Goal: Task Accomplishment & Management: Use online tool/utility

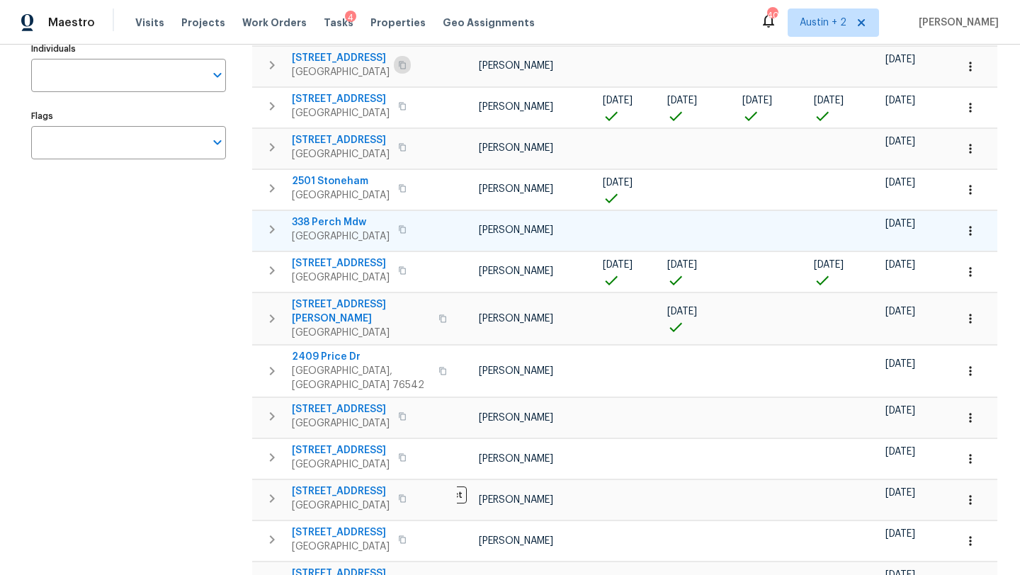
scroll to position [103, 0]
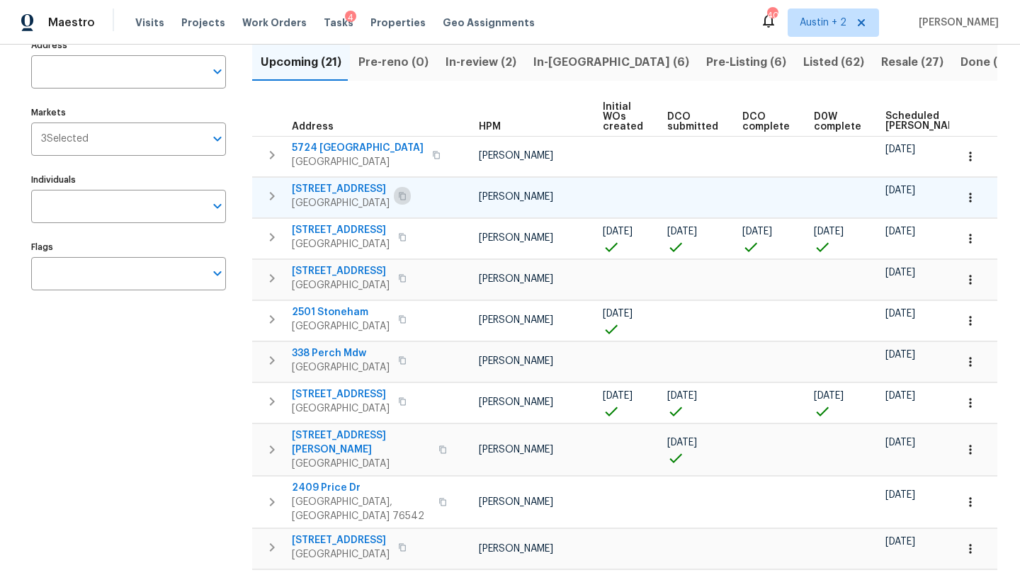
click at [403, 193] on icon "button" at bounding box center [402, 196] width 7 height 8
click at [370, 188] on span "[STREET_ADDRESS]" at bounding box center [341, 189] width 98 height 14
click at [329, 188] on span "[STREET_ADDRESS]" at bounding box center [341, 189] width 98 height 14
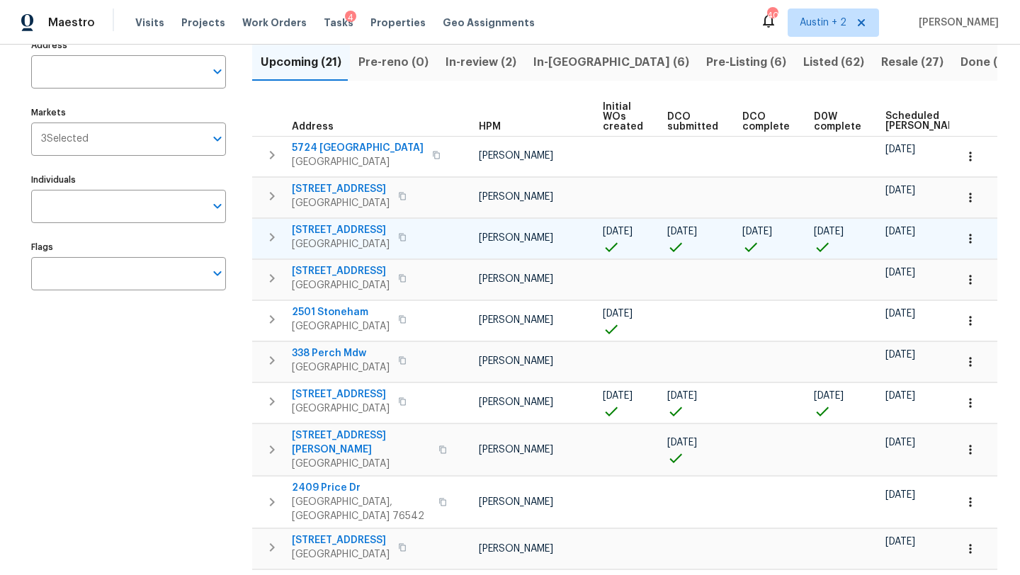
click at [407, 238] on icon "button" at bounding box center [402, 237] width 8 height 8
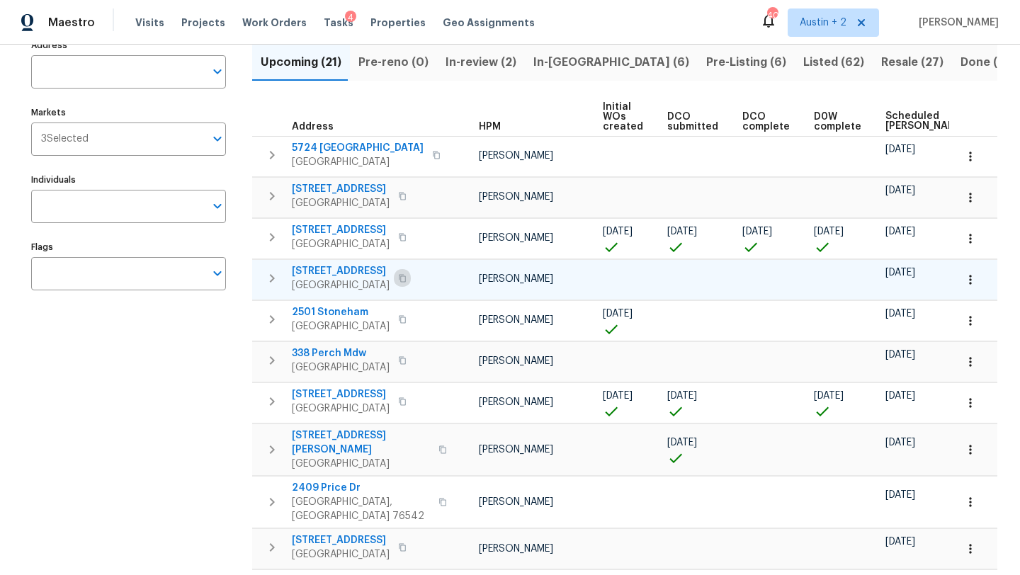
click at [407, 279] on icon "button" at bounding box center [402, 278] width 8 height 8
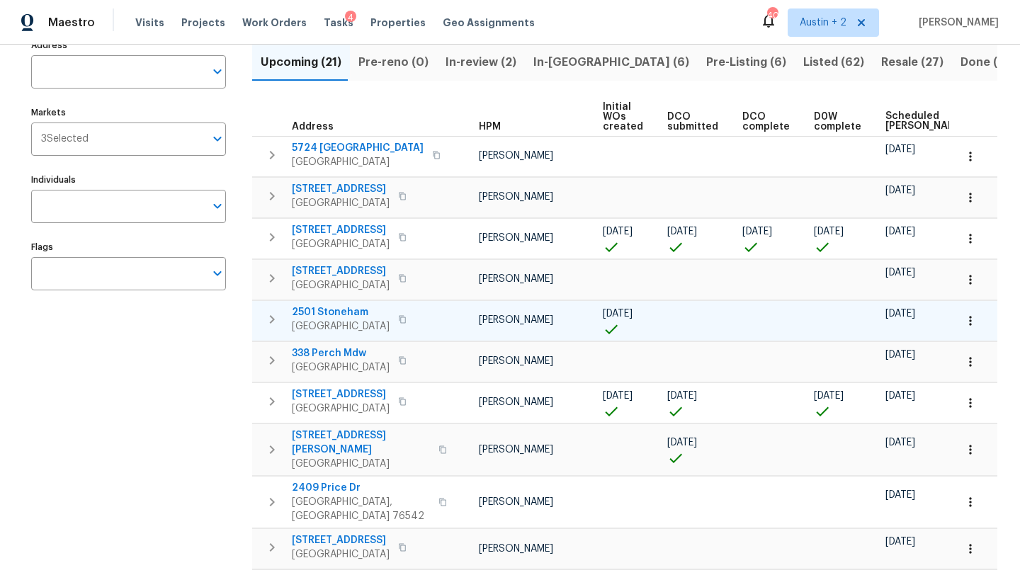
click at [398, 320] on icon "button" at bounding box center [402, 319] width 8 height 8
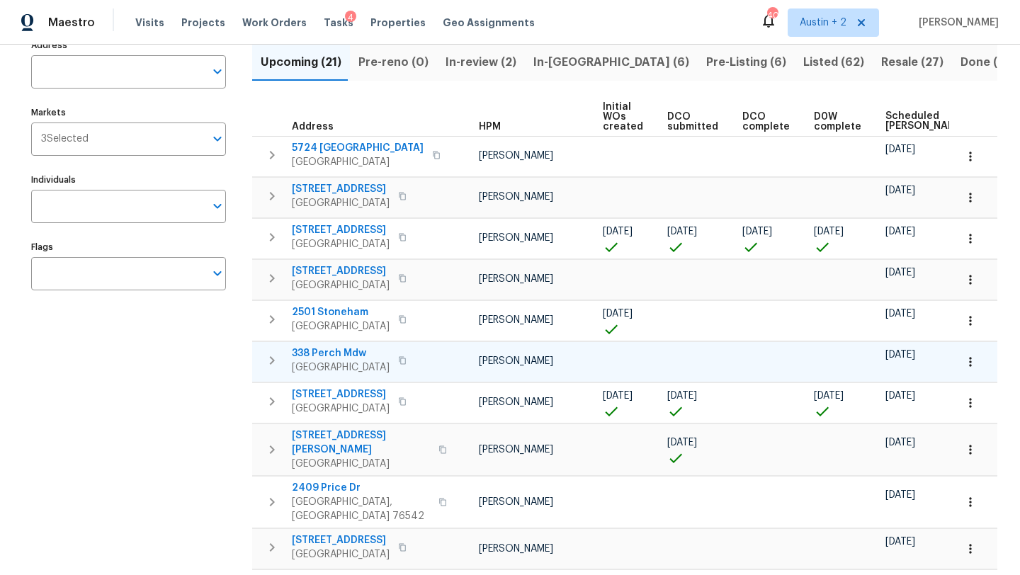
click at [407, 360] on icon "button" at bounding box center [402, 360] width 8 height 8
click at [407, 364] on icon "button" at bounding box center [402, 360] width 8 height 8
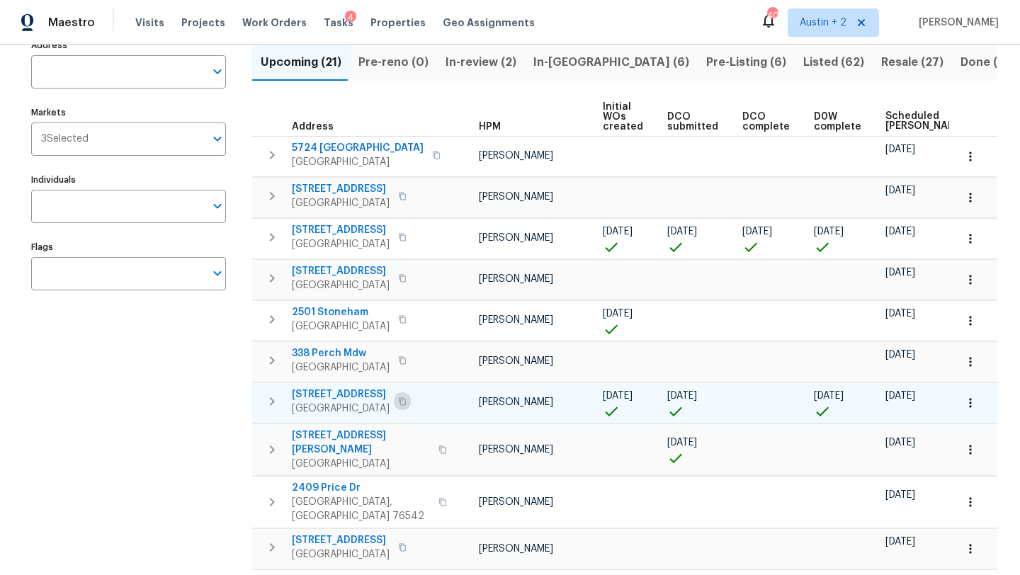
click at [406, 399] on icon "button" at bounding box center [402, 401] width 7 height 8
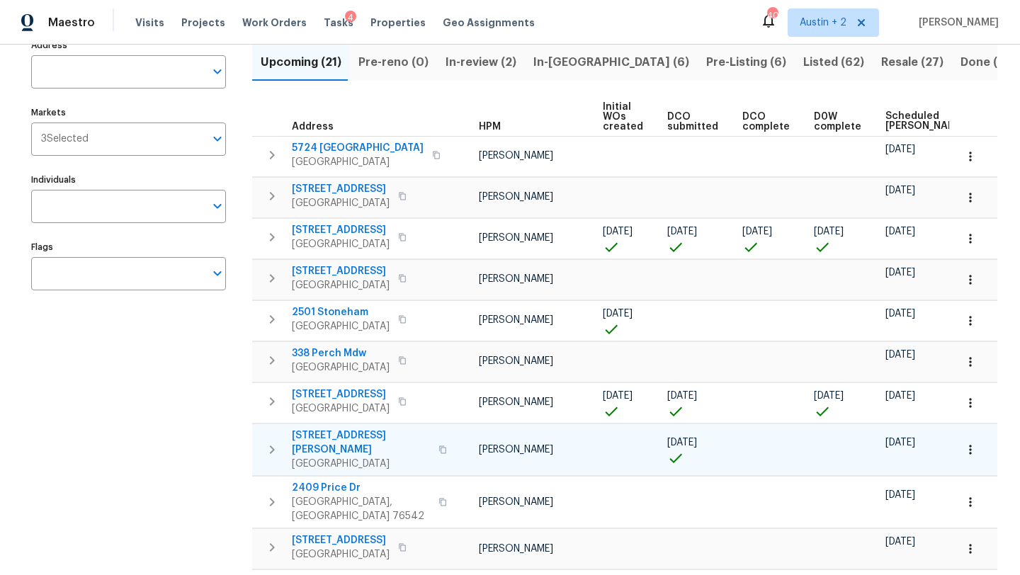
click at [438, 446] on icon "button" at bounding box center [442, 450] width 8 height 8
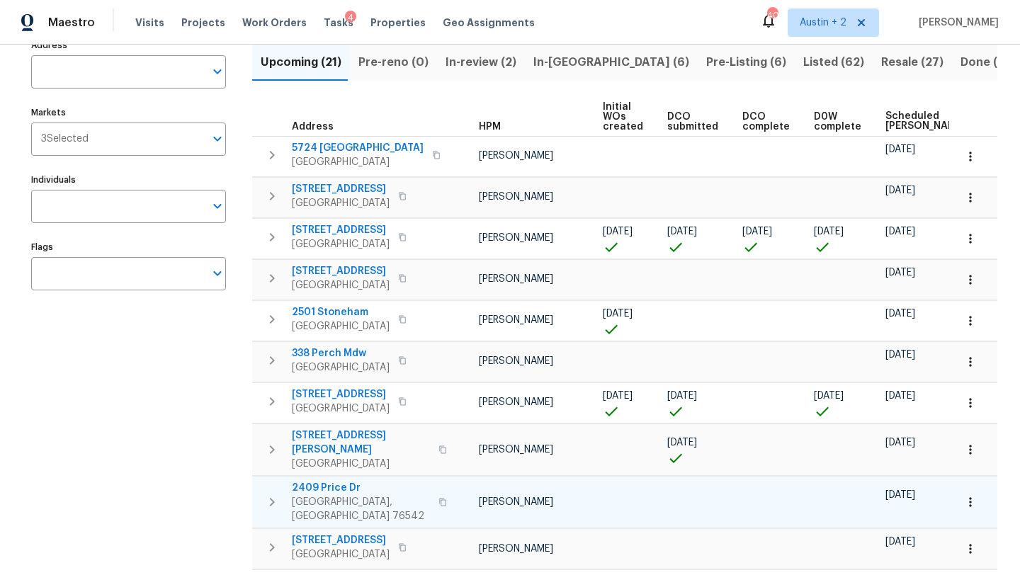
click at [438, 498] on icon "button" at bounding box center [442, 502] width 8 height 8
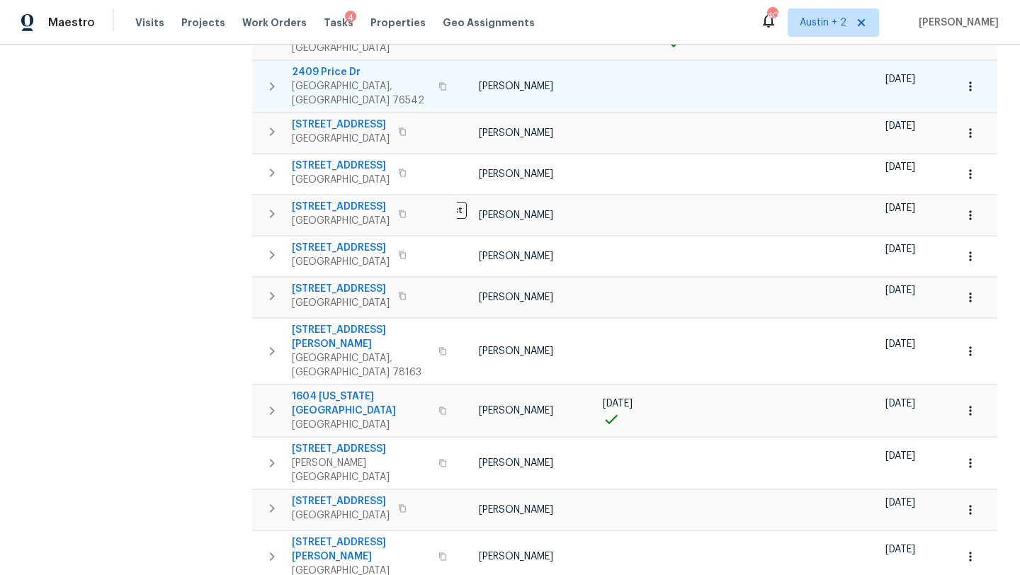
scroll to position [0, 0]
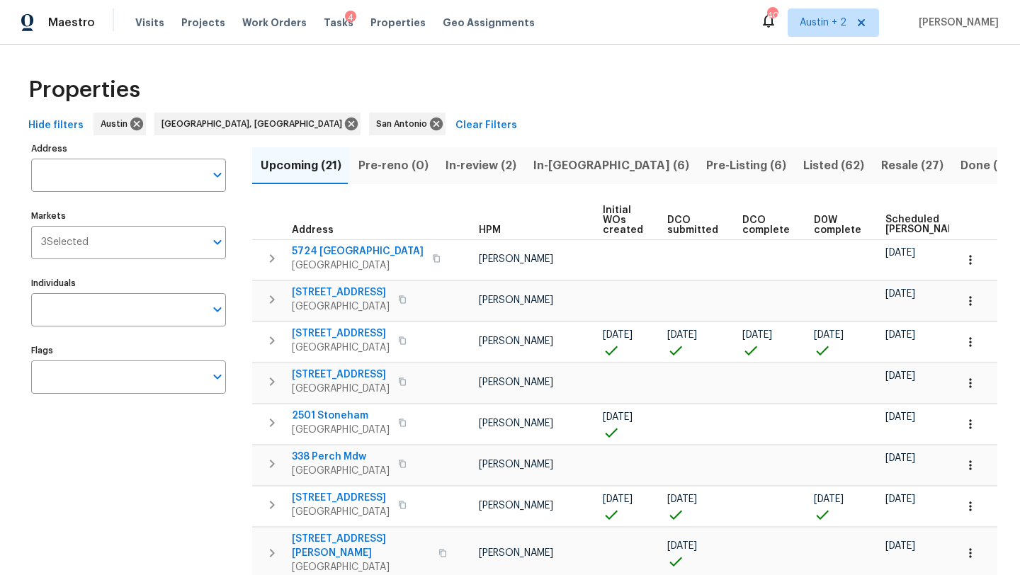
click at [563, 169] on span "In-[GEOGRAPHIC_DATA] (6)" at bounding box center [611, 166] width 156 height 20
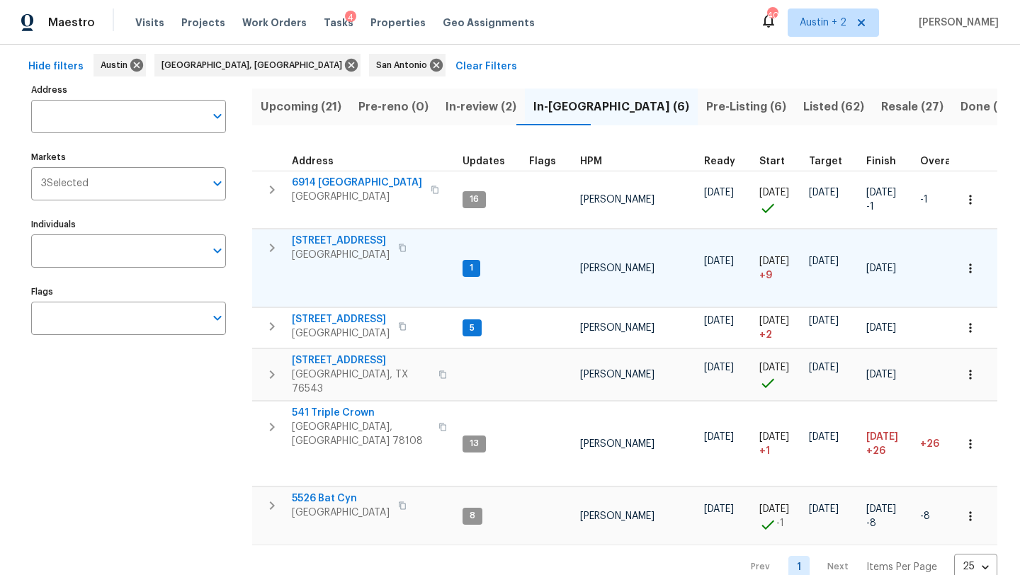
scroll to position [68, 0]
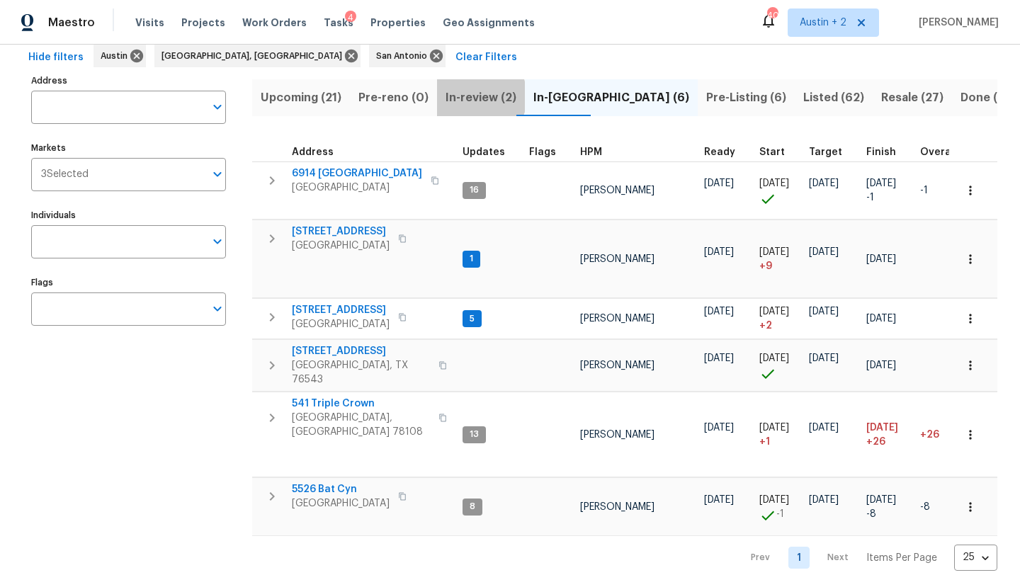
click at [468, 96] on span "In-review (2)" at bounding box center [481, 98] width 71 height 20
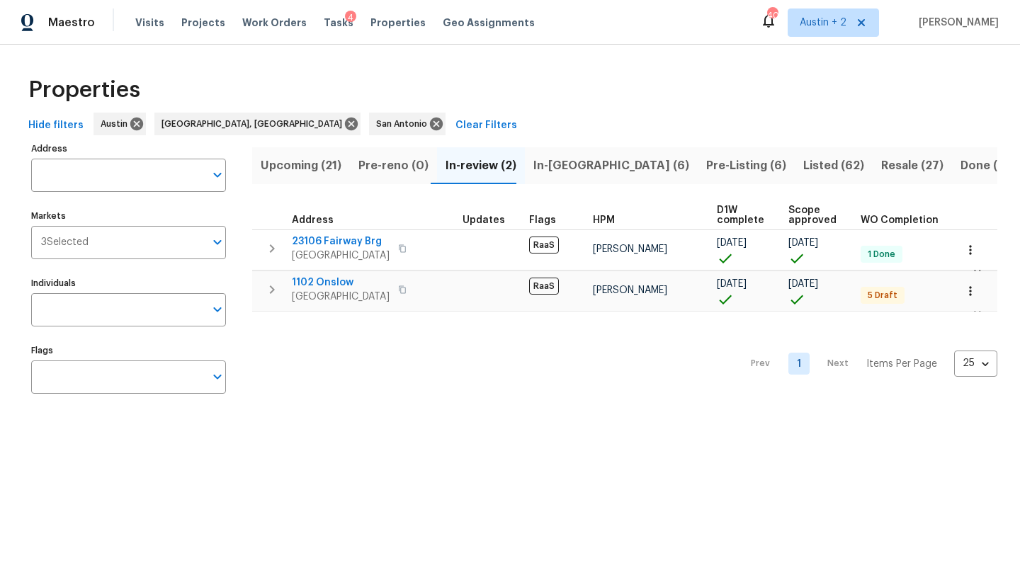
click at [326, 161] on span "Upcoming (21)" at bounding box center [301, 166] width 81 height 20
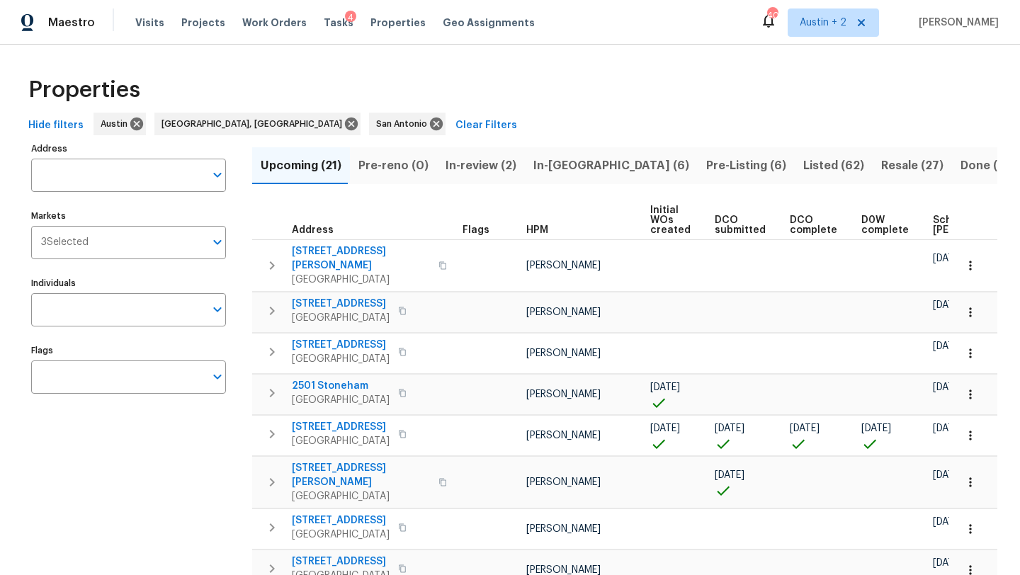
click at [933, 223] on span "Scheduled [PERSON_NAME]" at bounding box center [973, 225] width 80 height 20
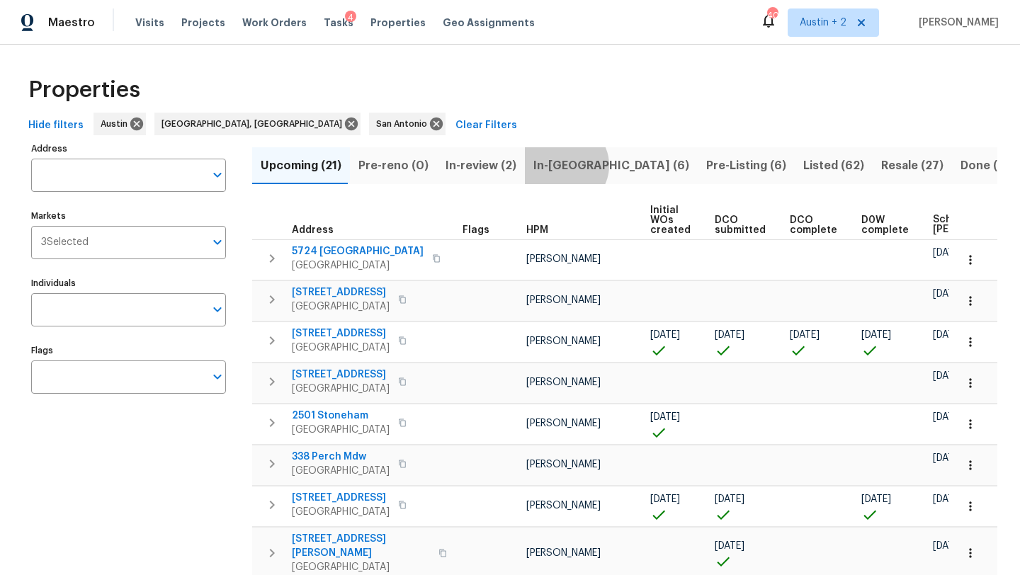
click at [556, 165] on span "In-[GEOGRAPHIC_DATA] (6)" at bounding box center [611, 166] width 156 height 20
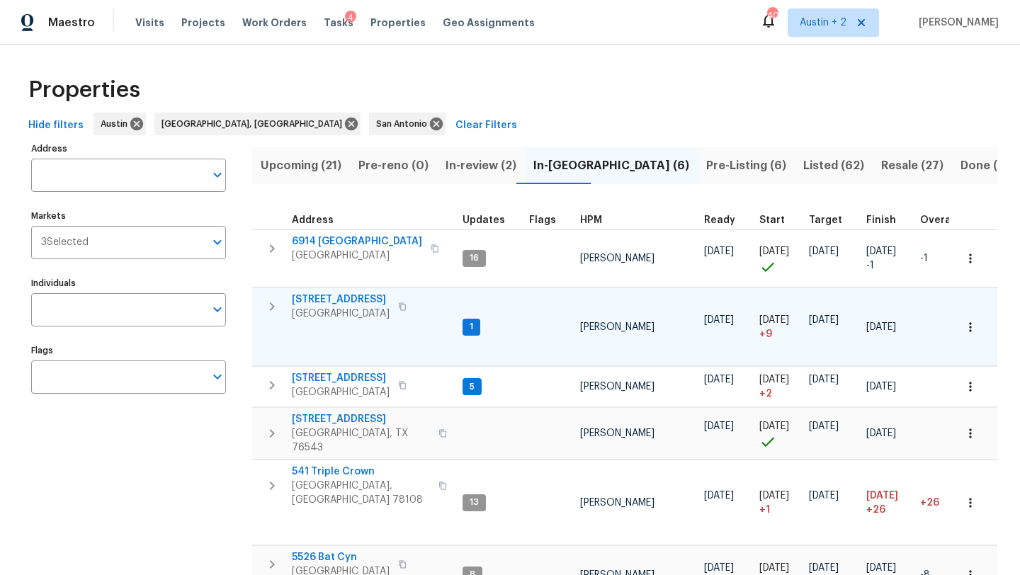
scroll to position [68, 0]
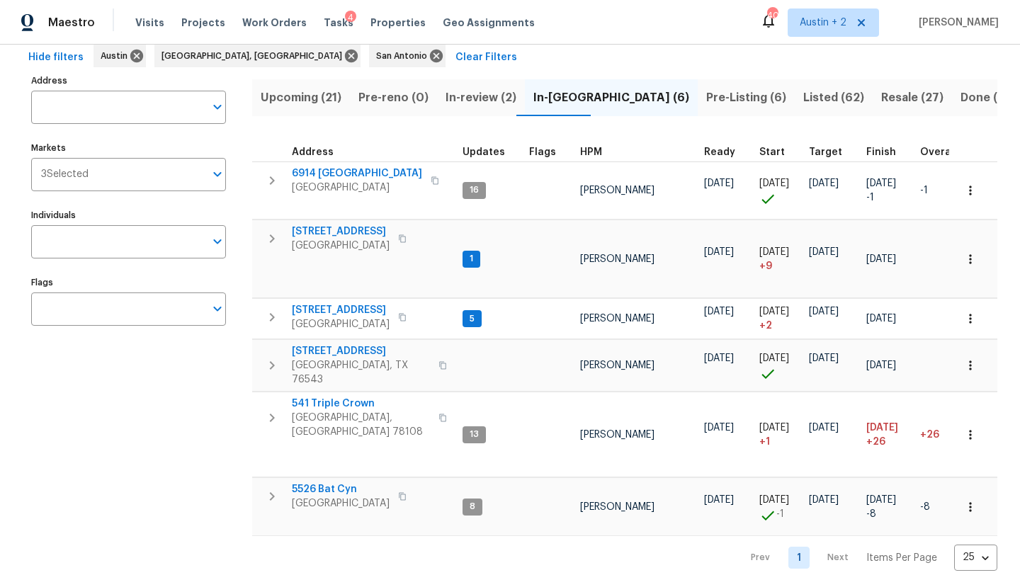
click at [706, 96] on span "Pre-Listing (6)" at bounding box center [746, 98] width 80 height 20
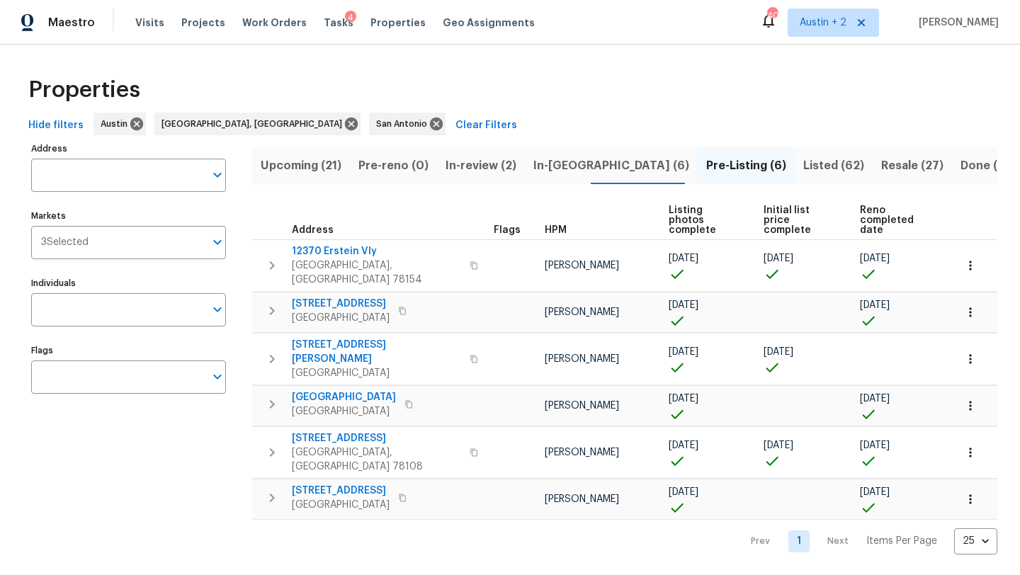
click at [561, 169] on span "In-[GEOGRAPHIC_DATA] (6)" at bounding box center [611, 166] width 156 height 20
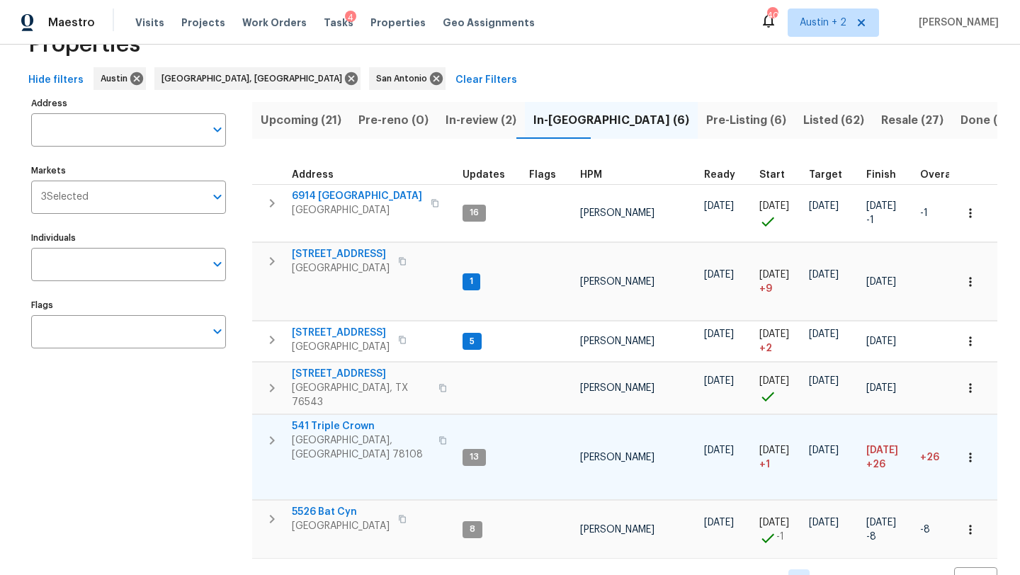
scroll to position [68, 0]
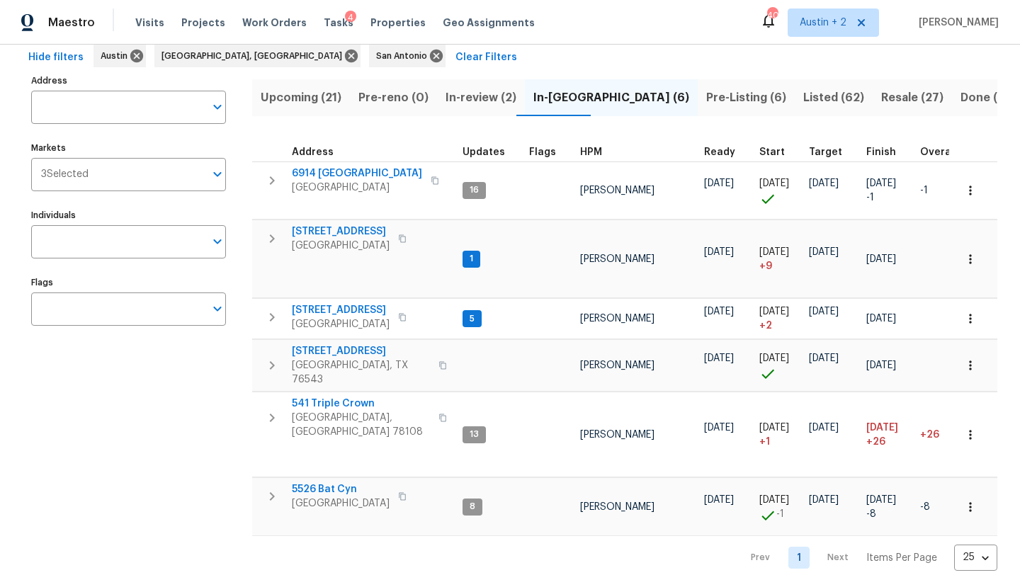
click at [706, 96] on span "Pre-Listing (6)" at bounding box center [746, 98] width 80 height 20
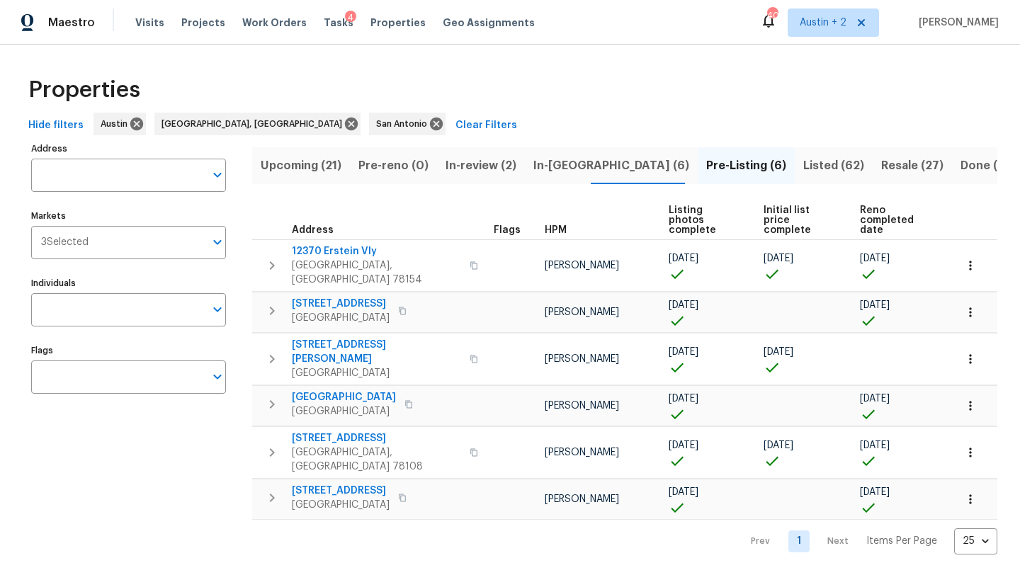
click at [803, 163] on span "Listed (62)" at bounding box center [833, 166] width 61 height 20
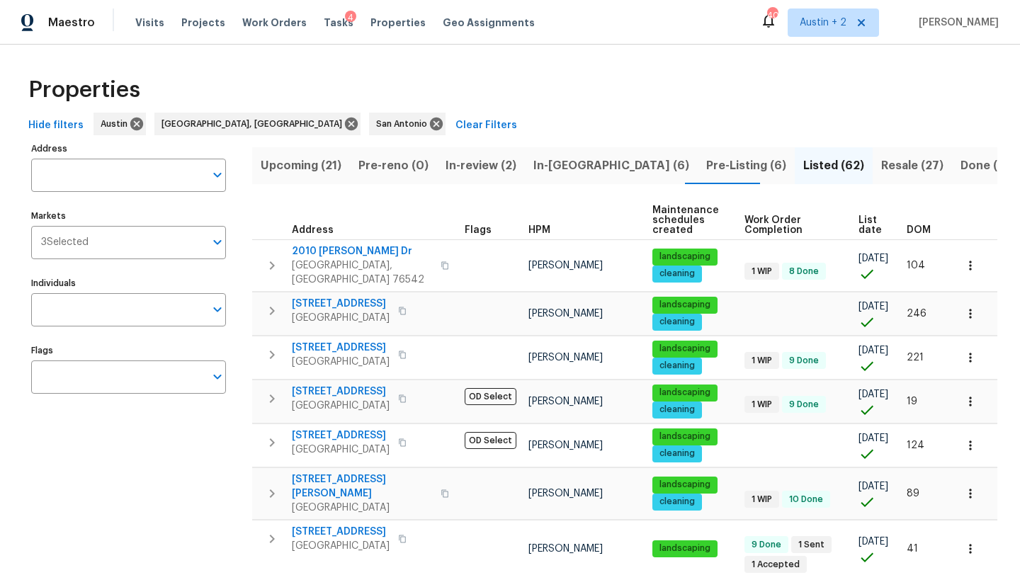
click at [927, 229] on span "DOM" at bounding box center [919, 230] width 24 height 10
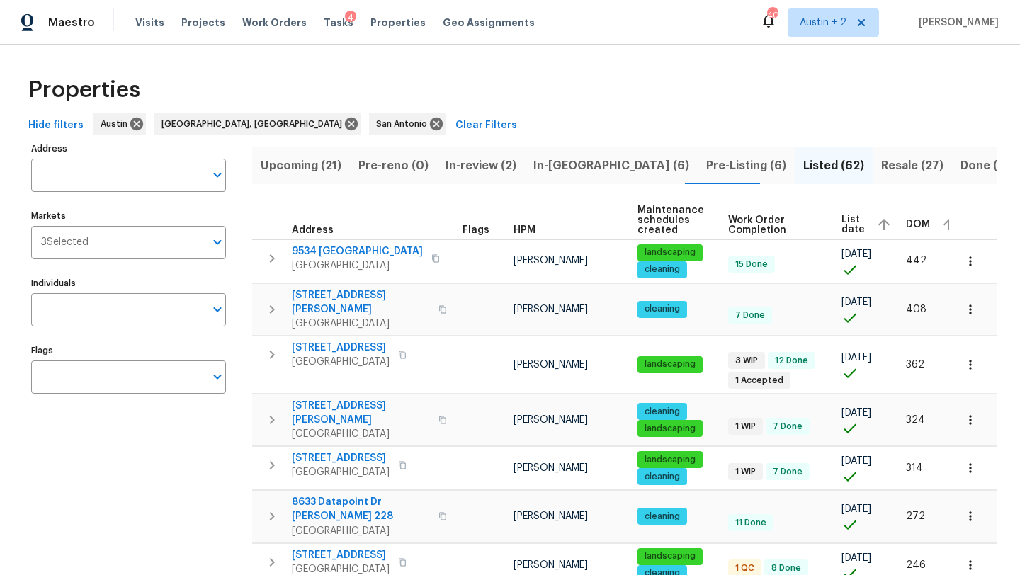
click at [906, 224] on span "DOM" at bounding box center [918, 225] width 24 height 10
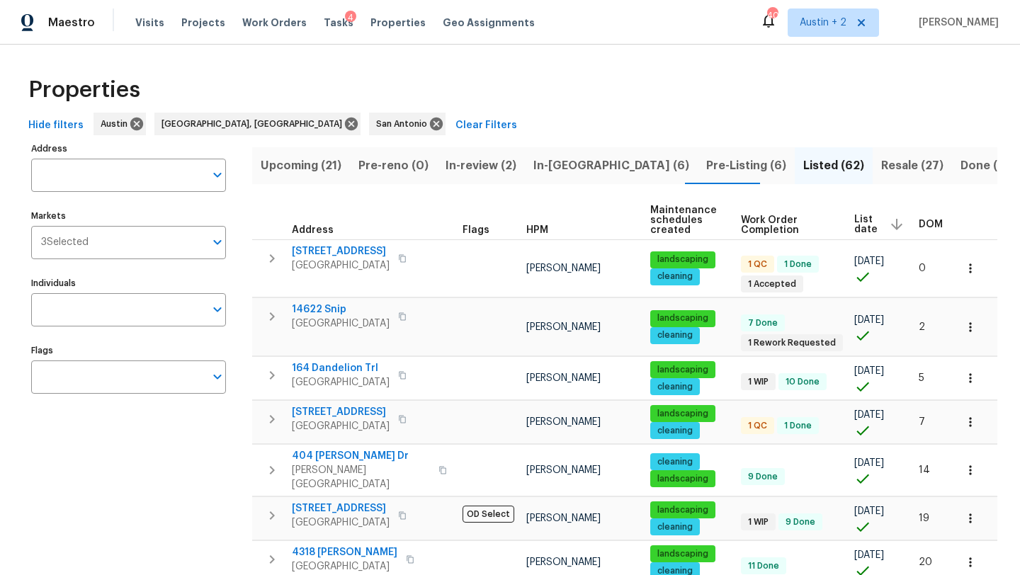
click at [706, 162] on span "Pre-Listing (6)" at bounding box center [746, 166] width 80 height 20
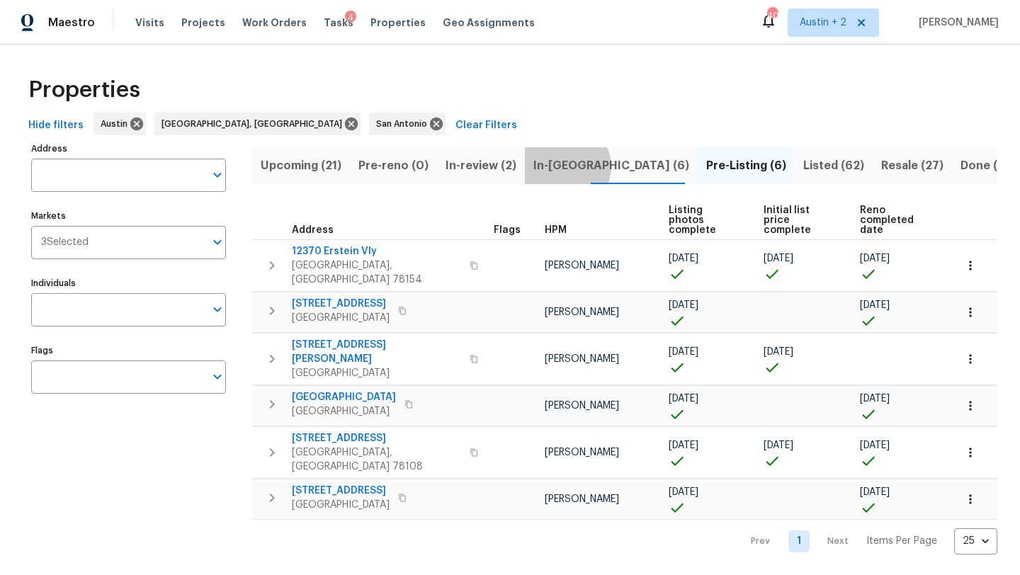
click at [557, 166] on span "In-[GEOGRAPHIC_DATA] (6)" at bounding box center [611, 166] width 156 height 20
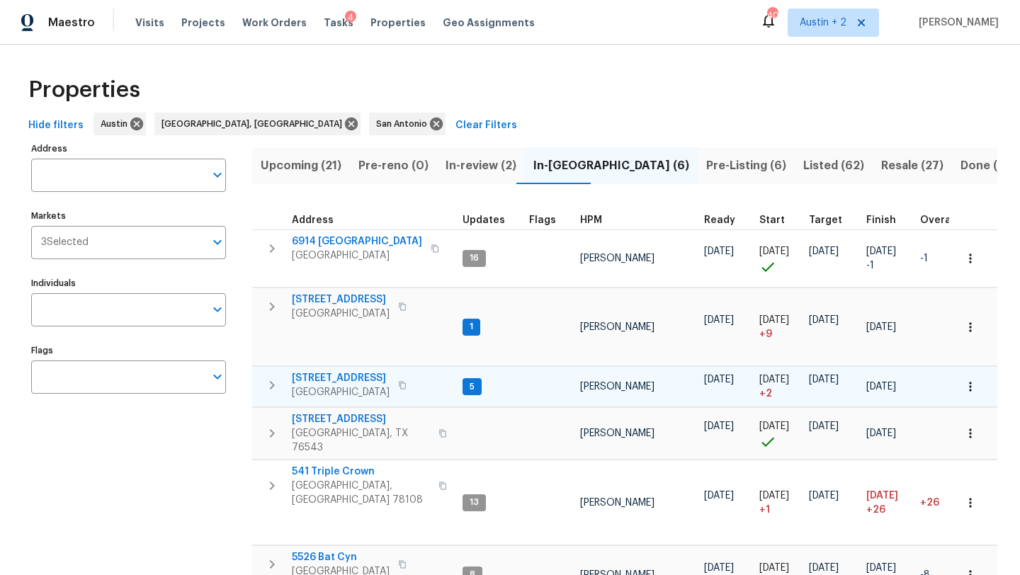
scroll to position [68, 0]
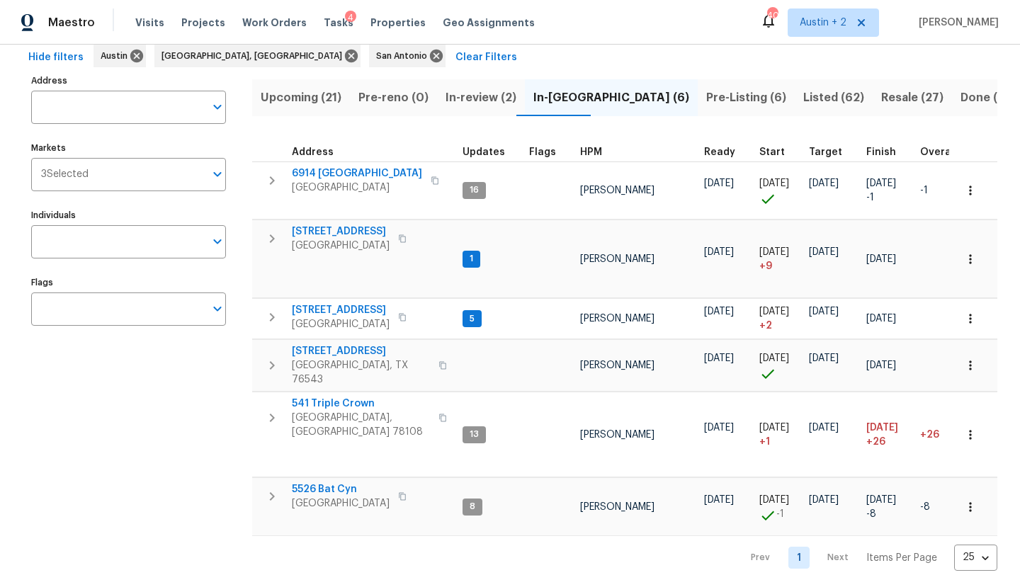
click at [329, 100] on span "Upcoming (21)" at bounding box center [301, 98] width 81 height 20
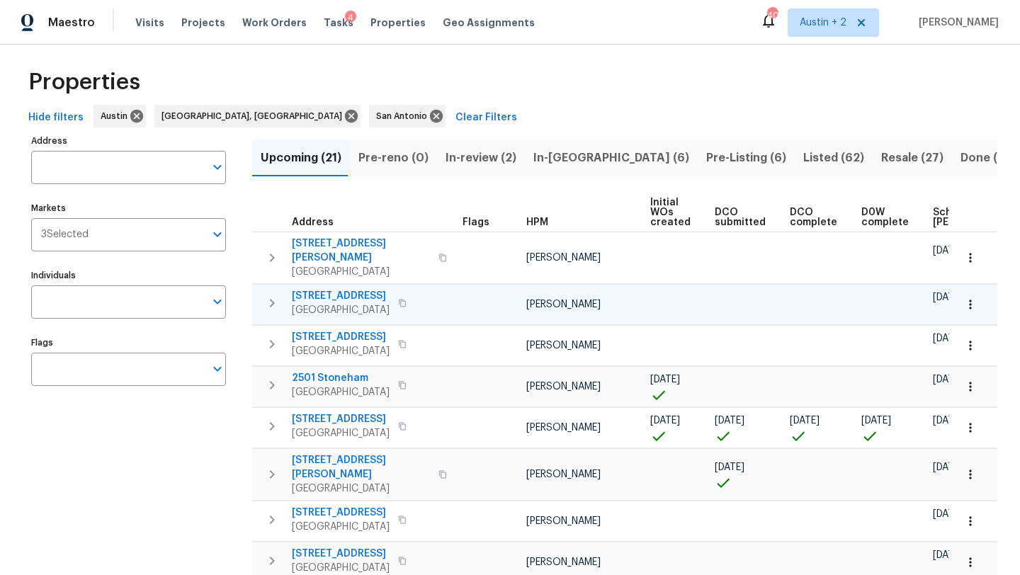
scroll to position [9, 0]
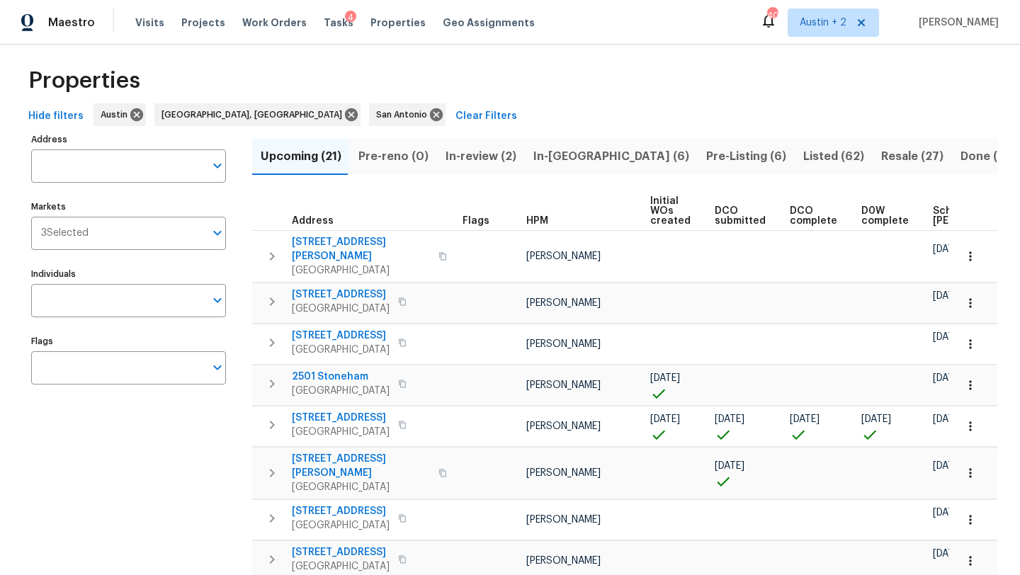
click at [935, 211] on span "Scheduled [PERSON_NAME]" at bounding box center [973, 216] width 80 height 20
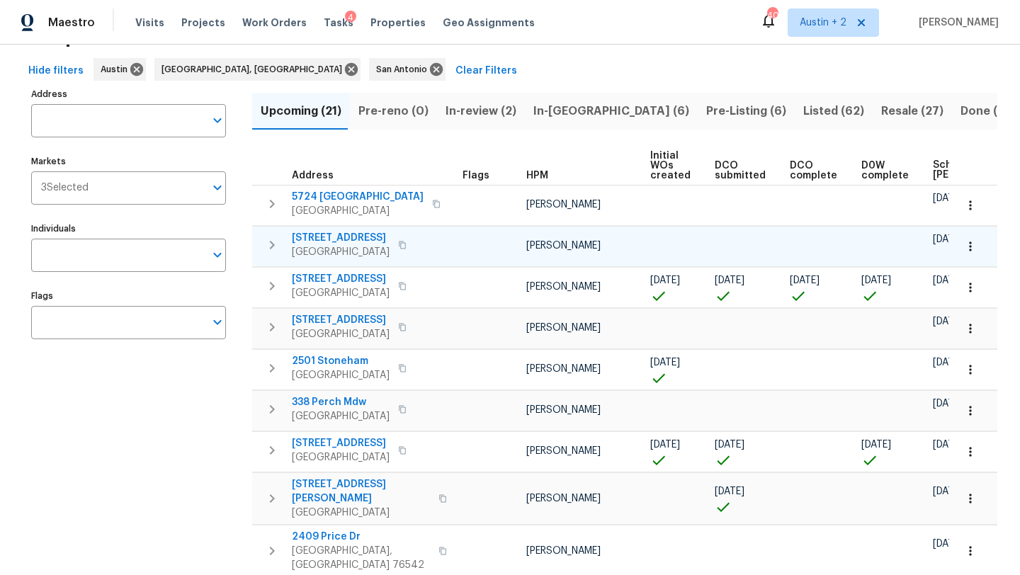
scroll to position [42, 0]
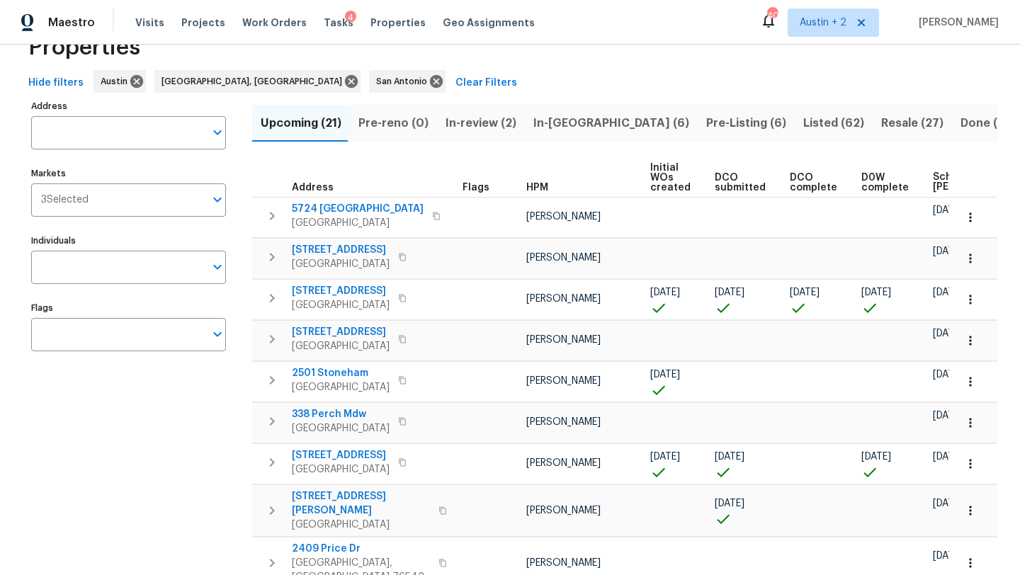
click at [477, 123] on span "In-review (2)" at bounding box center [481, 123] width 71 height 20
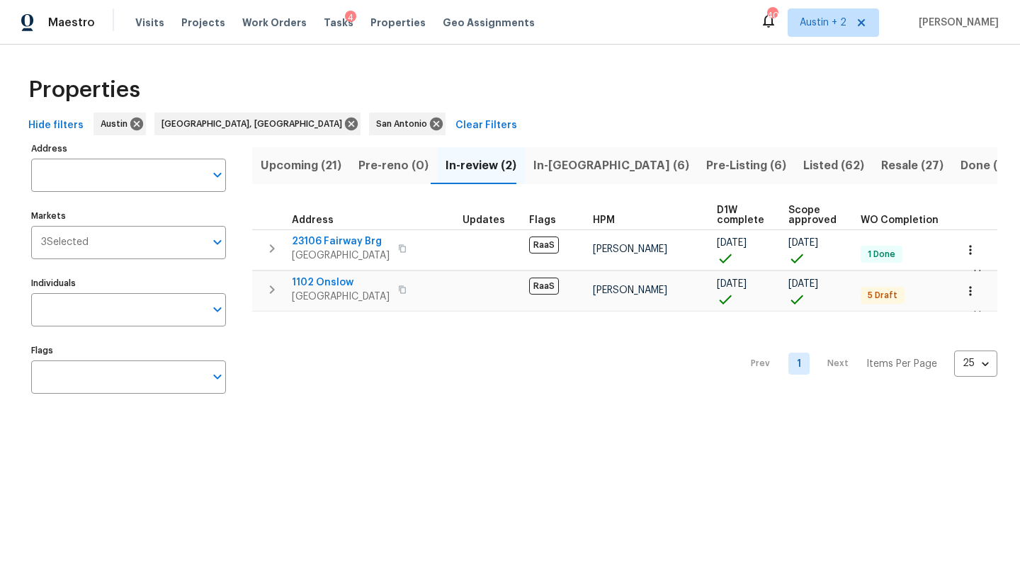
click at [560, 161] on span "In-[GEOGRAPHIC_DATA] (6)" at bounding box center [611, 166] width 156 height 20
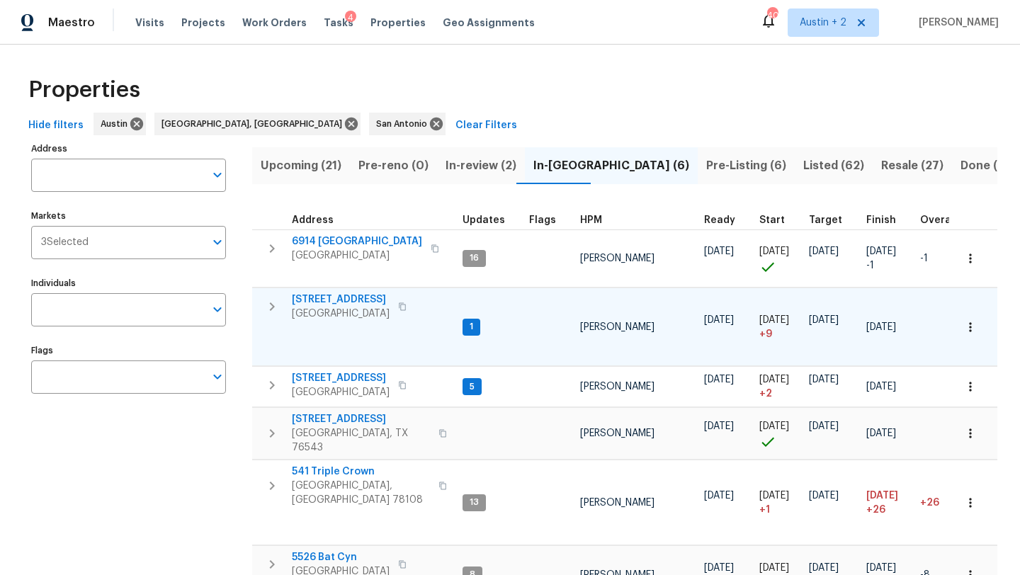
scroll to position [68, 0]
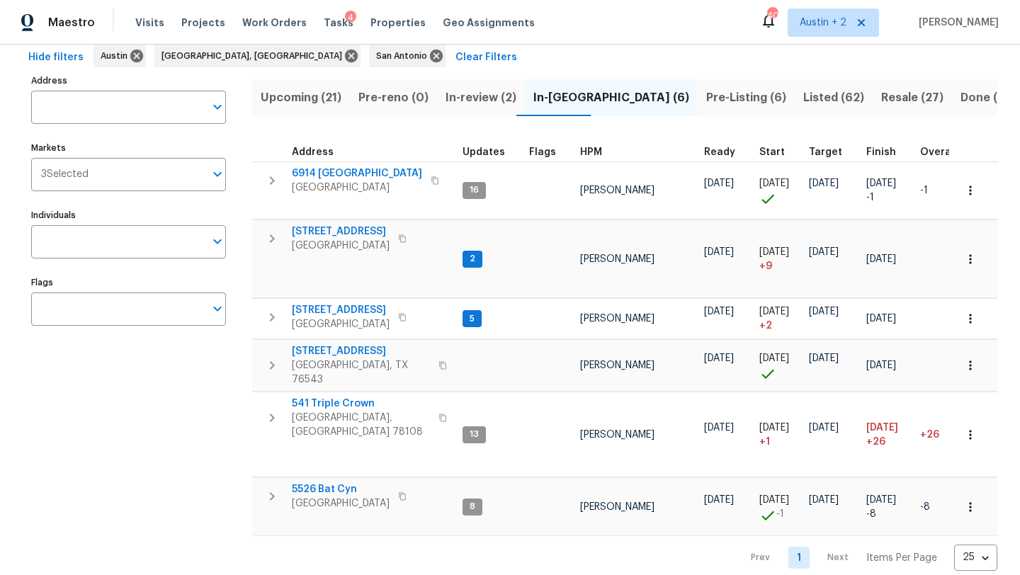
click at [803, 92] on span "Listed (62)" at bounding box center [833, 98] width 61 height 20
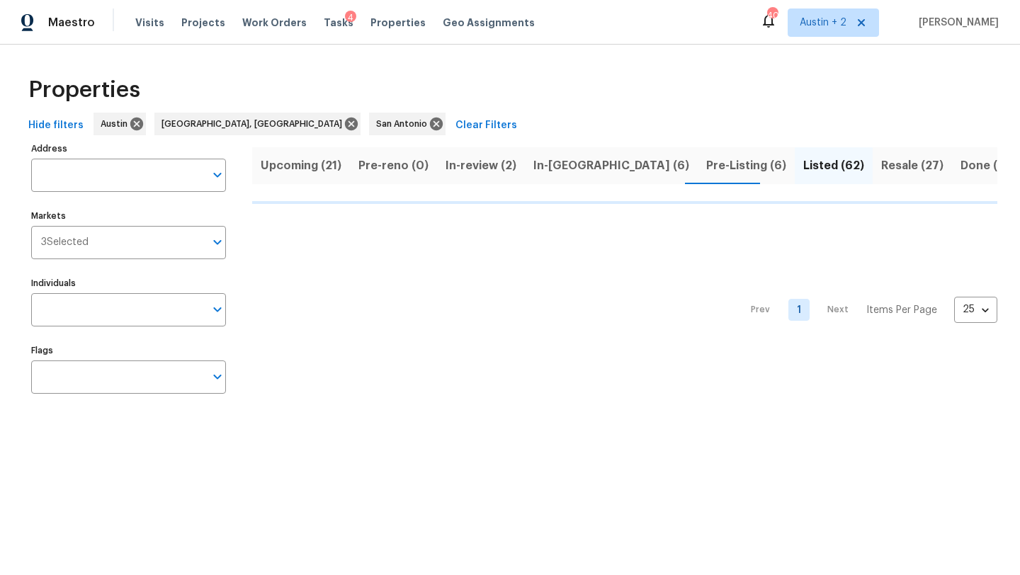
click at [706, 166] on span "Pre-Listing (6)" at bounding box center [746, 166] width 80 height 20
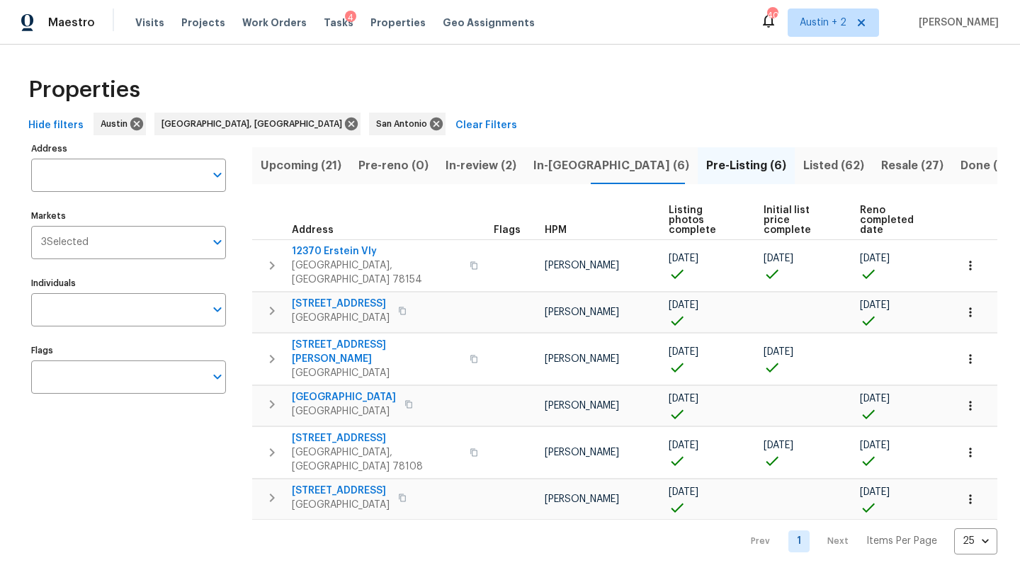
click at [803, 163] on span "Listed (62)" at bounding box center [833, 166] width 61 height 20
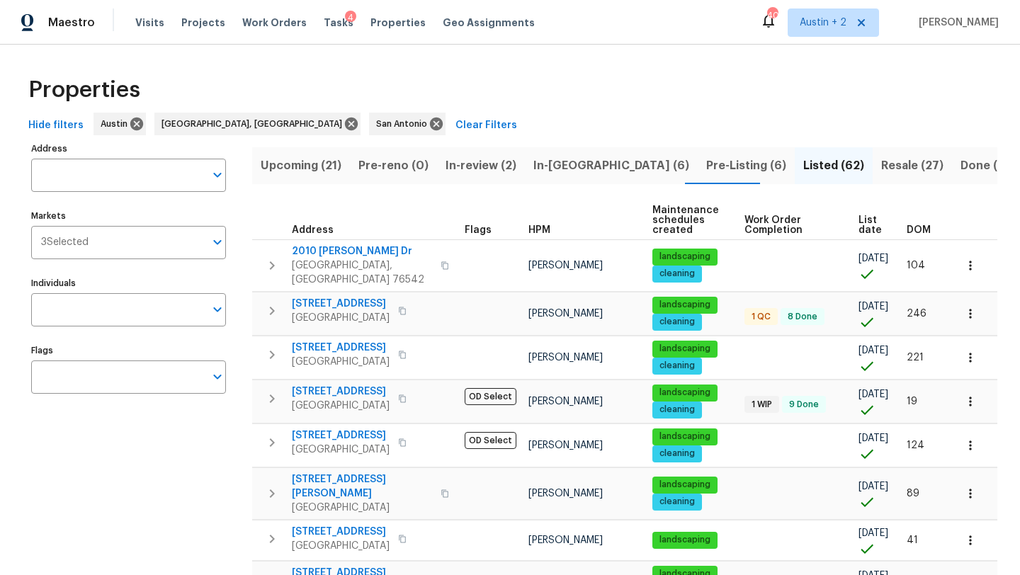
click at [919, 223] on th "DOM" at bounding box center [925, 220] width 48 height 39
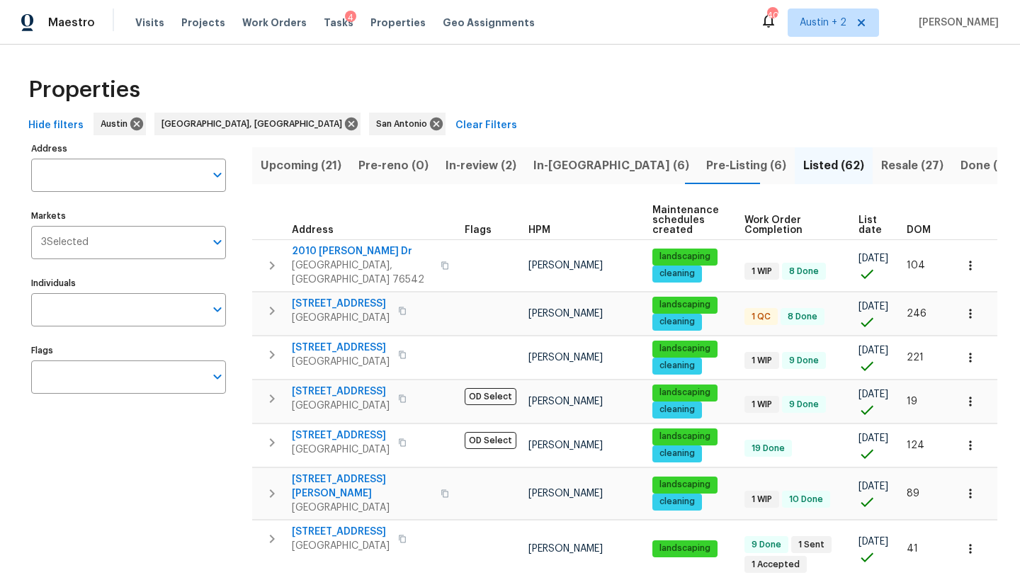
click at [918, 225] on span "DOM" at bounding box center [919, 230] width 24 height 10
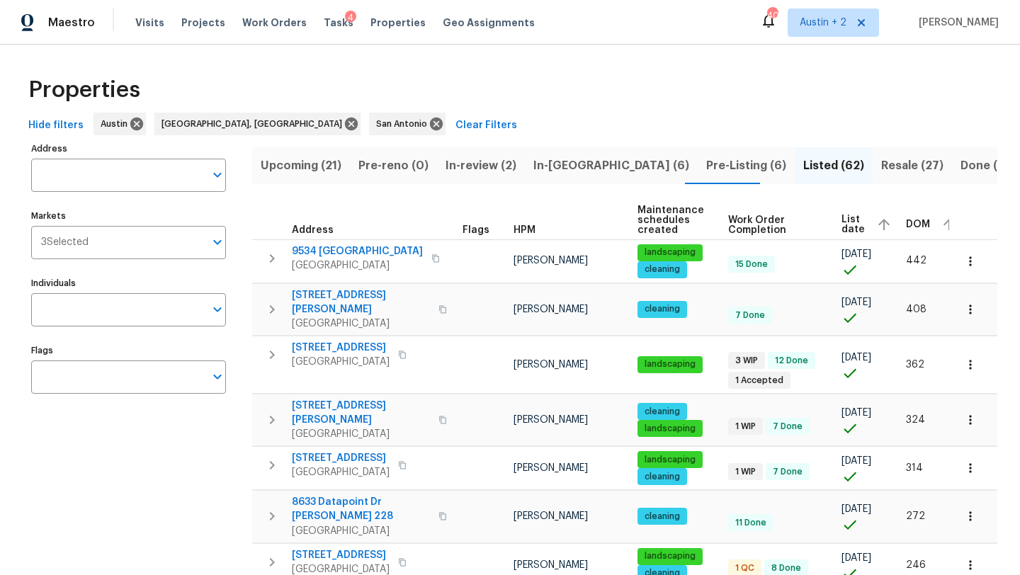
click at [914, 220] on span "DOM" at bounding box center [918, 225] width 24 height 10
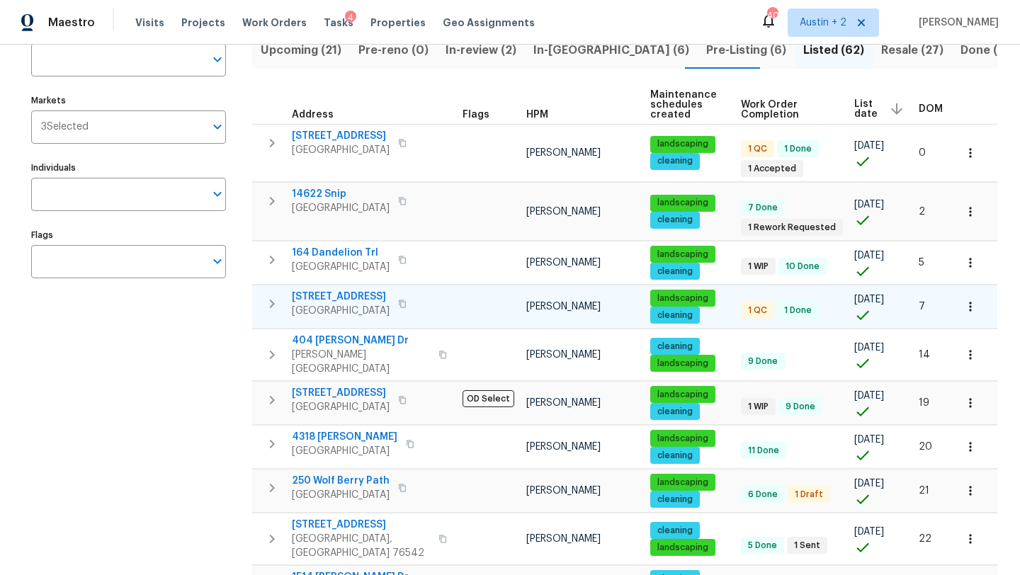
scroll to position [119, 0]
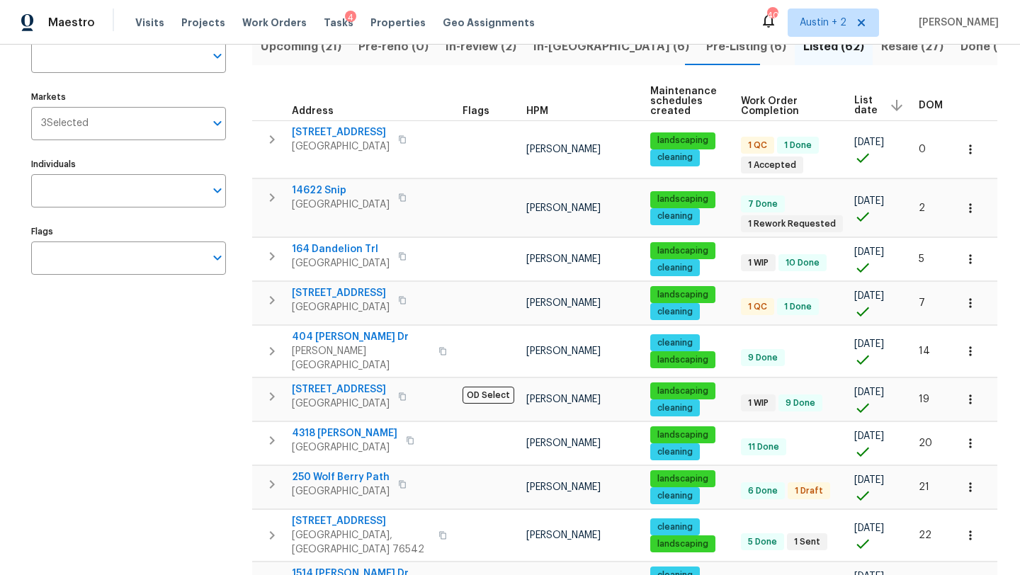
click at [922, 108] on span "DOM" at bounding box center [931, 106] width 24 height 10
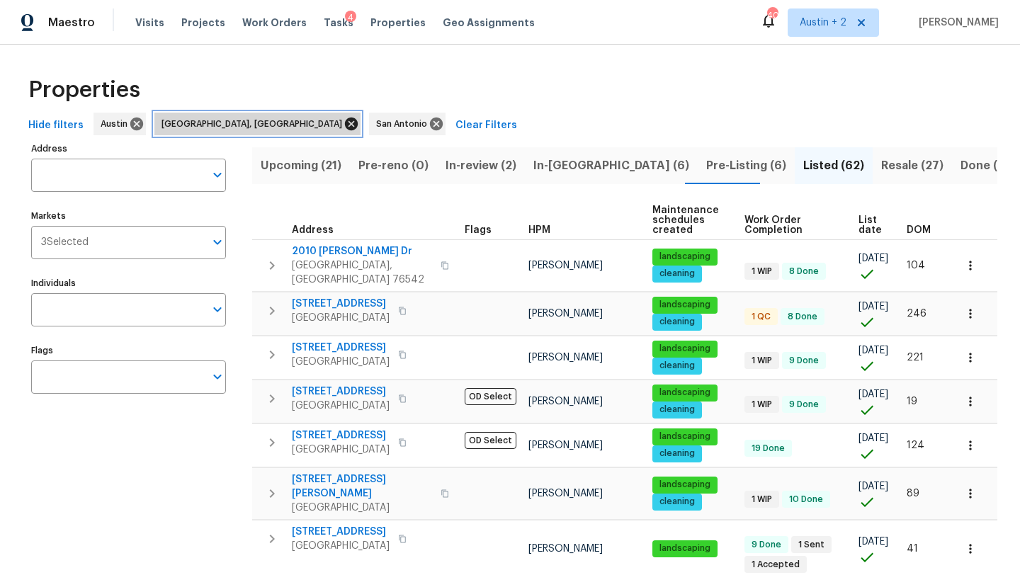
click at [345, 121] on icon at bounding box center [351, 124] width 13 height 13
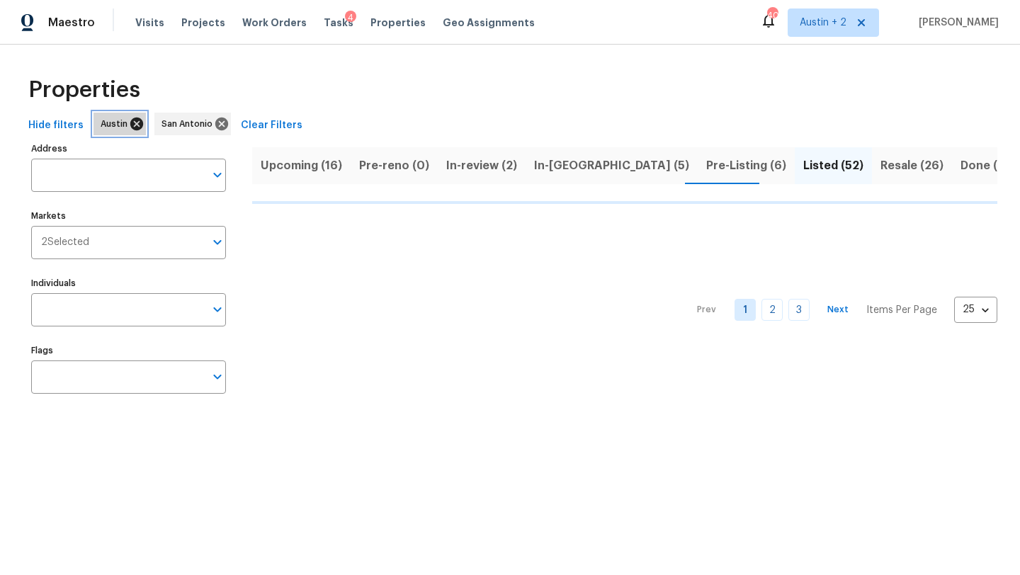
click at [132, 125] on icon at bounding box center [136, 124] width 13 height 13
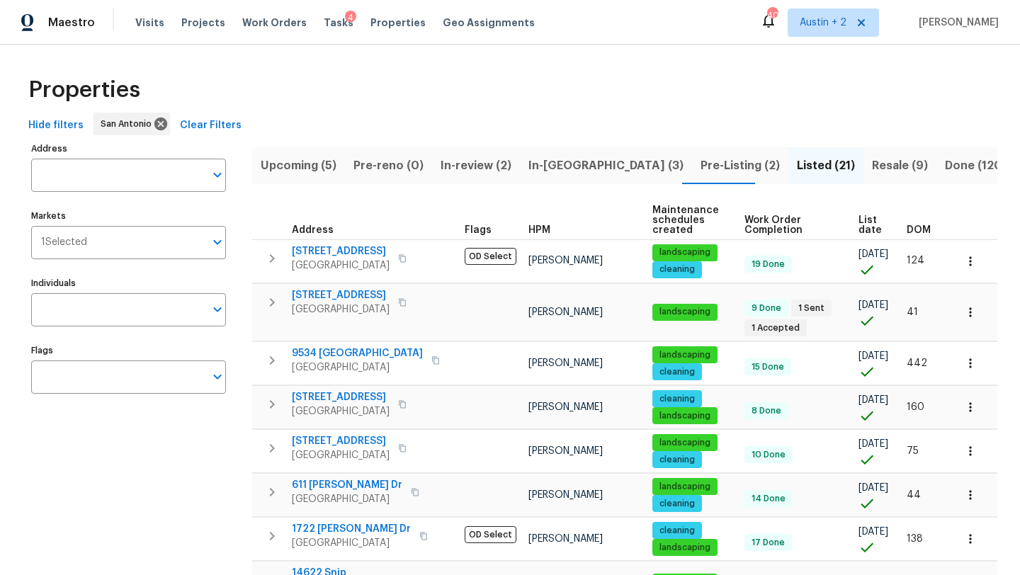
click at [914, 224] on th "DOM" at bounding box center [925, 220] width 48 height 39
click at [914, 227] on span "DOM" at bounding box center [919, 230] width 24 height 10
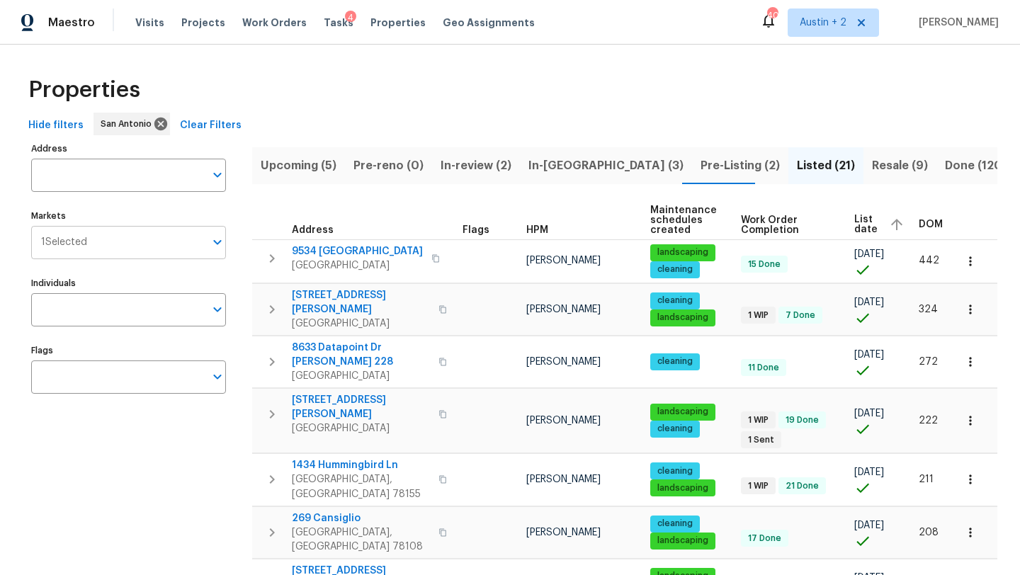
click at [204, 249] on input "Markets" at bounding box center [146, 242] width 118 height 33
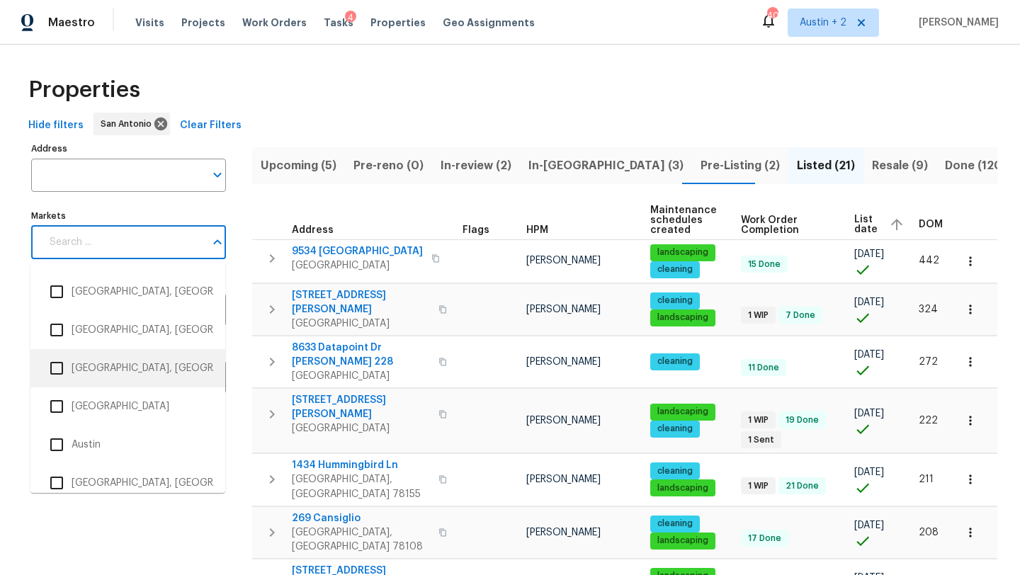
scroll to position [113, 0]
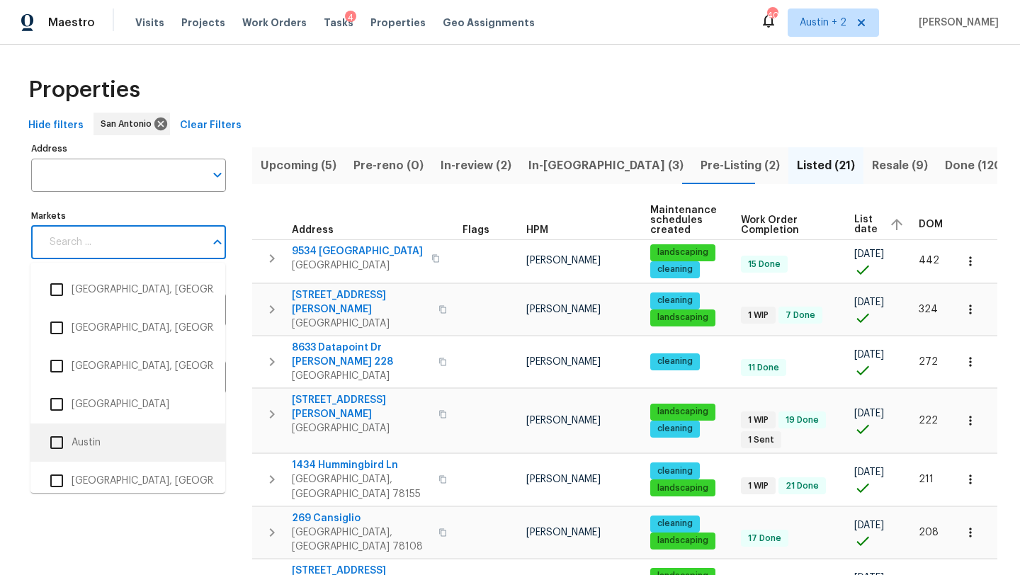
click at [89, 438] on li "Austin" at bounding box center [128, 443] width 172 height 30
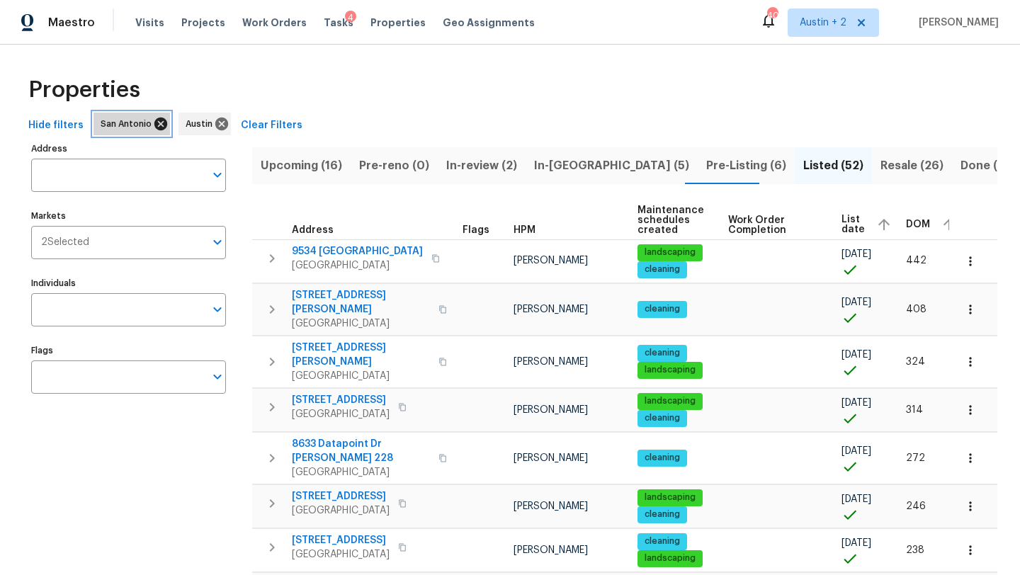
click at [154, 120] on icon at bounding box center [160, 124] width 13 height 13
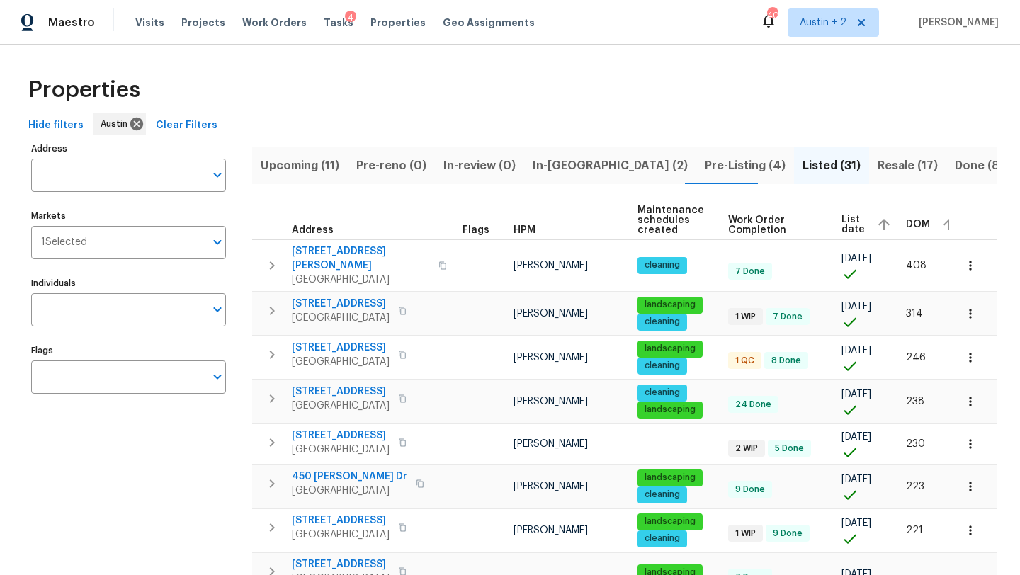
click at [908, 225] on span "DOM" at bounding box center [918, 225] width 24 height 10
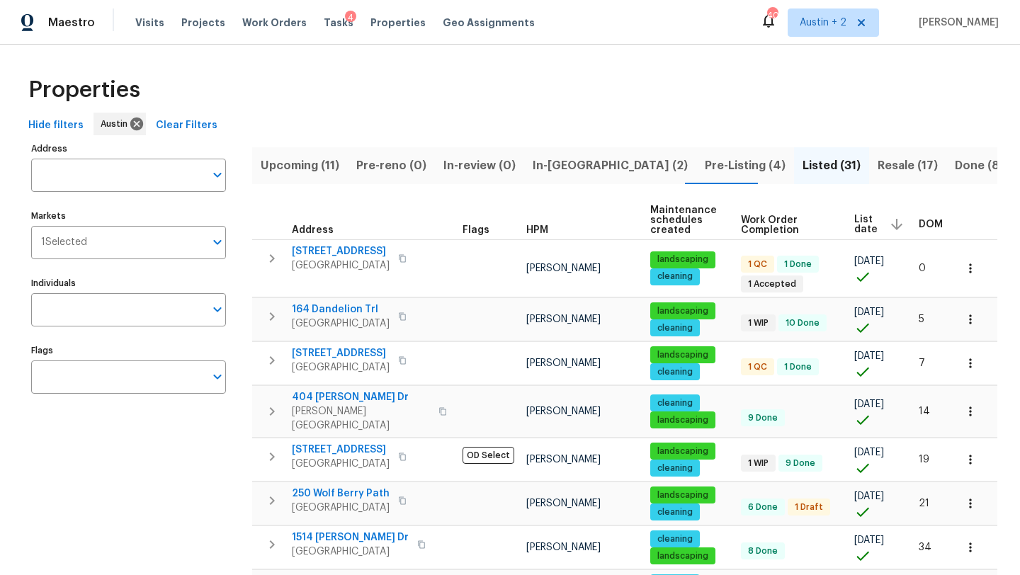
click at [923, 222] on span "DOM" at bounding box center [931, 225] width 24 height 10
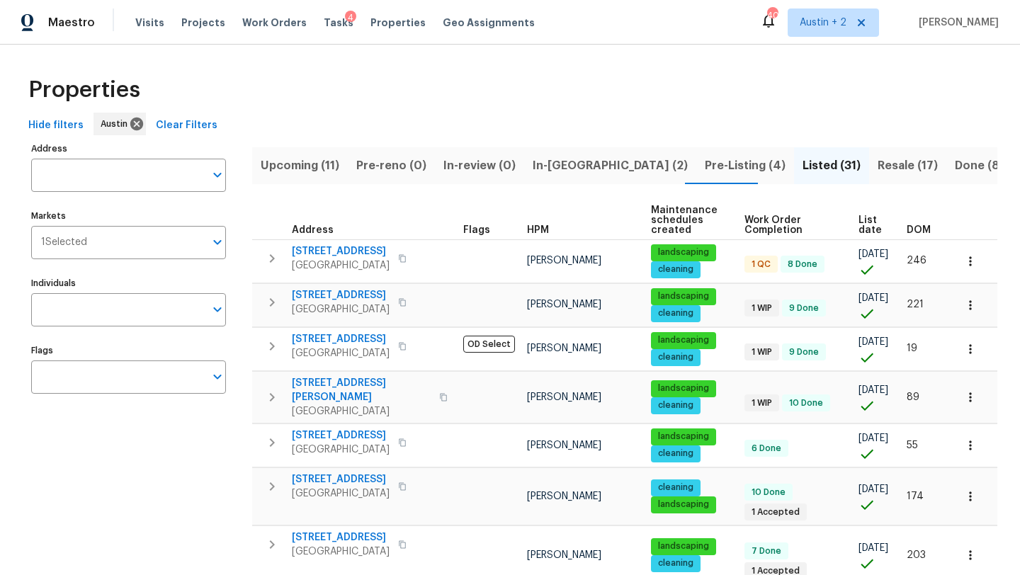
click at [919, 229] on span "DOM" at bounding box center [919, 230] width 24 height 10
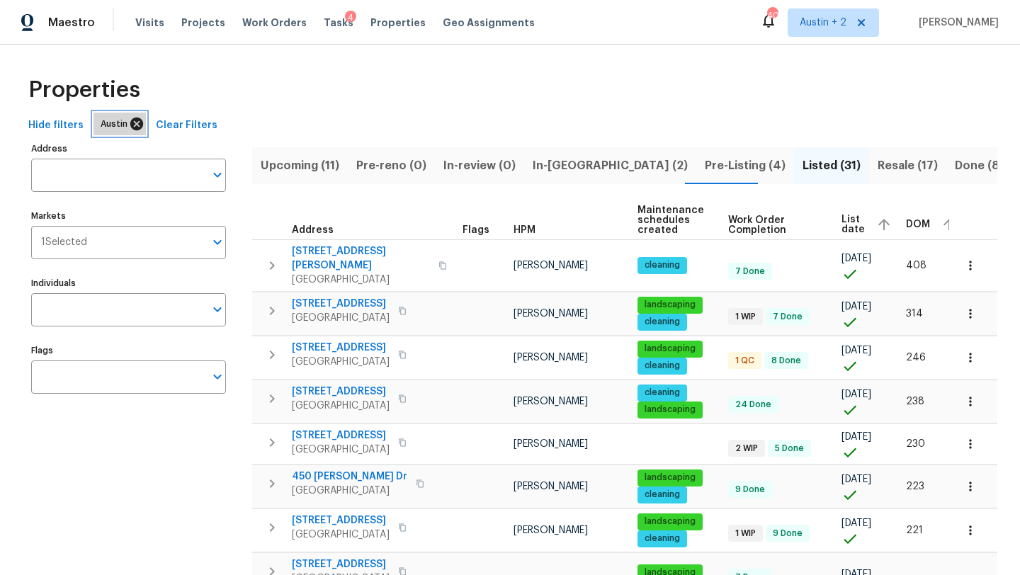
click at [132, 123] on icon at bounding box center [137, 124] width 16 height 16
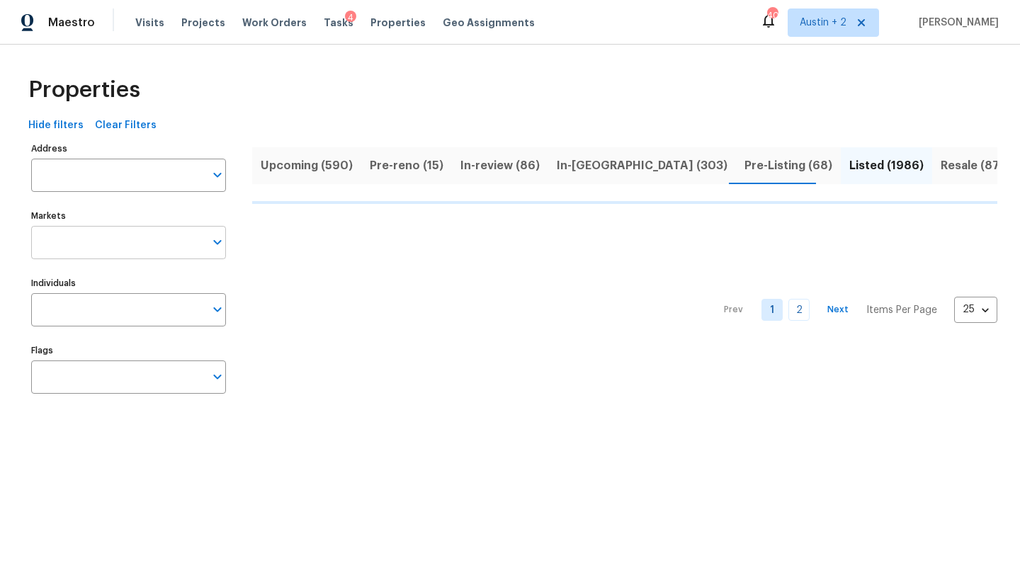
click at [216, 243] on icon "Open" at bounding box center [217, 242] width 8 height 5
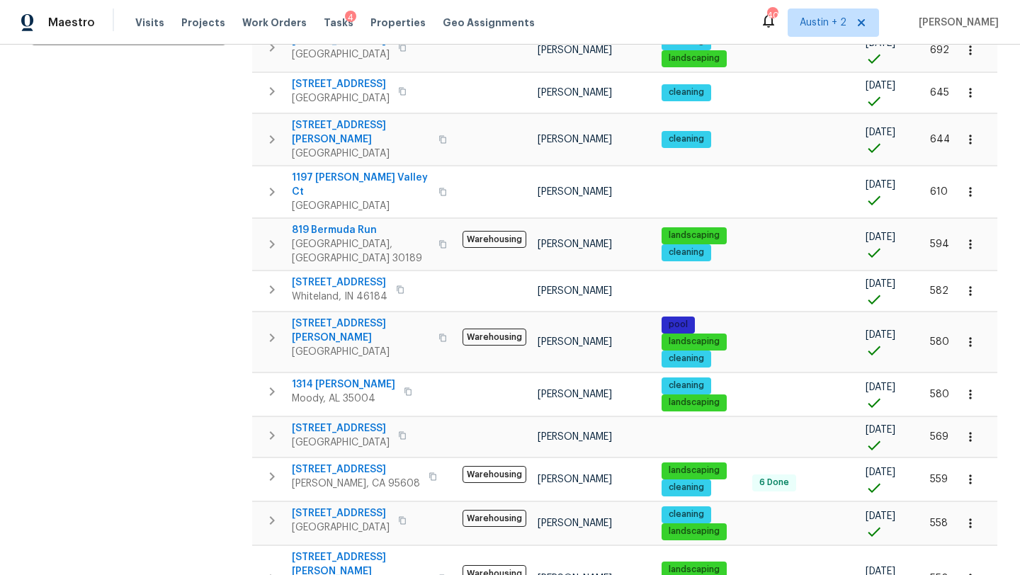
scroll to position [402, 0]
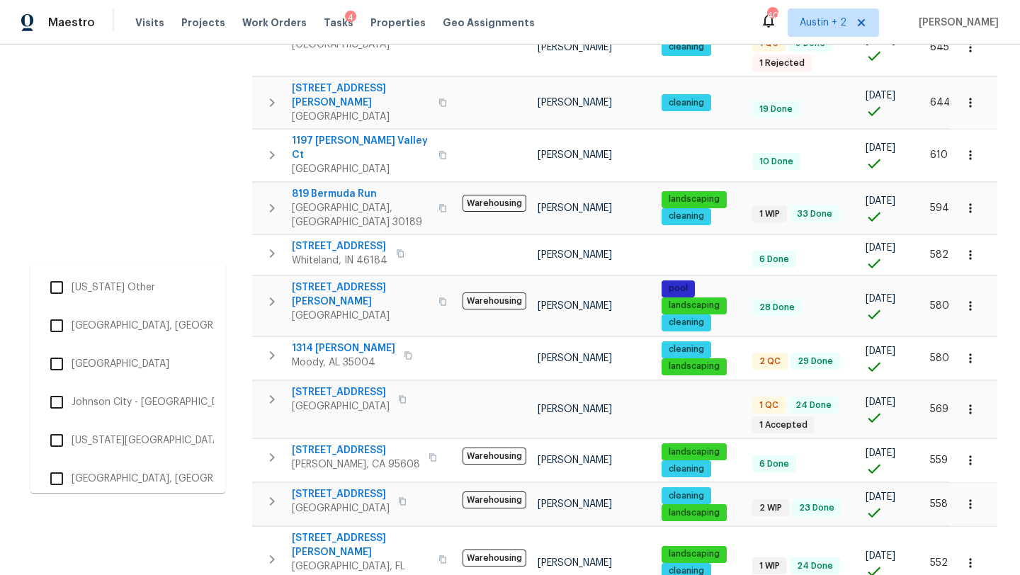
scroll to position [0, 0]
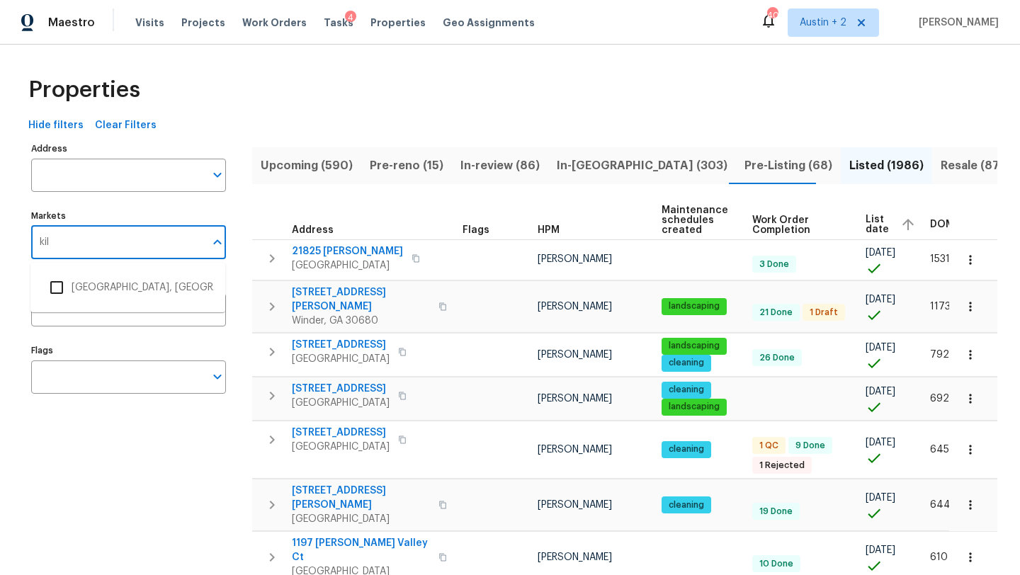
type input "kill"
click at [118, 289] on li "[GEOGRAPHIC_DATA], [GEOGRAPHIC_DATA]" at bounding box center [128, 288] width 172 height 30
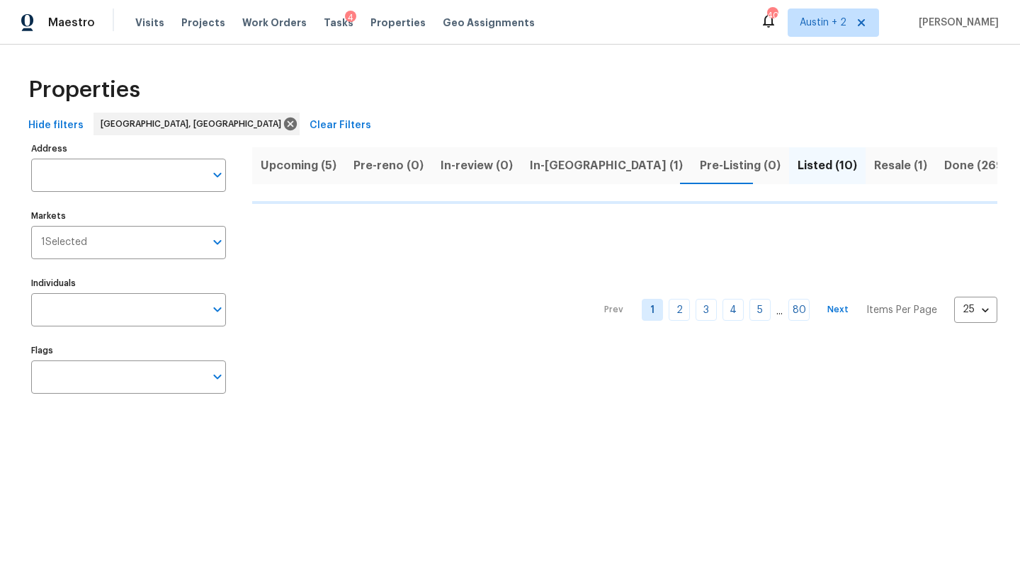
click at [481, 115] on div "Hide filters [GEOGRAPHIC_DATA], [GEOGRAPHIC_DATA] Clear Filters" at bounding box center [510, 126] width 975 height 26
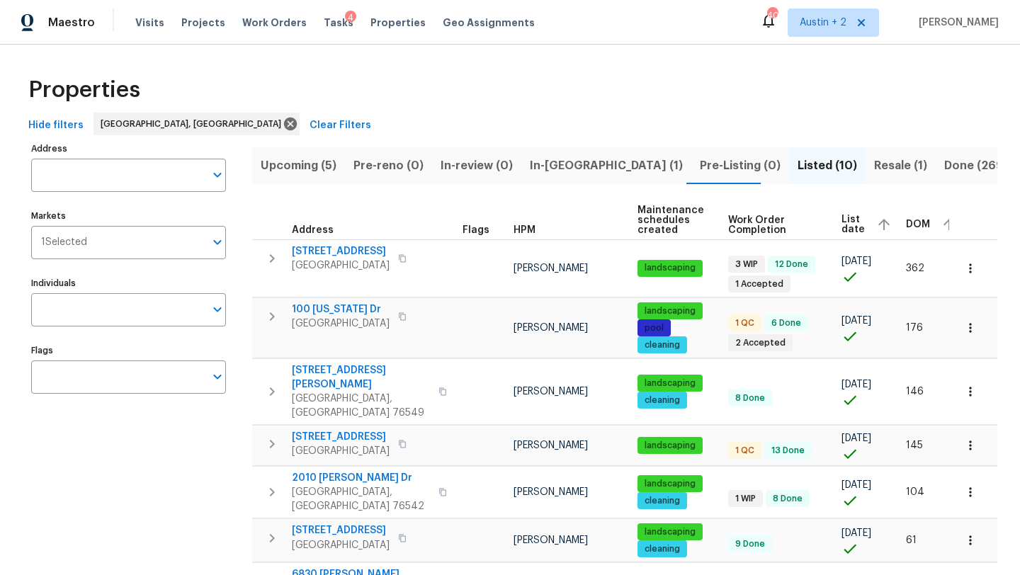
click at [906, 222] on span "DOM" at bounding box center [918, 225] width 24 height 10
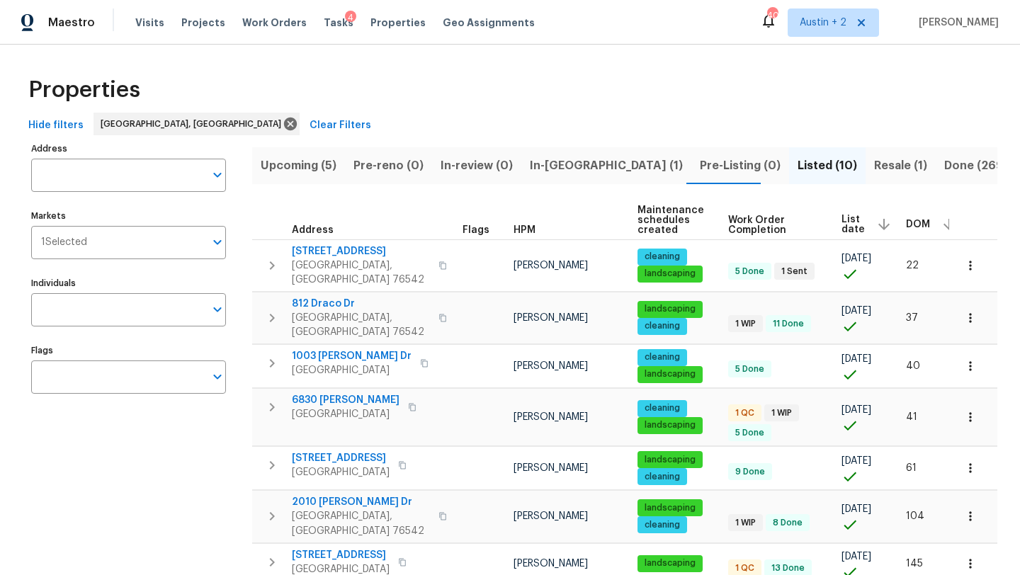
click at [906, 223] on span "DOM" at bounding box center [918, 225] width 24 height 10
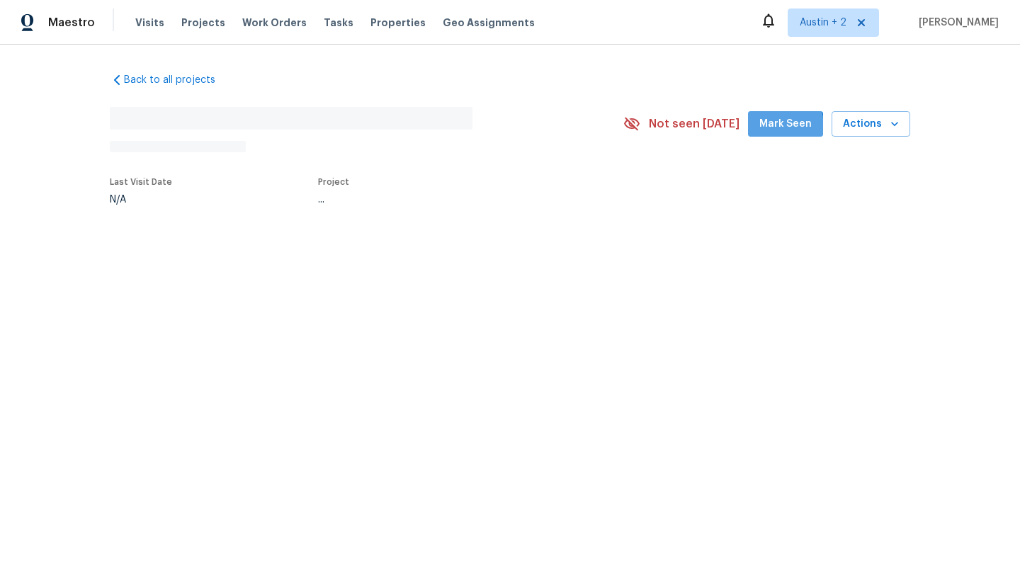
click at [781, 126] on span "Mark Seen" at bounding box center [785, 124] width 52 height 18
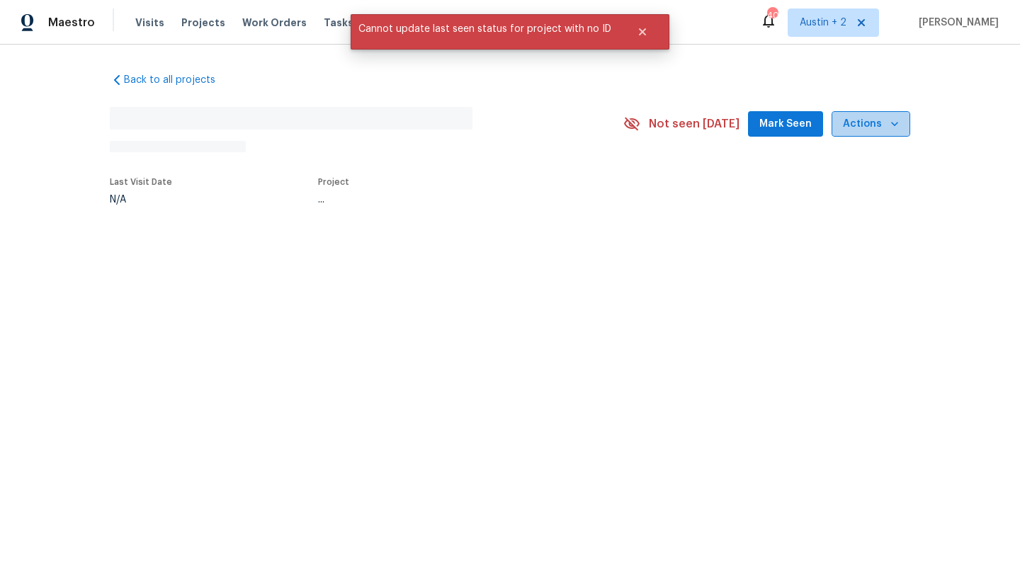
click at [873, 134] on button "Actions" at bounding box center [871, 124] width 79 height 26
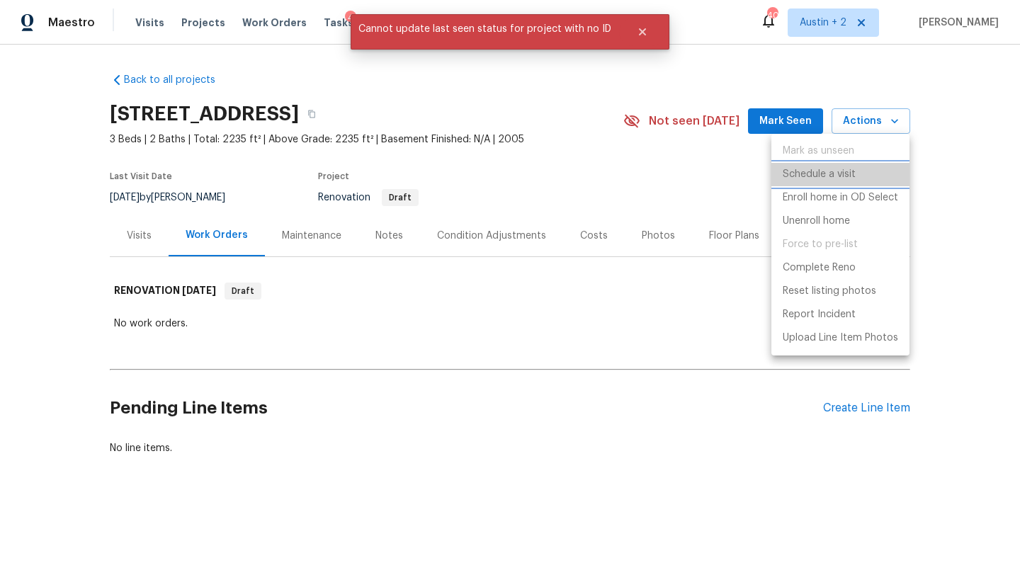
click at [817, 175] on p "Schedule a visit" at bounding box center [819, 174] width 73 height 15
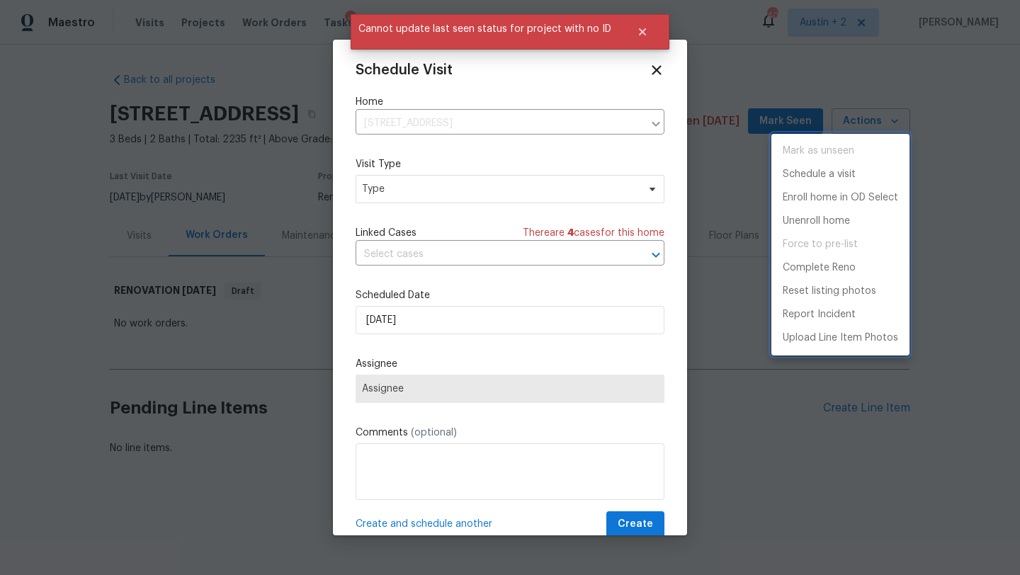
click at [452, 191] on div at bounding box center [510, 287] width 1020 height 575
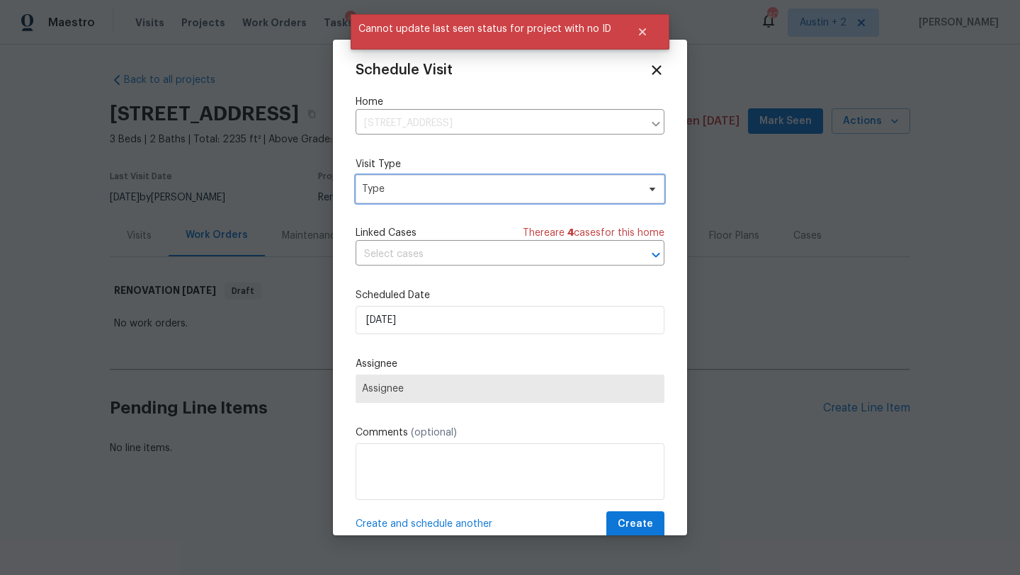
click at [463, 192] on span "Type" at bounding box center [500, 189] width 276 height 14
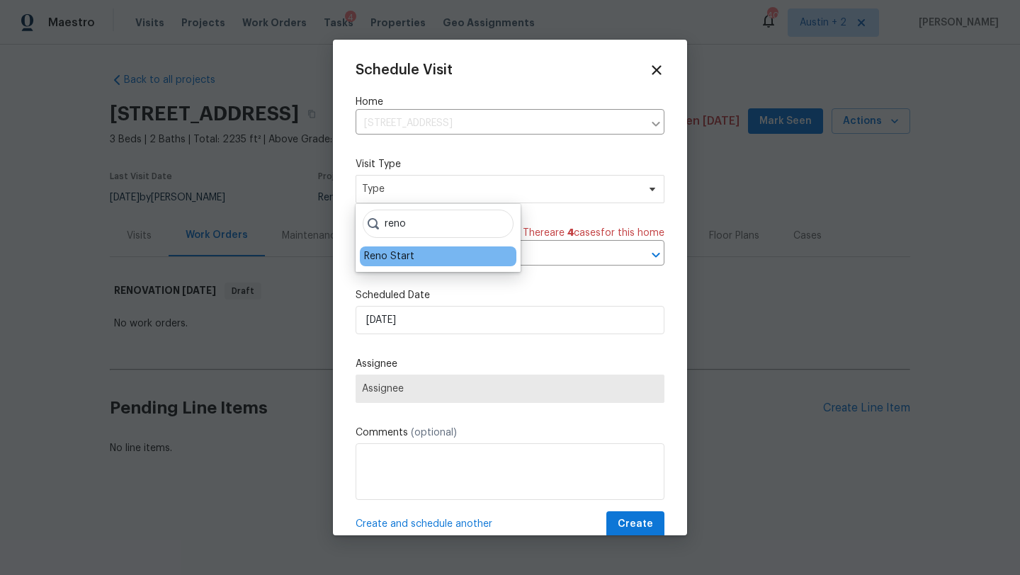
type input "reno"
click at [416, 258] on div "Reno Start" at bounding box center [438, 256] width 157 height 20
click at [395, 256] on div "Reno Start" at bounding box center [389, 256] width 50 height 14
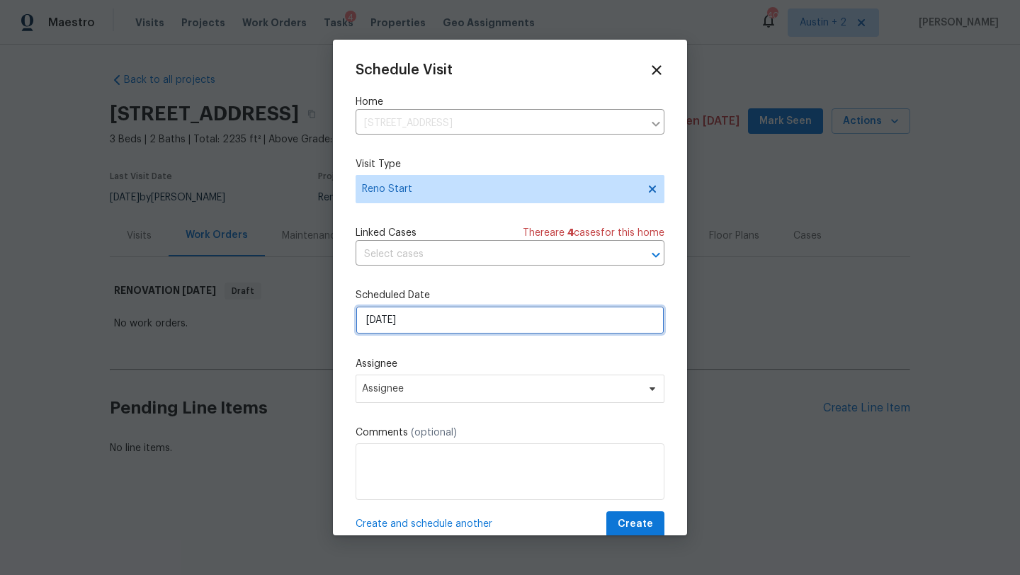
click at [418, 319] on input "9/24/2025" at bounding box center [510, 320] width 309 height 28
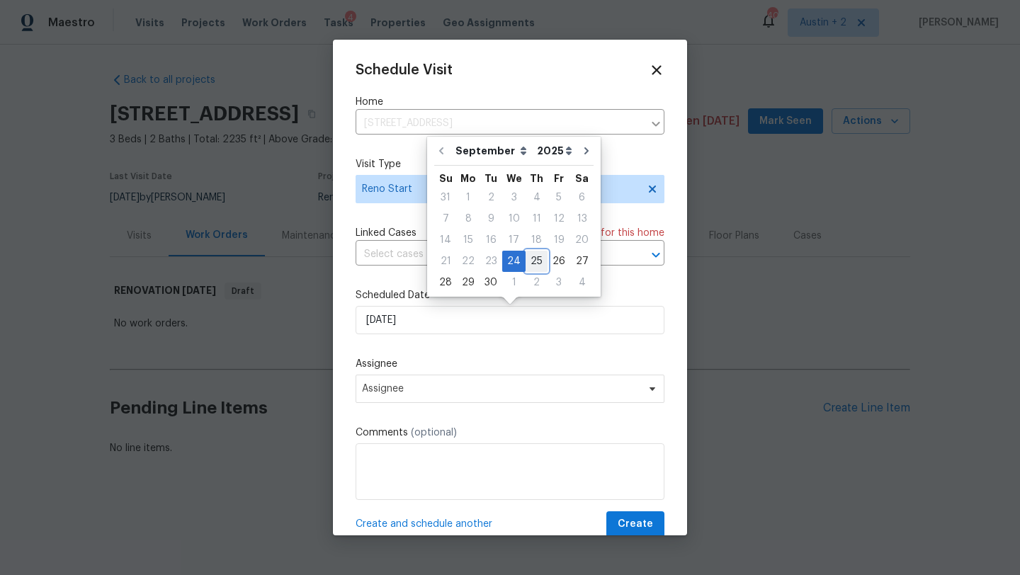
click at [527, 255] on div "25" at bounding box center [537, 261] width 22 height 20
type input "9/25/2025"
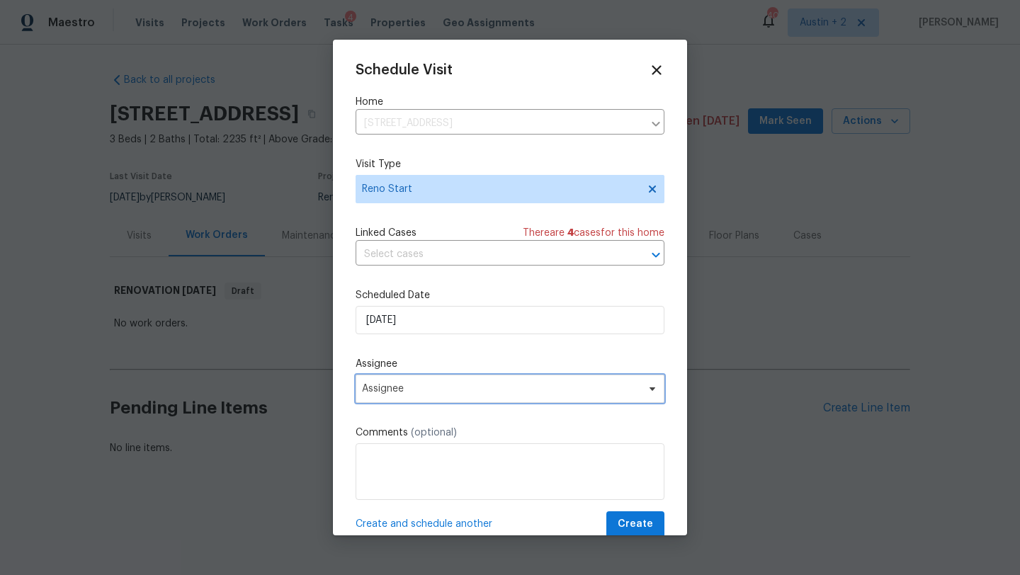
click at [439, 377] on span "Assignee" at bounding box center [510, 389] width 309 height 28
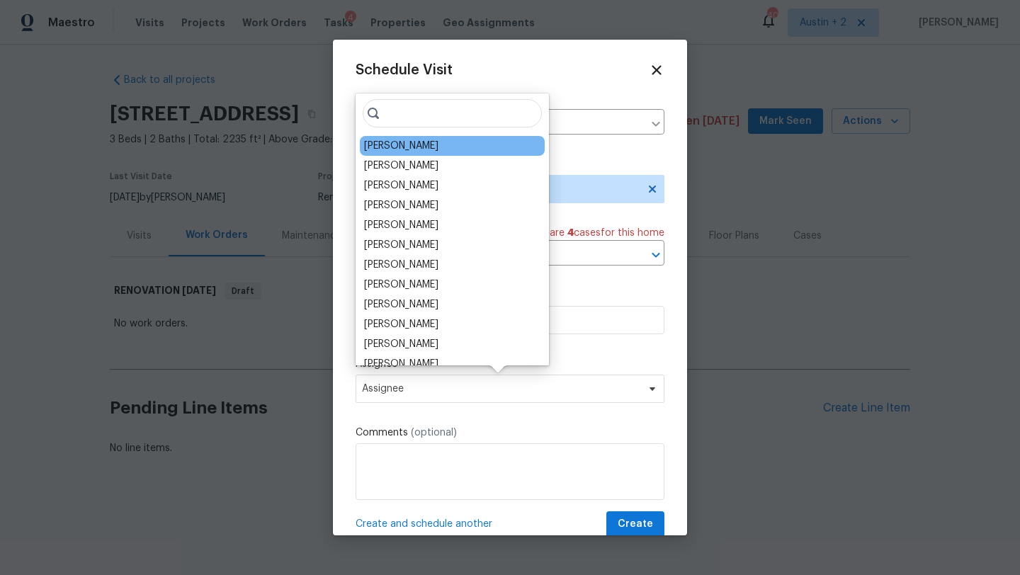
click at [441, 145] on div "[PERSON_NAME]" at bounding box center [452, 146] width 185 height 20
click at [425, 146] on div "[PERSON_NAME]" at bounding box center [401, 146] width 74 height 14
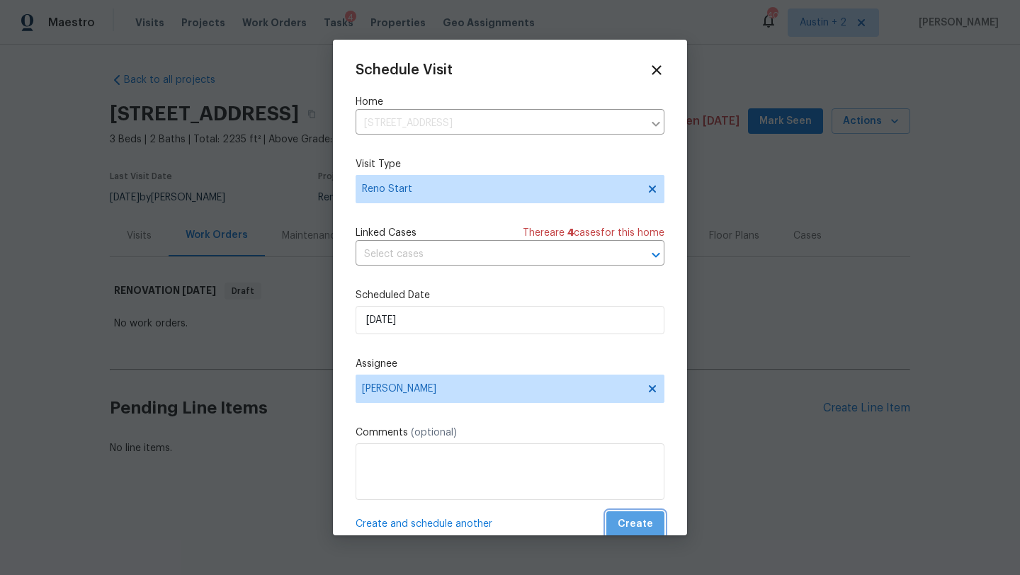
click at [642, 524] on span "Create" at bounding box center [635, 525] width 35 height 18
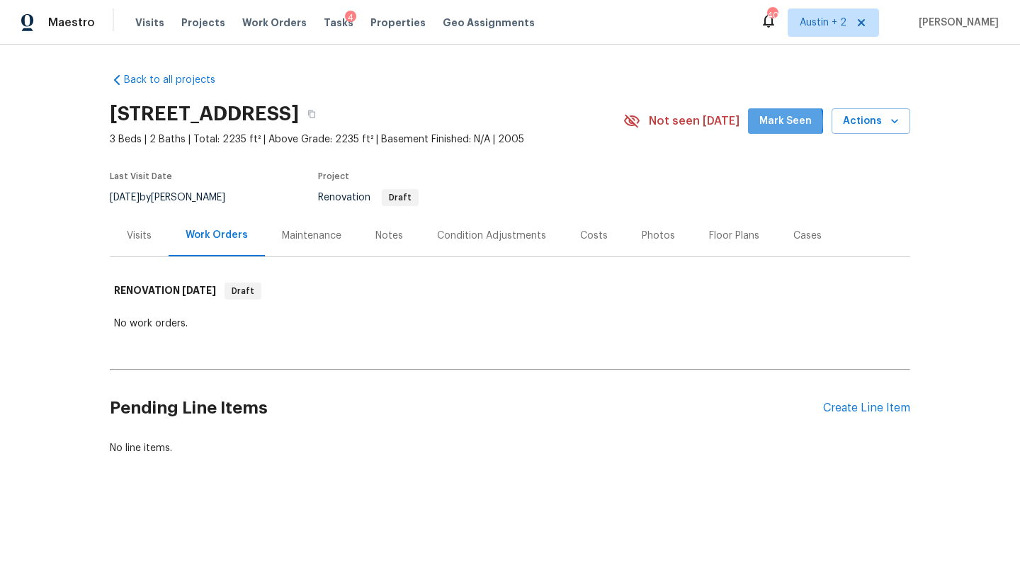
click at [784, 122] on span "Mark Seen" at bounding box center [785, 122] width 52 height 18
click at [324, 25] on span "Tasks" at bounding box center [339, 23] width 30 height 10
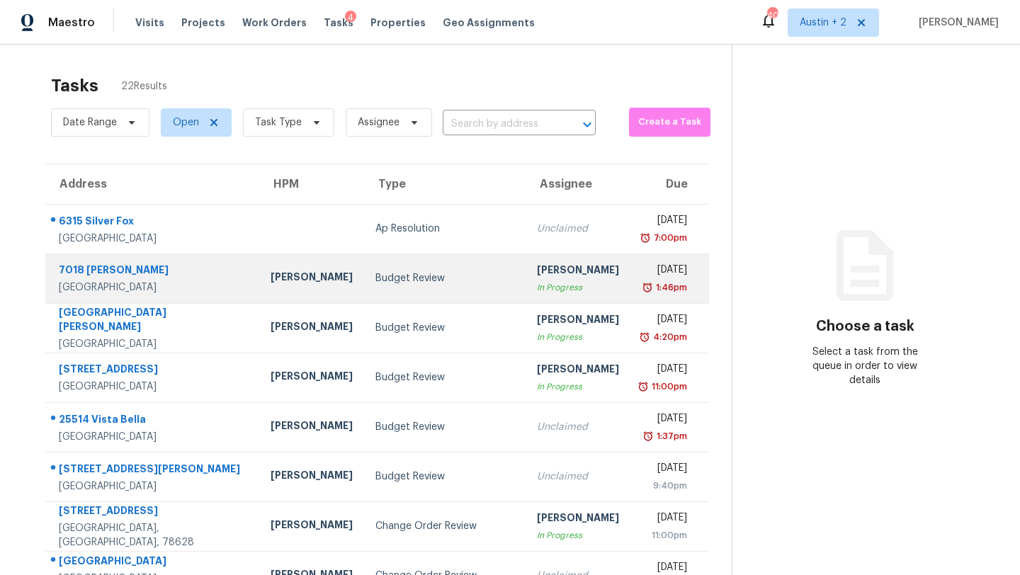
click at [375, 278] on div "Budget Review" at bounding box center [444, 278] width 139 height 14
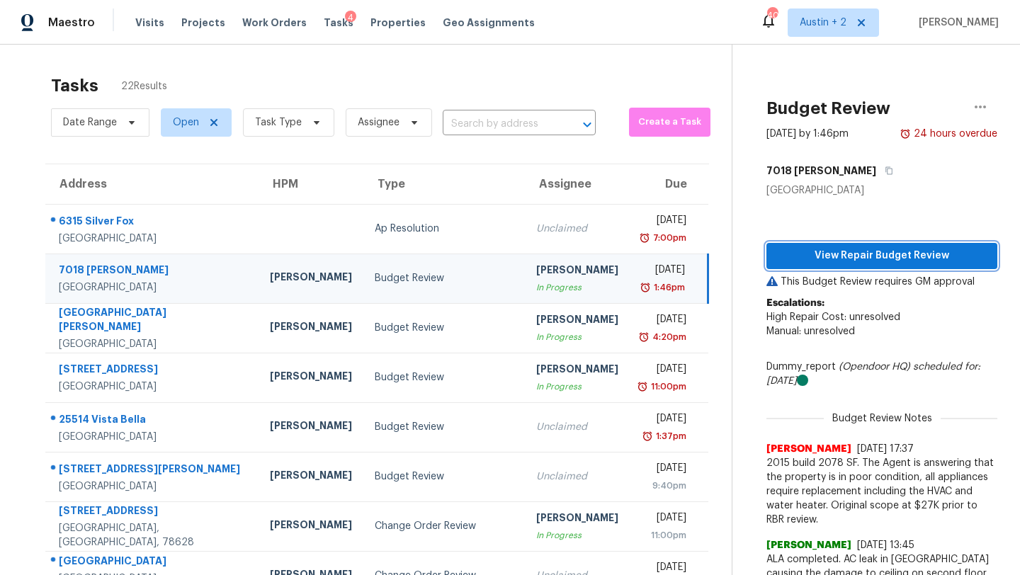
click at [856, 261] on span "View Repair Budget Review" at bounding box center [882, 256] width 208 height 18
click at [393, 24] on span "Properties" at bounding box center [397, 23] width 55 height 14
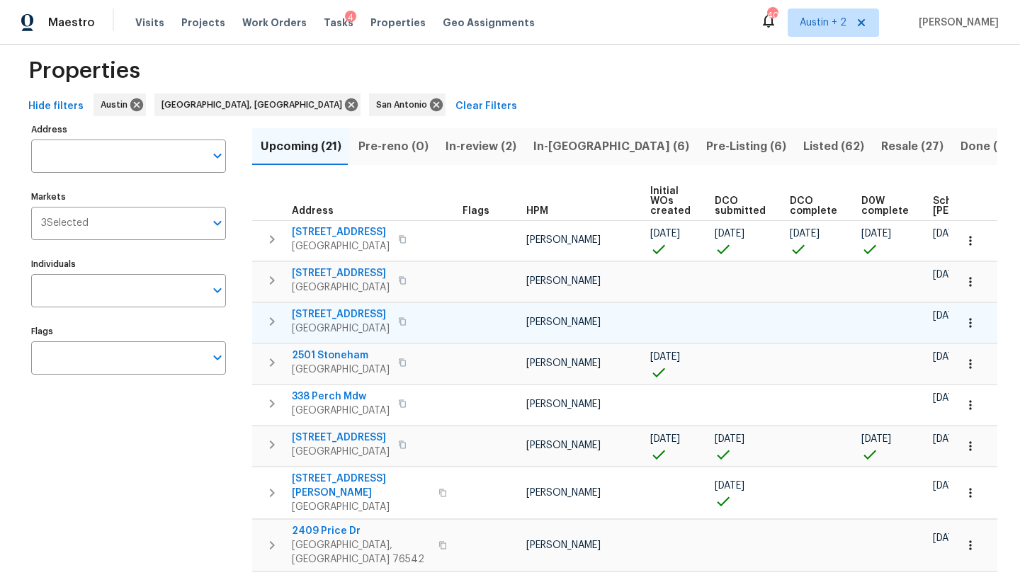
scroll to position [20, 0]
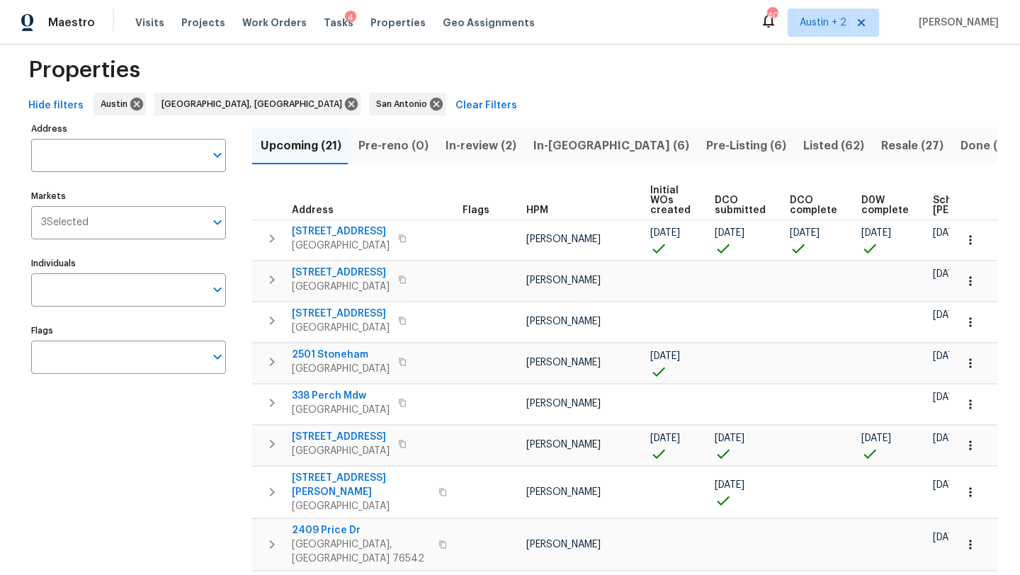
click at [935, 208] on span "Scheduled [PERSON_NAME]" at bounding box center [973, 205] width 80 height 20
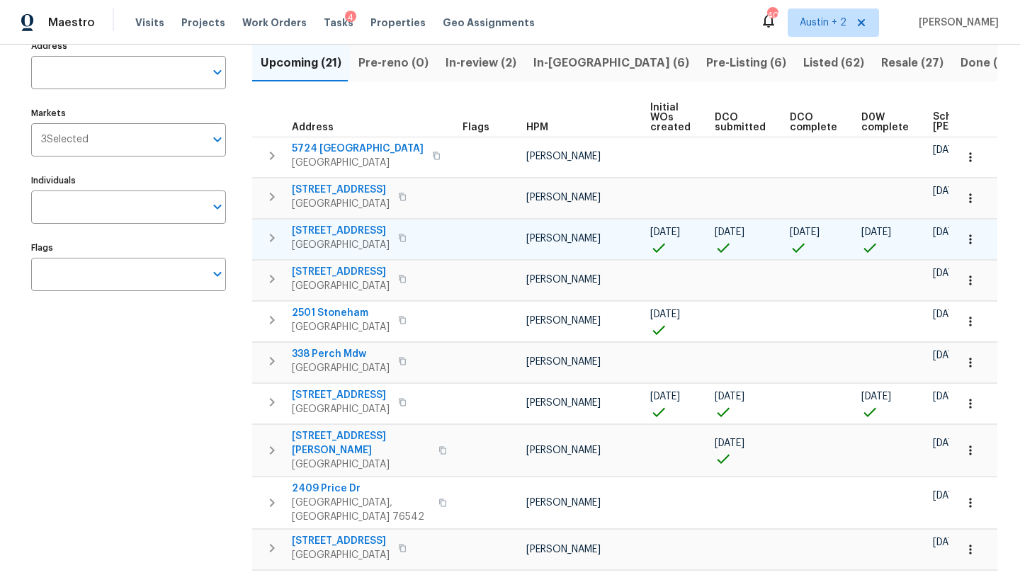
scroll to position [104, 0]
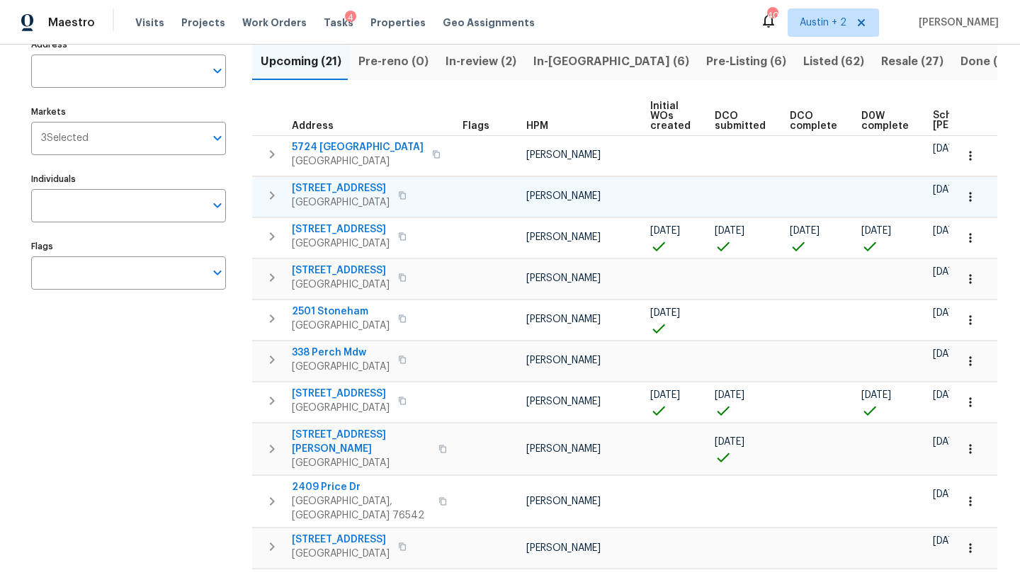
click at [403, 194] on icon "button" at bounding box center [402, 195] width 8 height 8
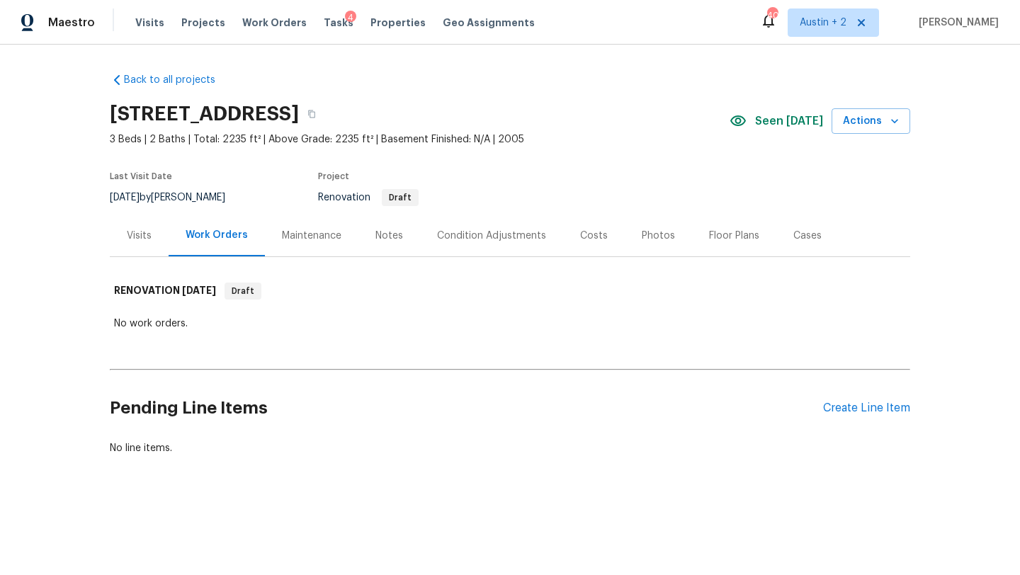
click at [786, 131] on div "Seen today Actions" at bounding box center [820, 121] width 181 height 26
click at [832, 399] on div "Pending Line Items Create Line Item" at bounding box center [510, 408] width 800 height 66
click at [834, 409] on div "Create Line Item" at bounding box center [866, 408] width 87 height 13
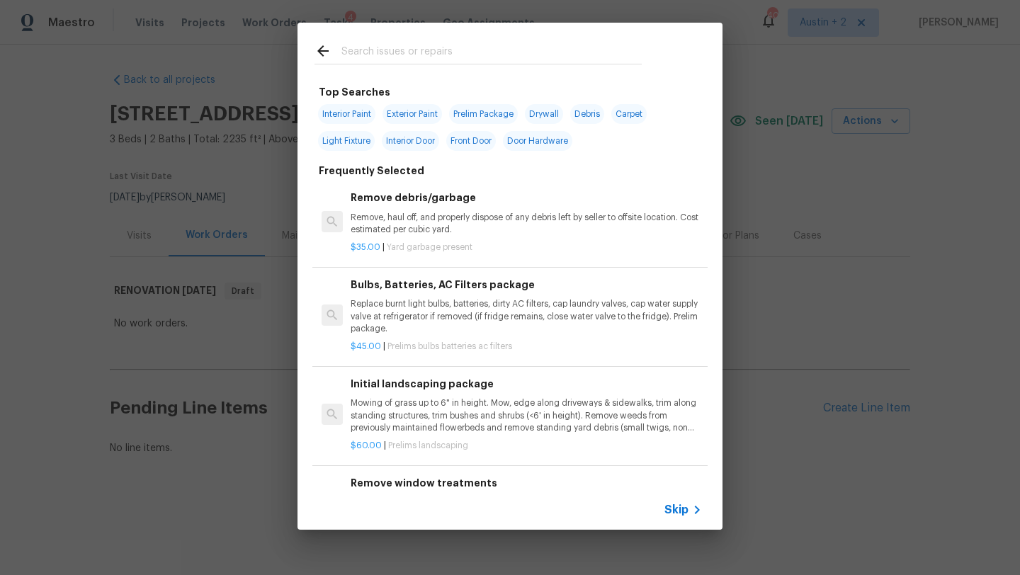
click at [412, 52] on input "text" at bounding box center [491, 52] width 300 height 21
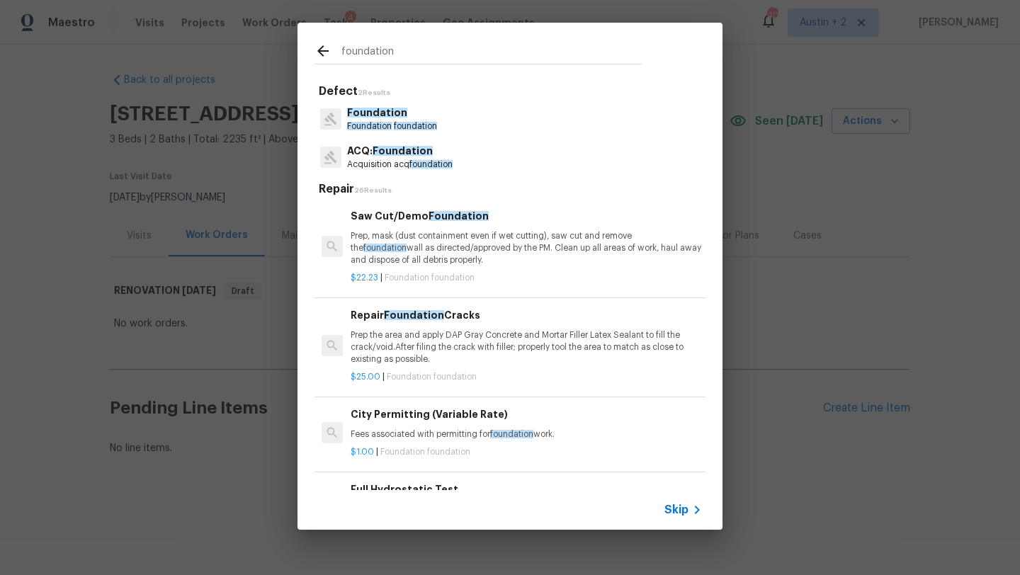
type input "foundation"
click at [383, 168] on p "Acquisition acq foundation" at bounding box center [400, 165] width 106 height 12
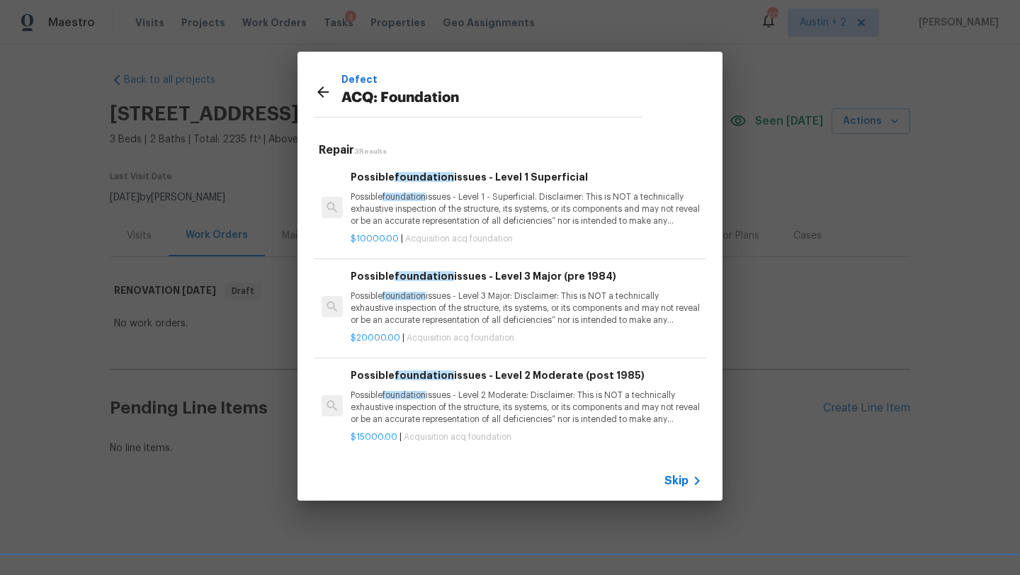
click at [501, 288] on div "Possible foundation issues - Level 3 Major (pre 1984) Possible foundation issue…" at bounding box center [526, 297] width 351 height 58
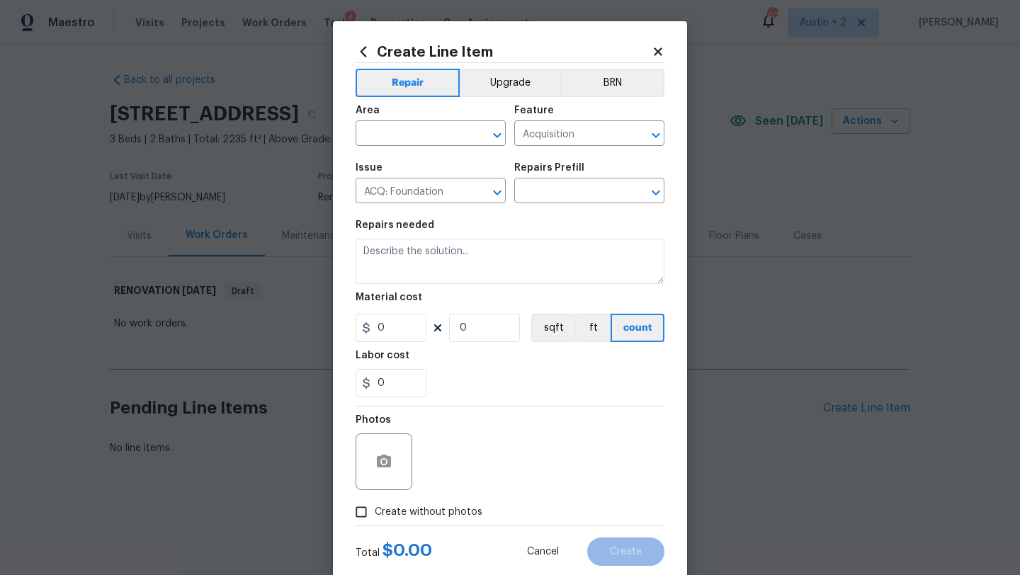
type input "Possible foundation issues - Level 3 Major (pre 1984) $20,000.00"
type textarea "Possible foundation issues - Level 3 Major: Disclaimer: This is NOT a technical…"
type input "20000"
type input "1"
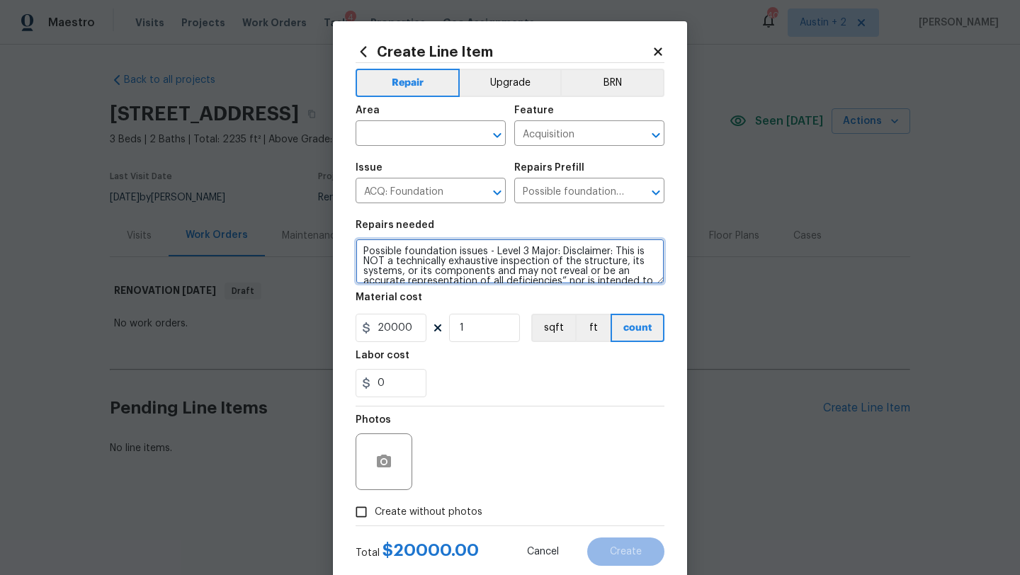
scroll to position [50, 0]
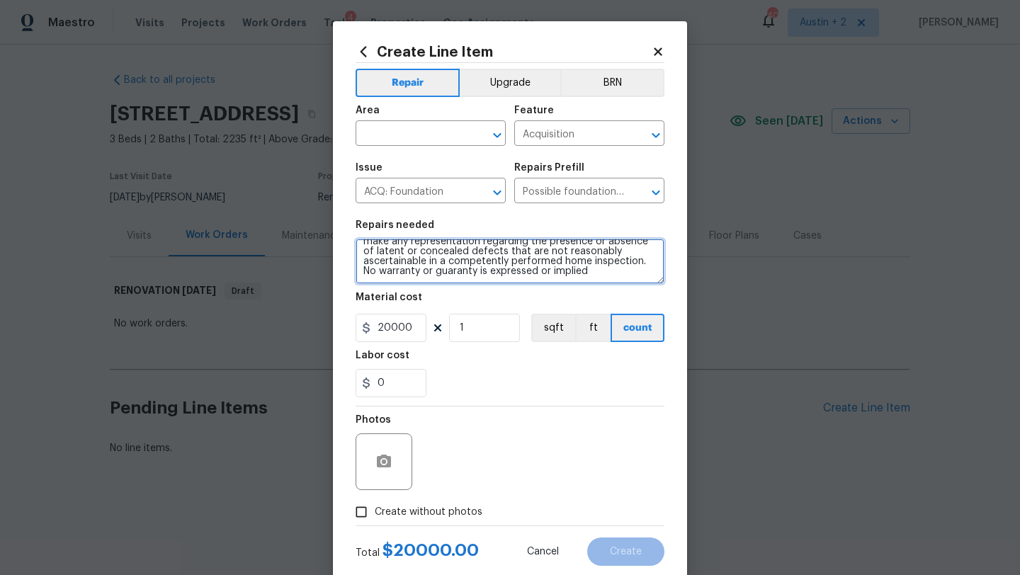
drag, startPoint x: 361, startPoint y: 251, endPoint x: 527, endPoint y: 354, distance: 195.0
click at [527, 354] on section "Repairs needed Possible foundation issues - Level 3 Major: Disclaimer: This is …" at bounding box center [510, 309] width 309 height 194
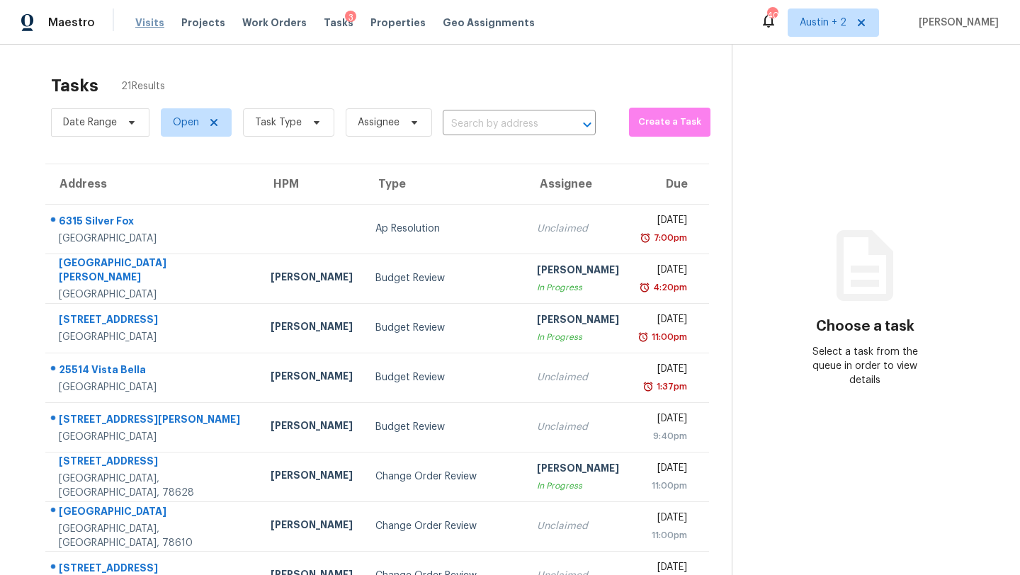
click at [153, 23] on span "Visits" at bounding box center [149, 23] width 29 height 14
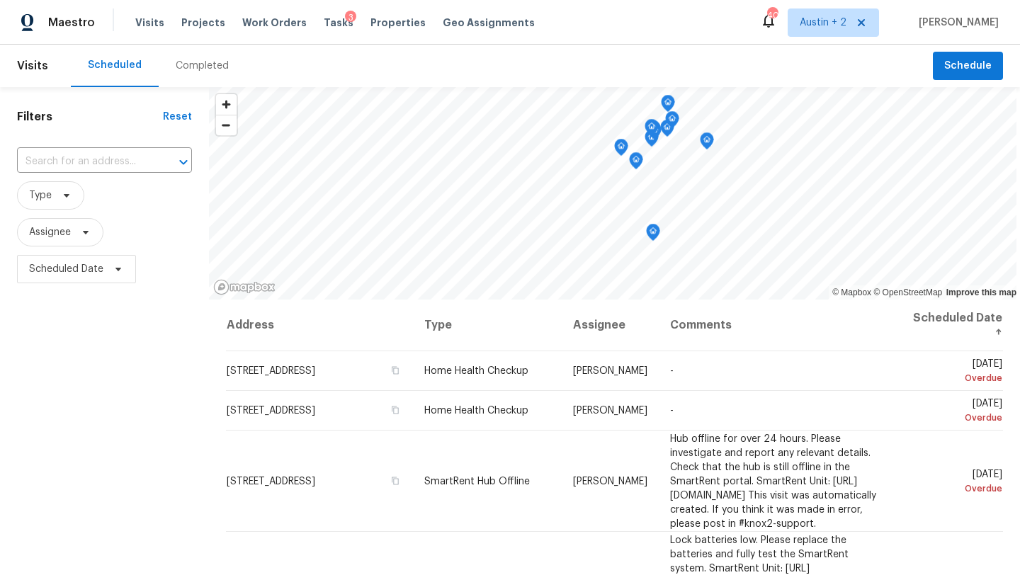
click at [196, 63] on div "Completed" at bounding box center [202, 66] width 53 height 14
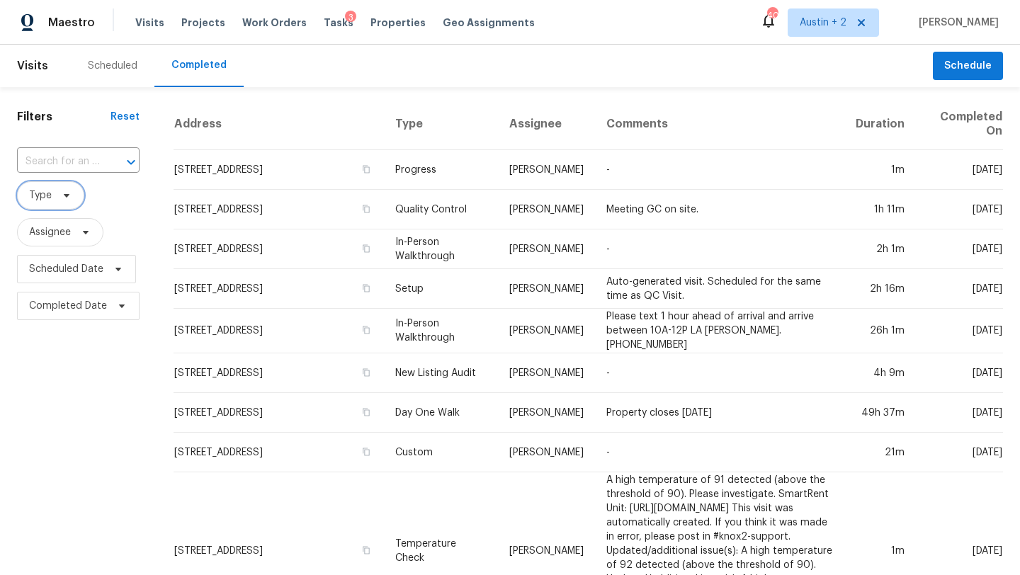
click at [65, 198] on icon at bounding box center [66, 195] width 11 height 11
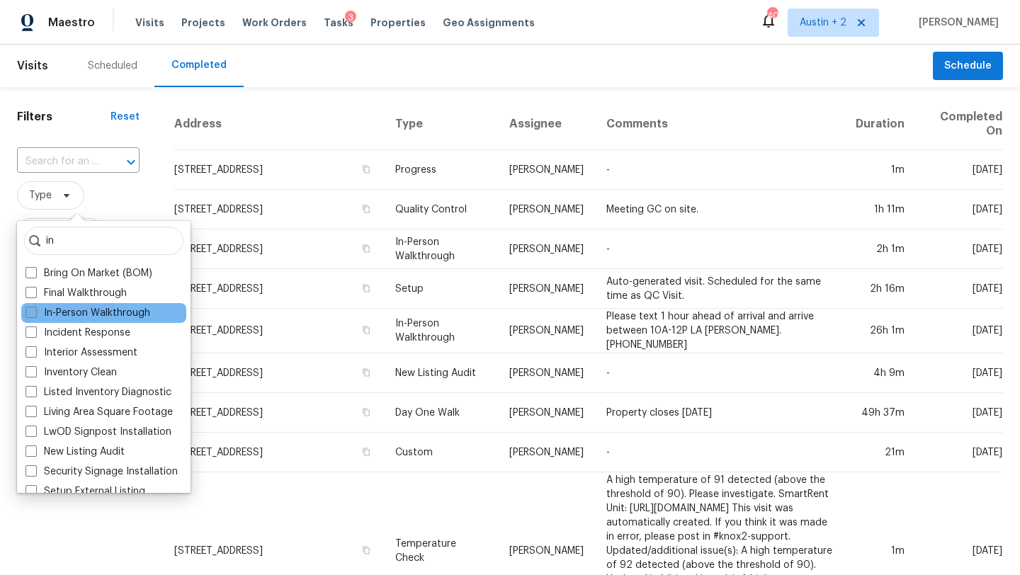
type input "in"
click at [73, 312] on label "In-Person Walkthrough" at bounding box center [87, 313] width 125 height 14
click at [35, 312] on input "In-Person Walkthrough" at bounding box center [29, 310] width 9 height 9
checkbox input "true"
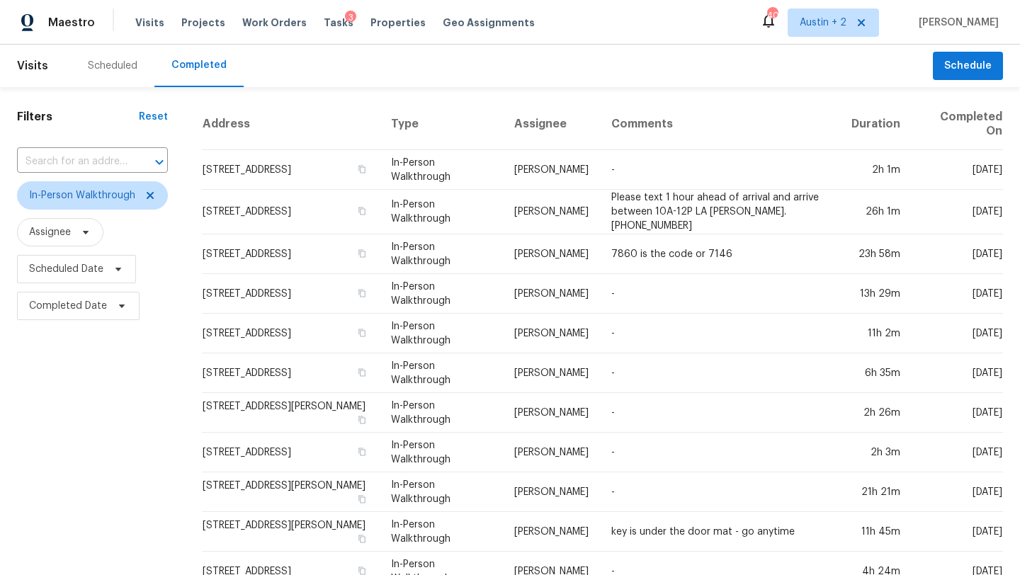
click at [176, 197] on div "Filters Reset ​ In-Person Walkthrough Assignee Scheduled Date Completed Date" at bounding box center [92, 536] width 185 height 899
click at [104, 273] on span "Scheduled Date" at bounding box center [76, 269] width 119 height 28
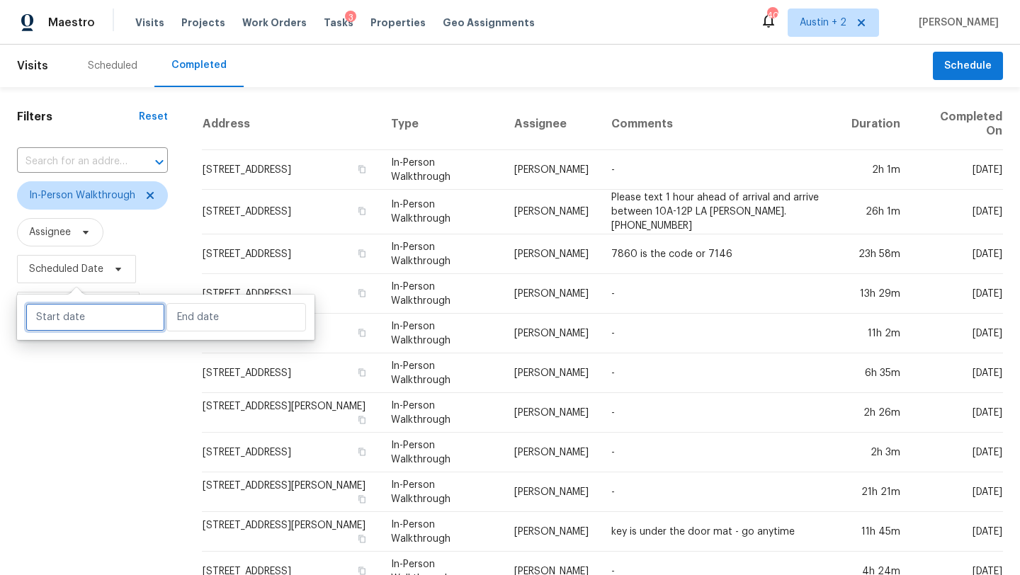
click at [91, 319] on input "text" at bounding box center [95, 317] width 140 height 28
select select "8"
select select "2025"
select select "9"
select select "2025"
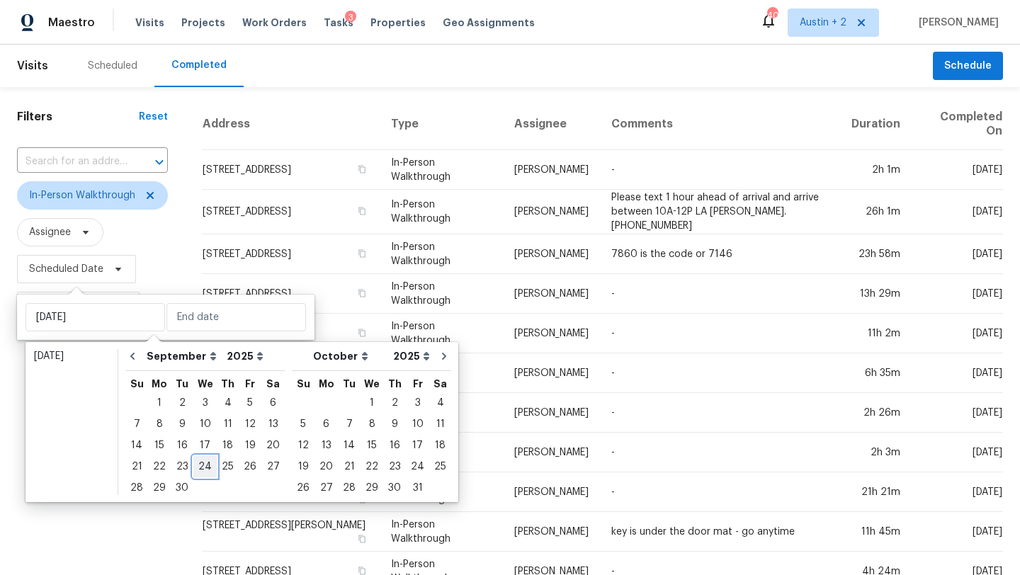
click at [204, 465] on div "24" at bounding box center [204, 467] width 23 height 20
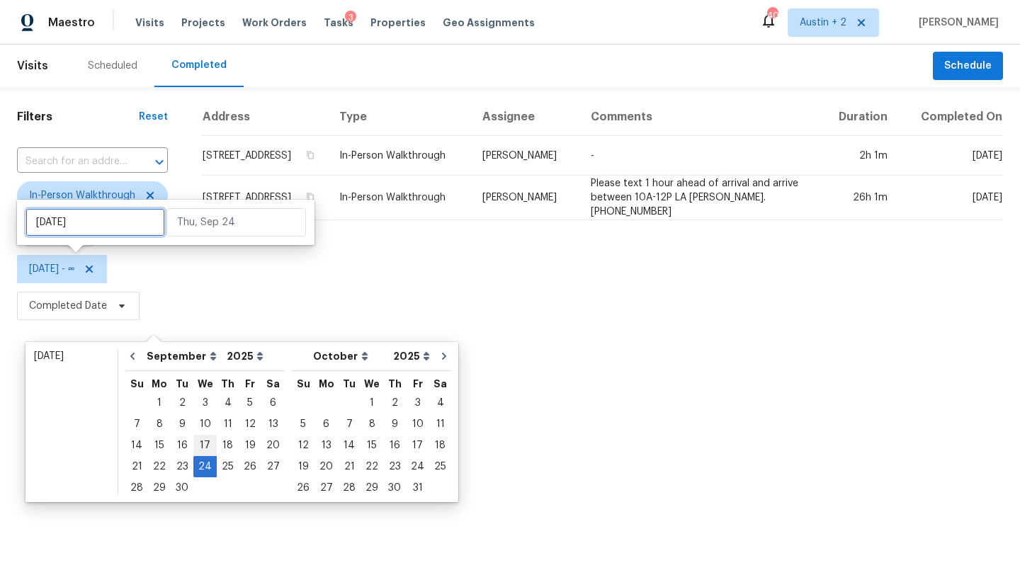
type input "Wed, Sep 17"
type input "Wed, Sep 24"
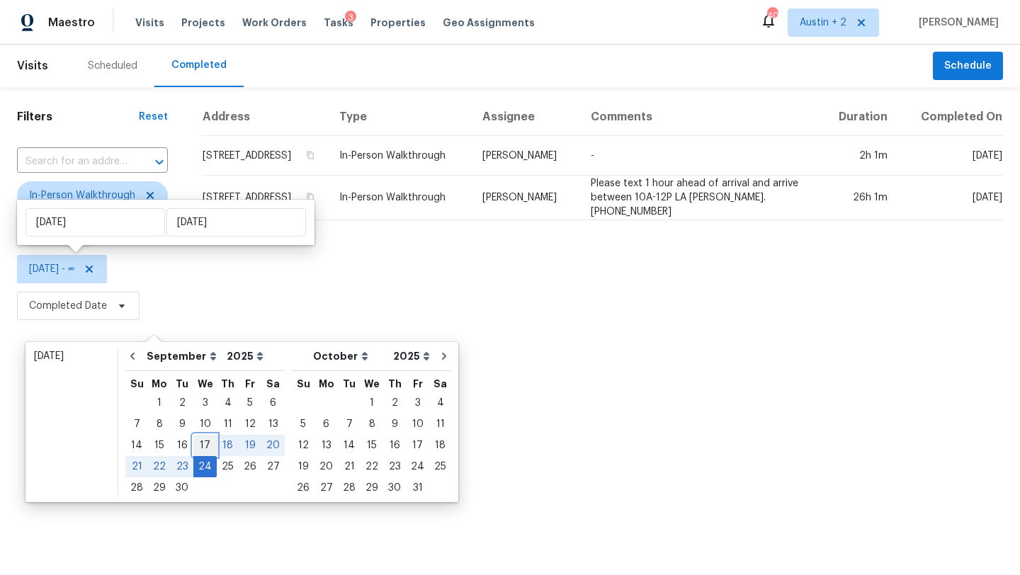
click at [200, 446] on div "17" at bounding box center [204, 446] width 23 height 20
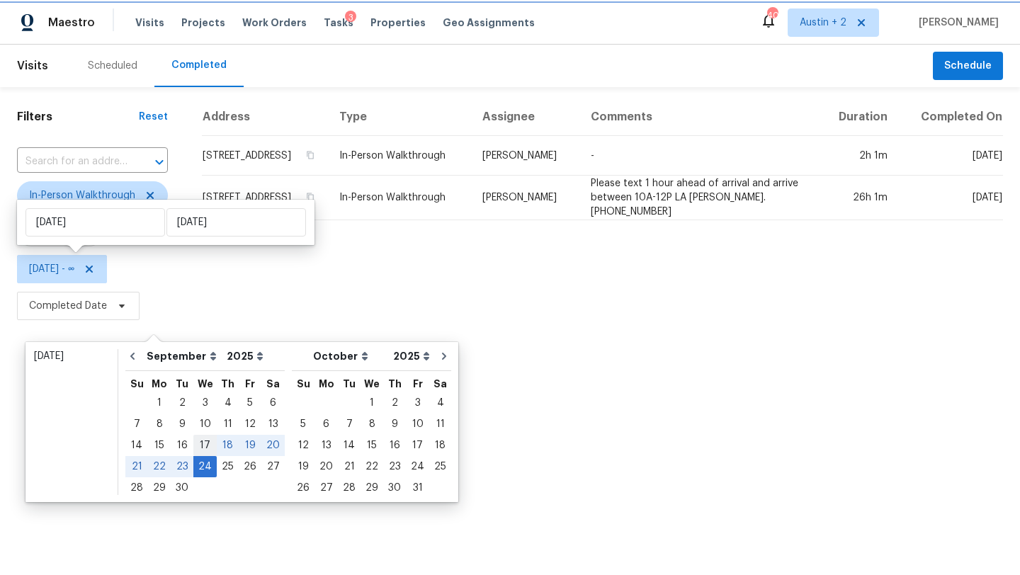
type input "Wed, Sep 17"
type input "Wed, Sep 24"
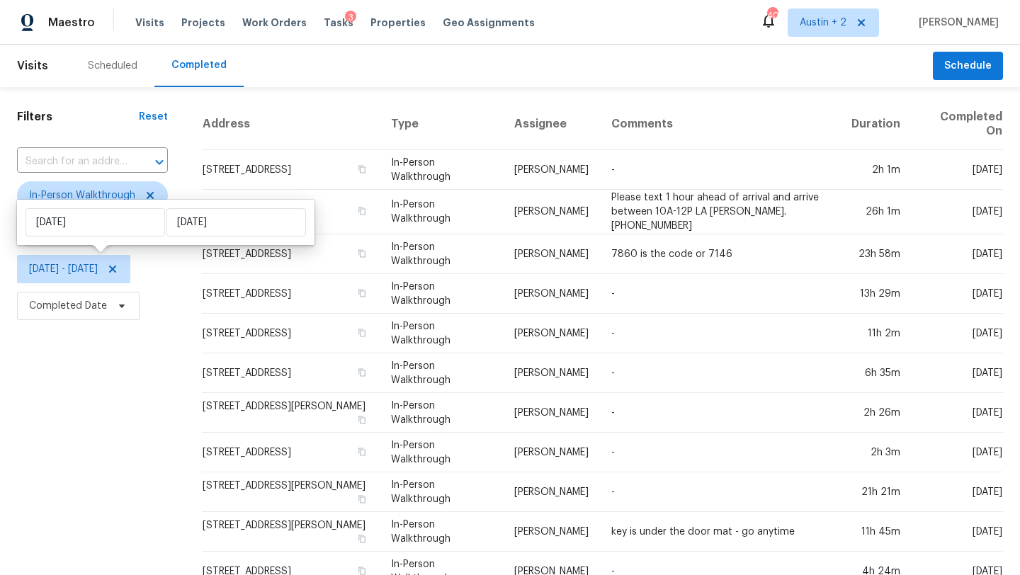
click at [129, 429] on div "Filters Reset ​ In-Person Walkthrough Assignee Wed, Sep 17 - Wed, Sep 24 Comple…" at bounding box center [92, 536] width 185 height 899
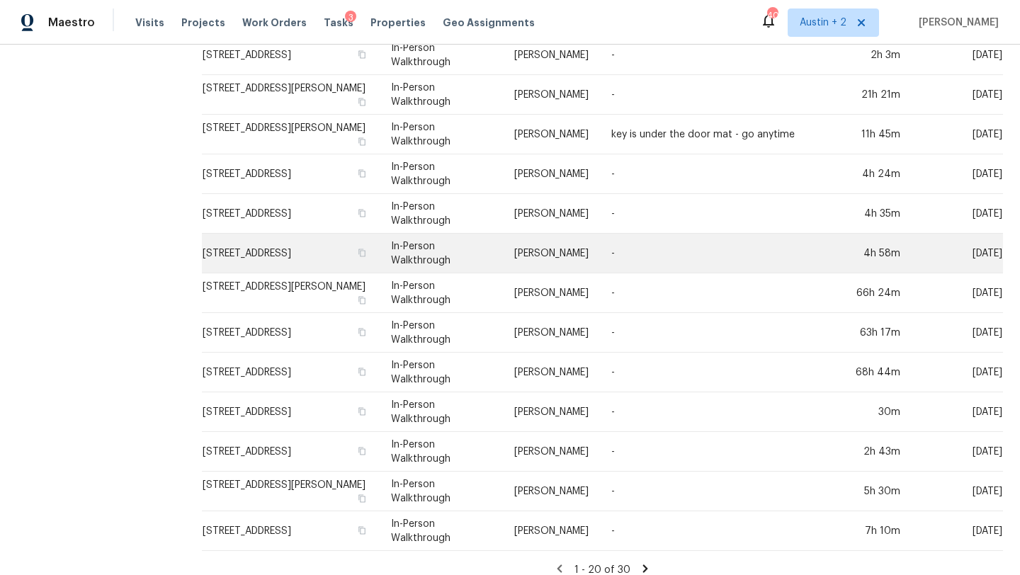
scroll to position [411, 0]
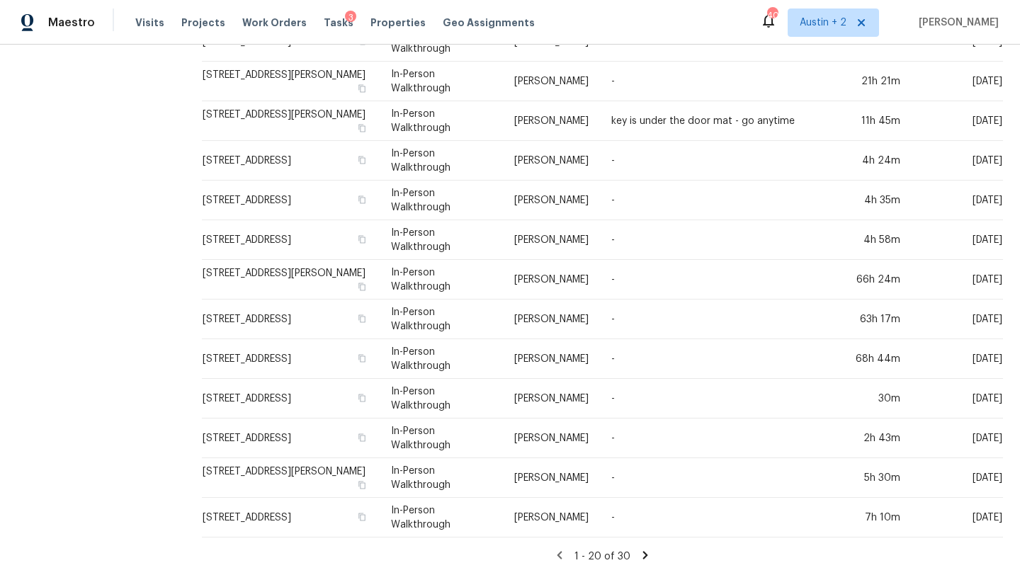
click at [648, 554] on icon at bounding box center [645, 555] width 5 height 8
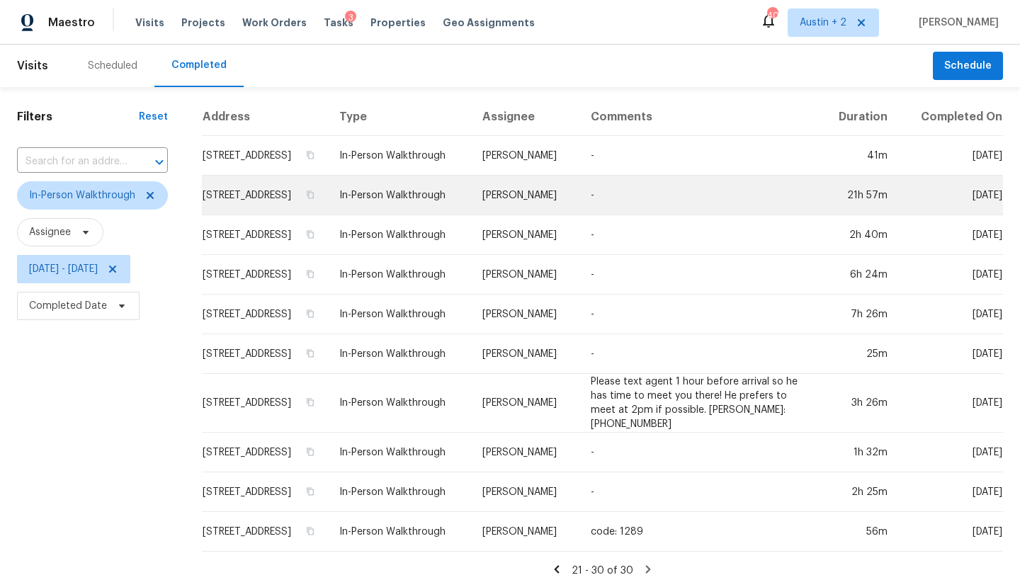
scroll to position [14, 0]
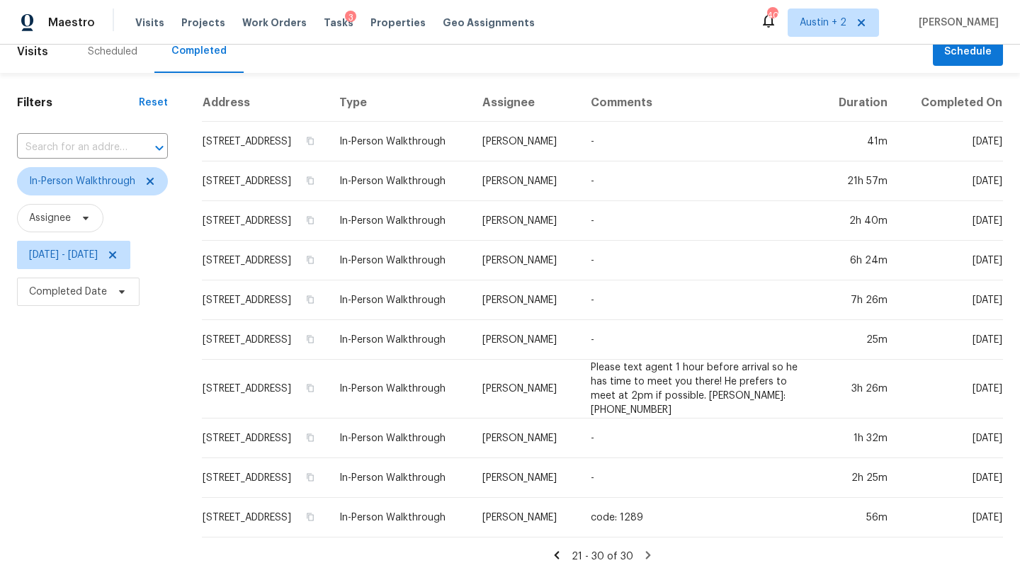
click at [563, 552] on icon at bounding box center [556, 555] width 13 height 13
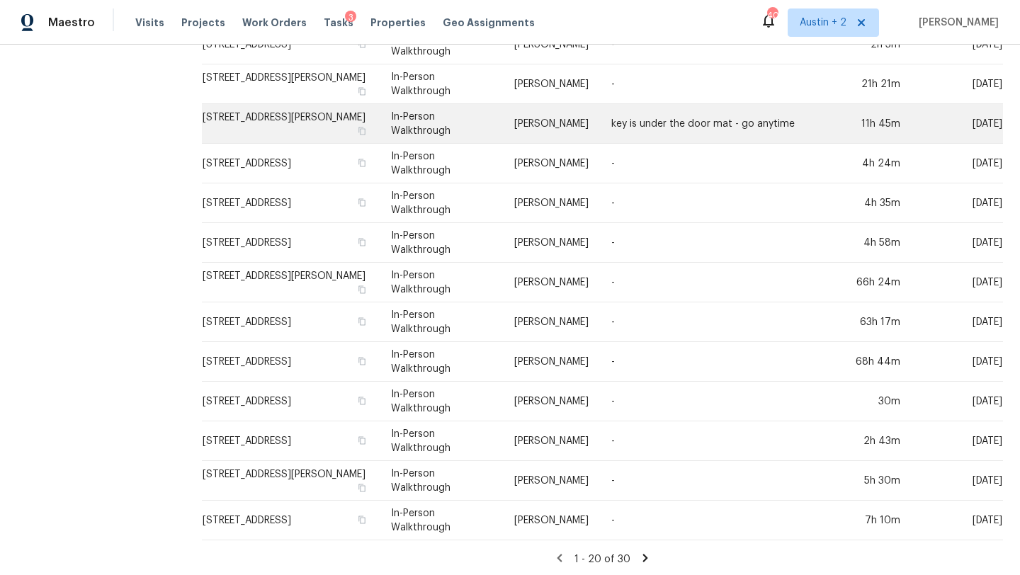
scroll to position [411, 0]
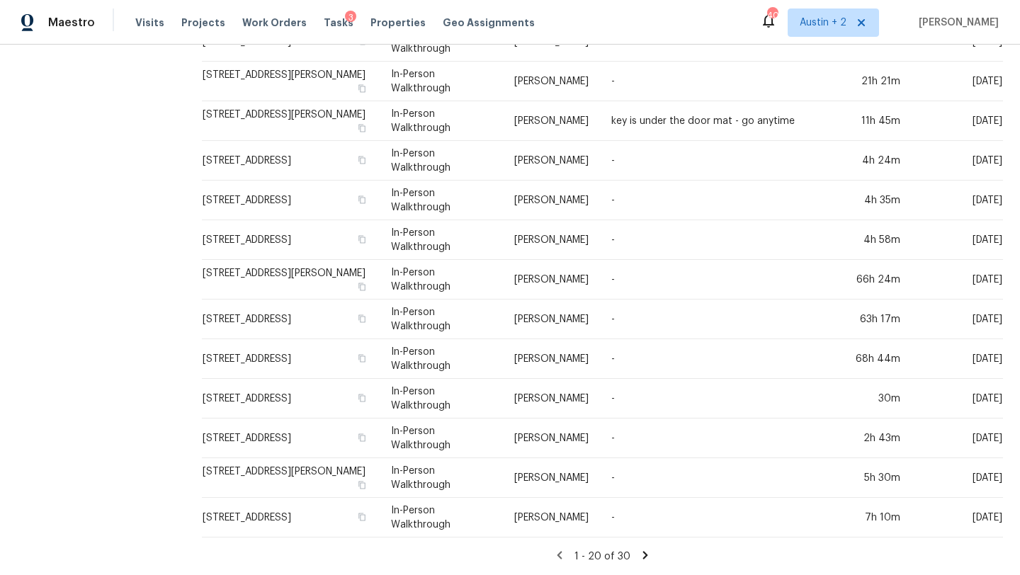
click at [650, 555] on icon at bounding box center [645, 555] width 13 height 13
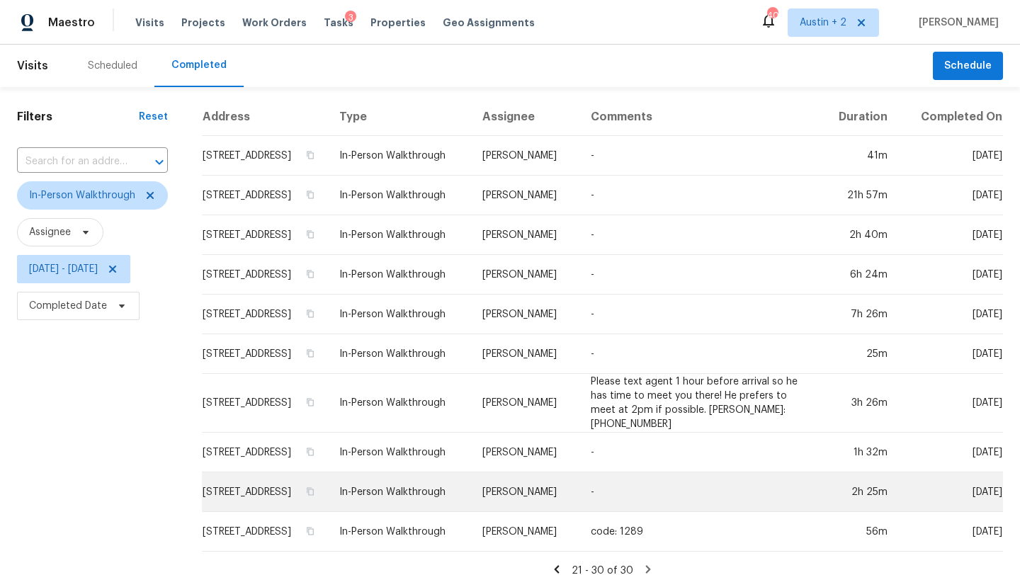
scroll to position [14, 0]
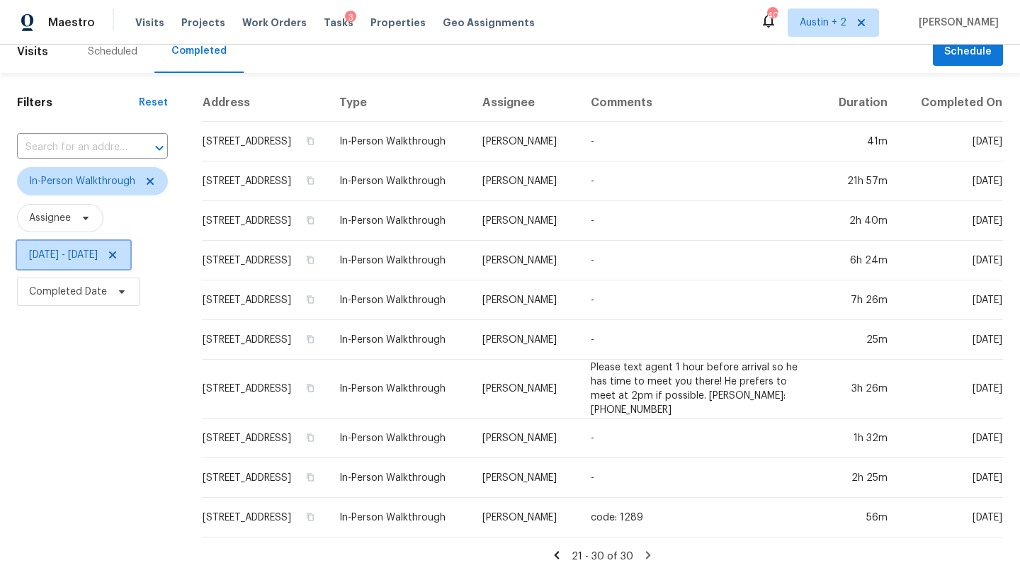
click at [98, 254] on span "Wed, Sep 17 - Wed, Sep 24" at bounding box center [63, 255] width 69 height 14
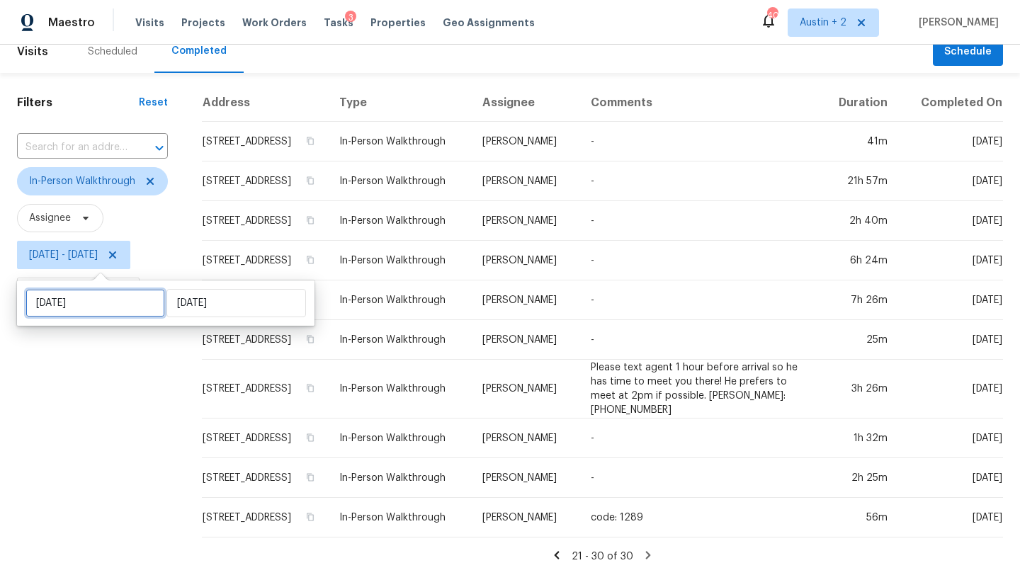
click at [115, 304] on input "Wed, Sep 17" at bounding box center [95, 303] width 140 height 28
select select "8"
select select "2025"
select select "9"
select select "2025"
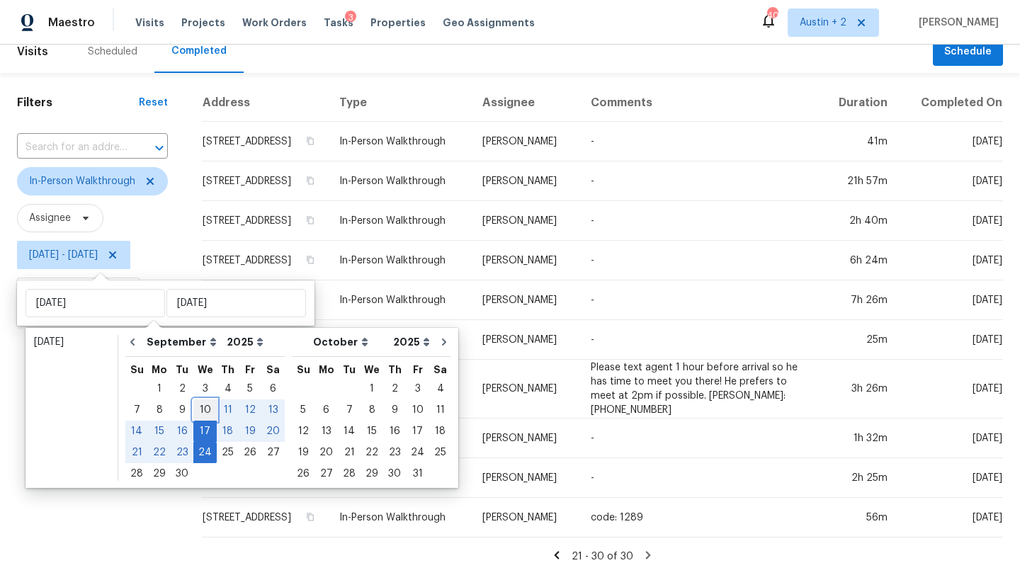
click at [203, 407] on div "10" at bounding box center [204, 410] width 23 height 20
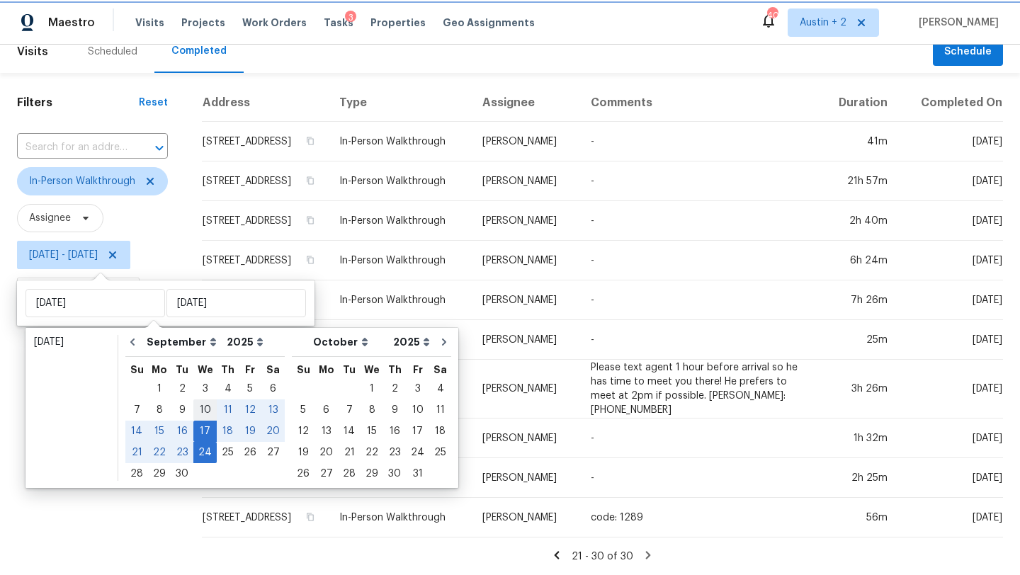
type input "Wed, Sep 10"
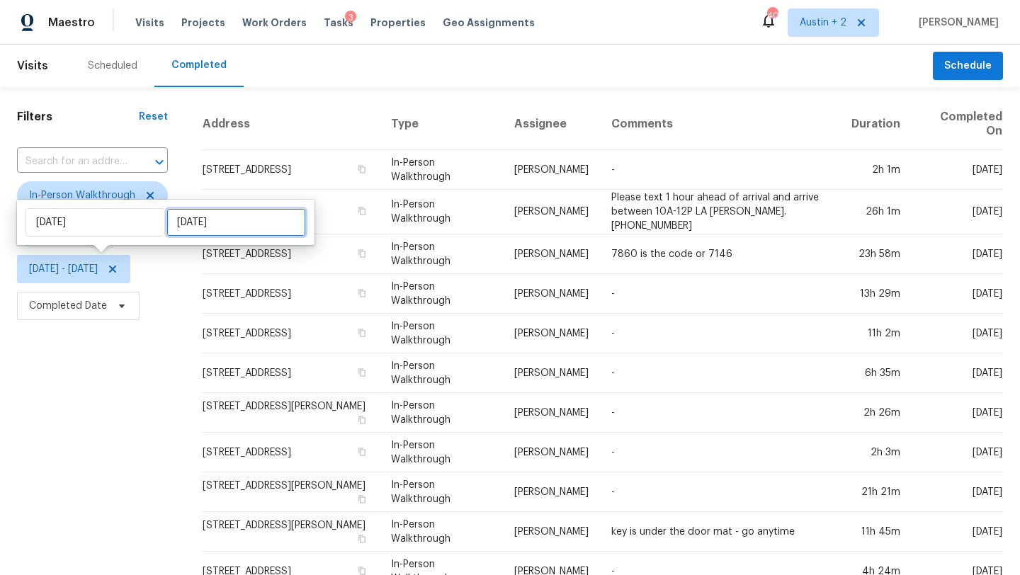
click at [212, 220] on input "Wed, Sep 24" at bounding box center [236, 222] width 140 height 28
select select "8"
select select "2025"
select select "9"
select select "2025"
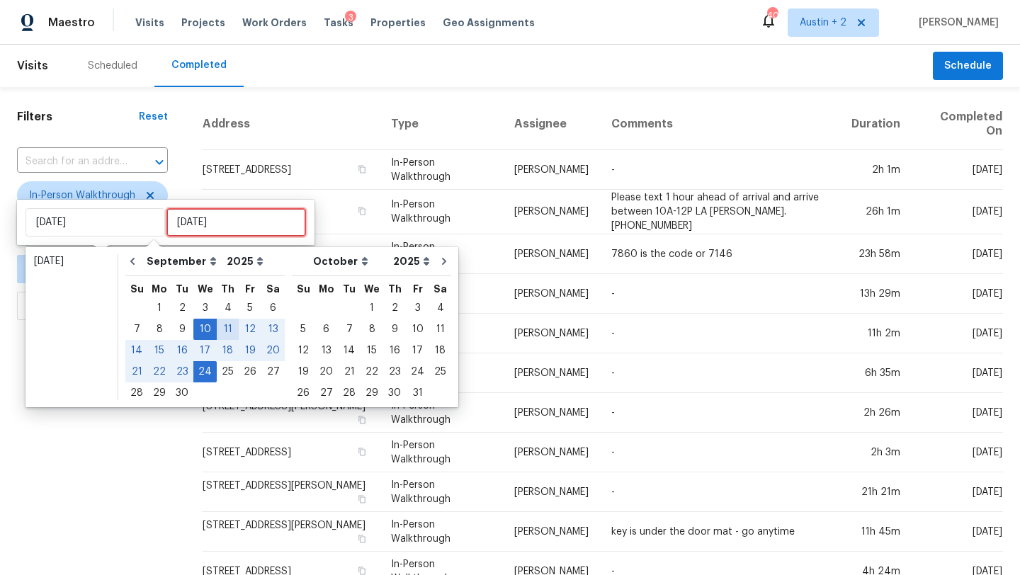
type input "Thu, Sep 04"
type input "Wed, Sep 10"
click at [205, 352] on div "17" at bounding box center [204, 351] width 23 height 20
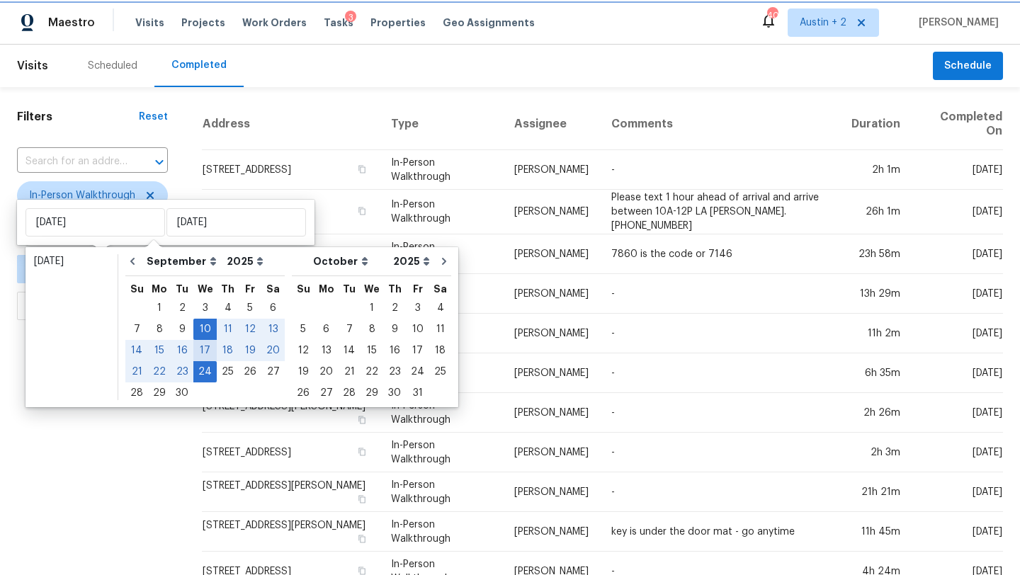
type input "Wed, Sep 17"
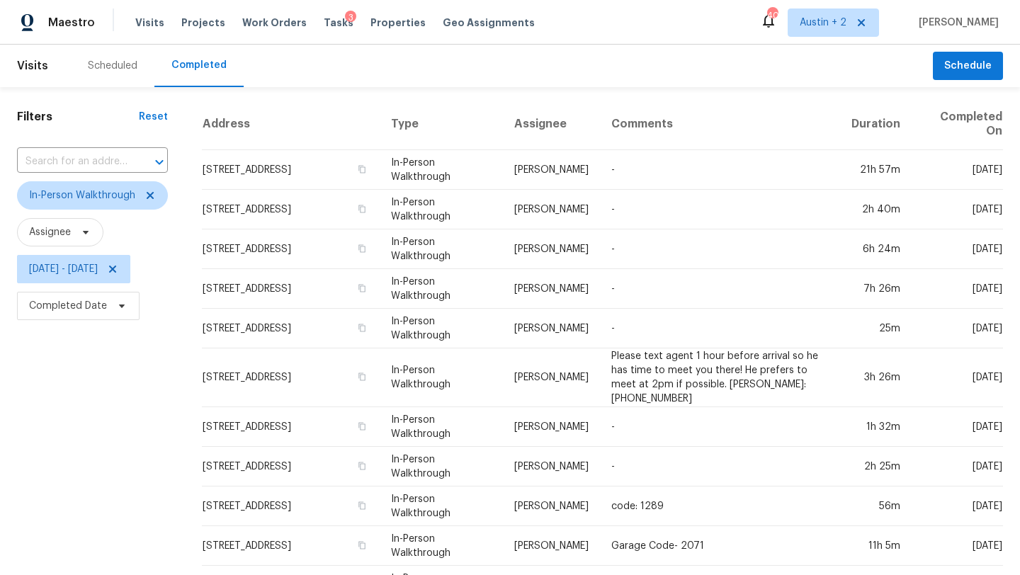
click at [125, 379] on div "Filters Reset ​ In-Person Walkthrough Assignee Wed, Sep 10 - Wed, Sep 17 Comple…" at bounding box center [92, 546] width 185 height 918
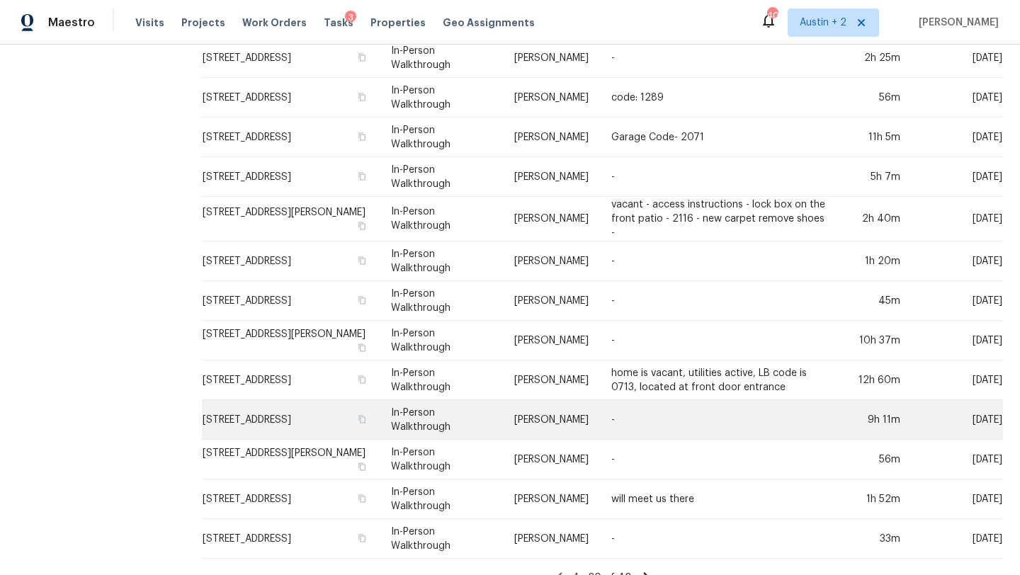
scroll to position [411, 0]
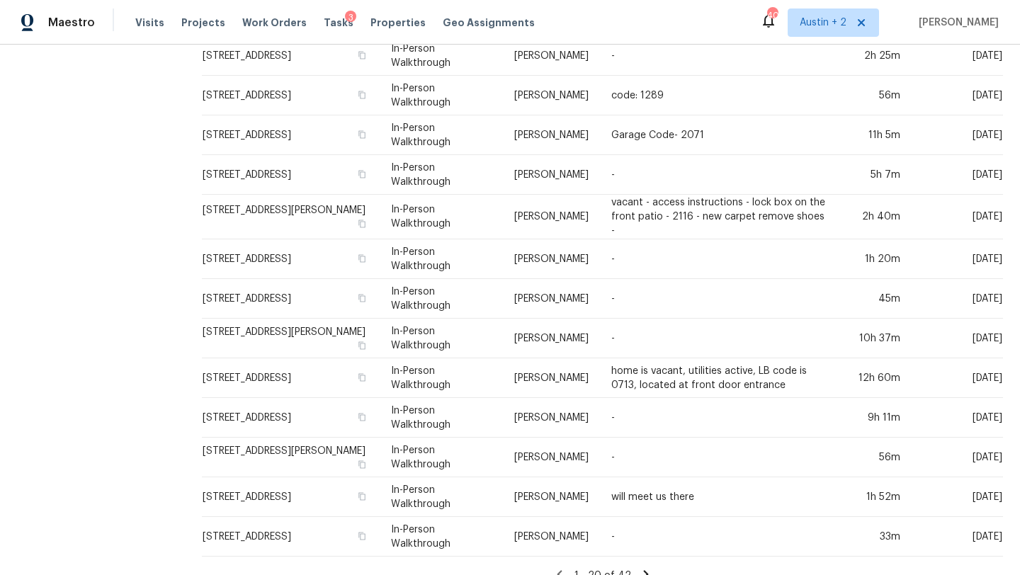
click at [648, 570] on icon at bounding box center [645, 574] width 5 height 8
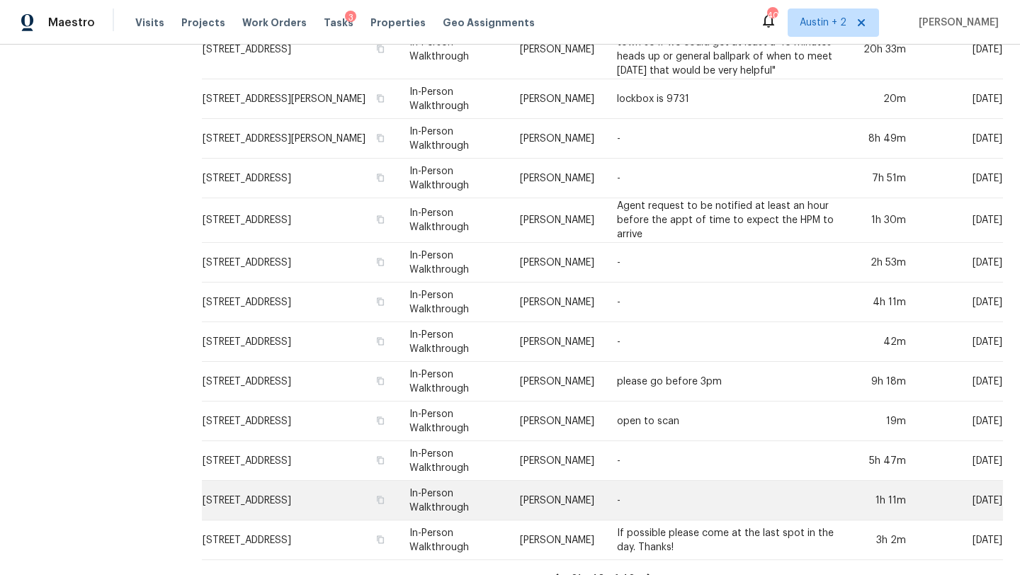
scroll to position [430, 0]
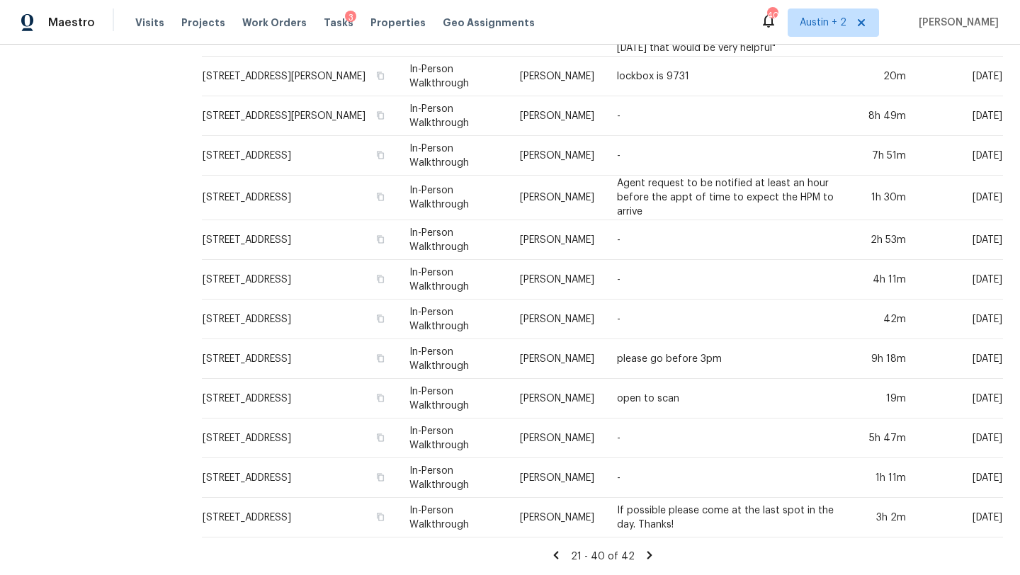
click at [652, 551] on icon at bounding box center [649, 555] width 5 height 8
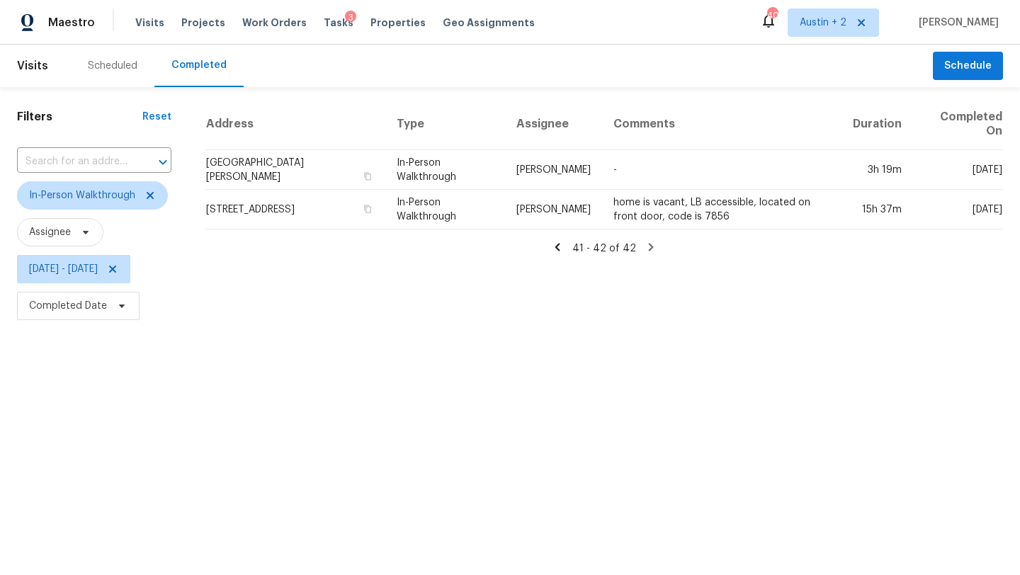
click at [564, 245] on icon at bounding box center [557, 247] width 13 height 13
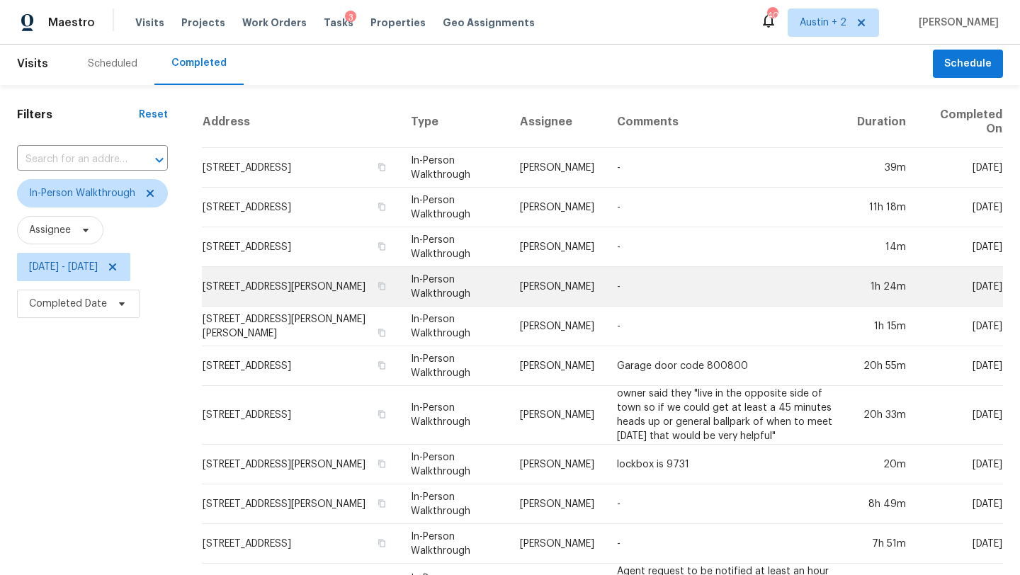
scroll to position [430, 0]
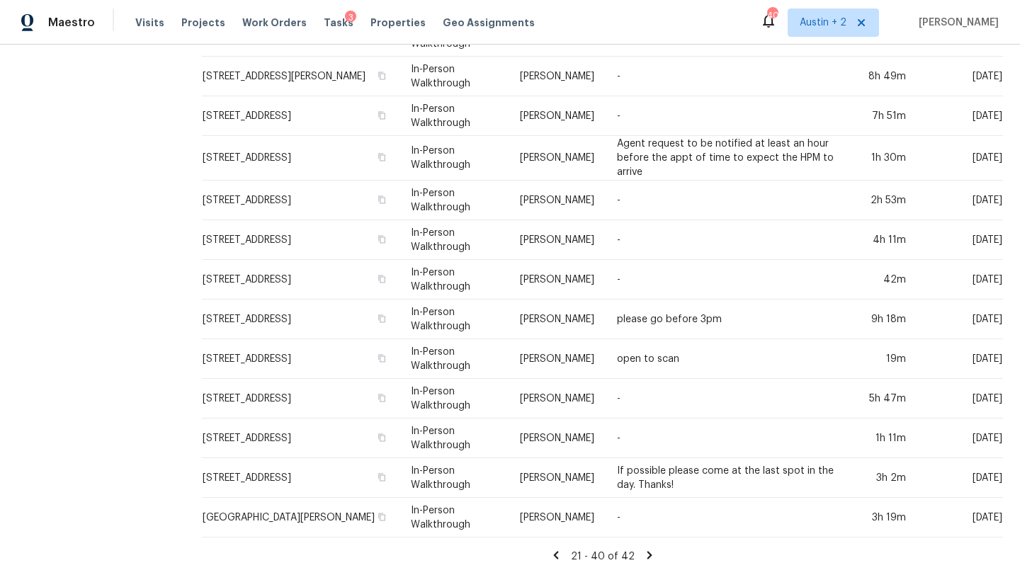
click at [558, 555] on icon at bounding box center [555, 555] width 5 height 8
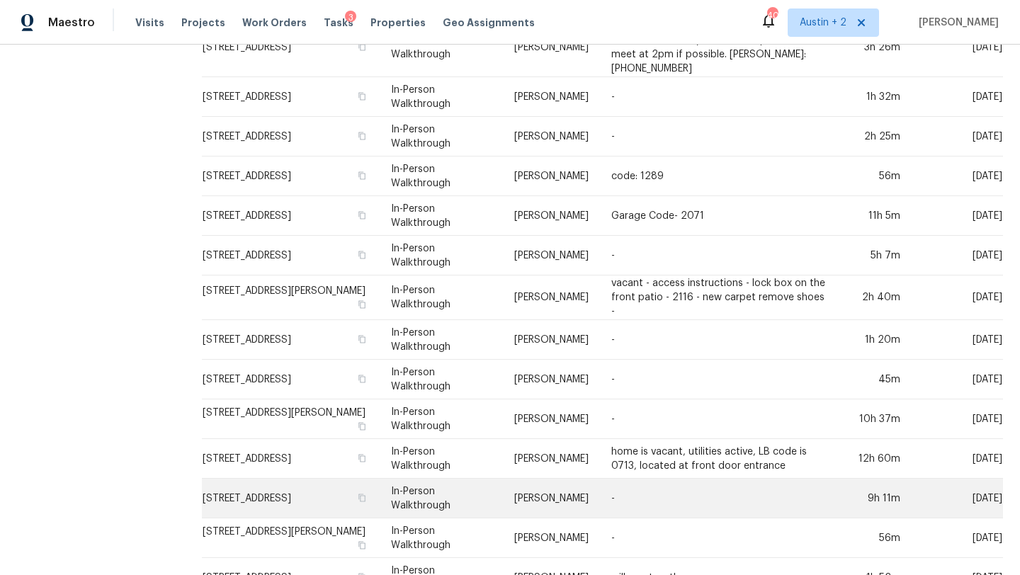
scroll to position [411, 0]
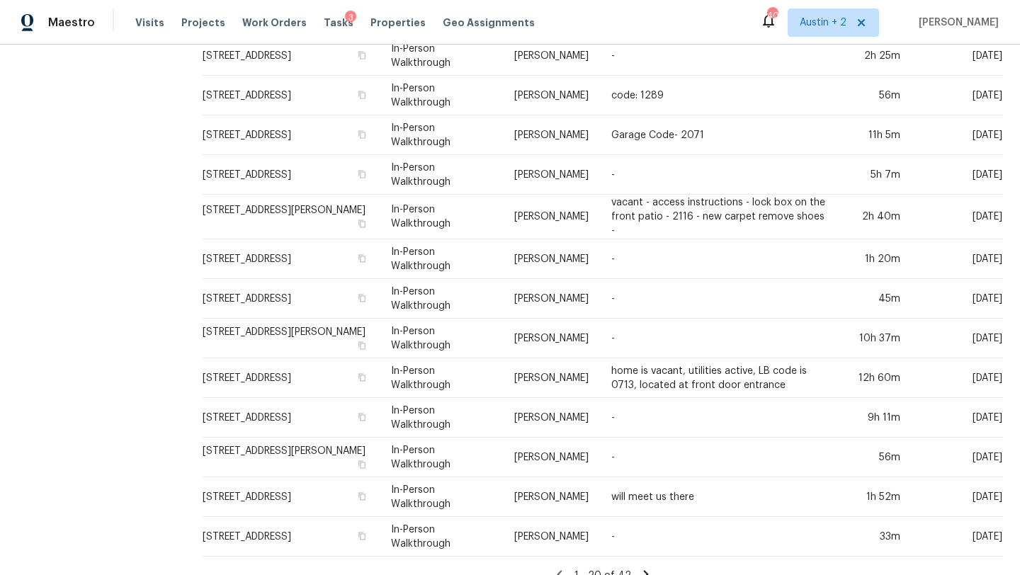
click at [647, 570] on icon at bounding box center [645, 574] width 5 height 8
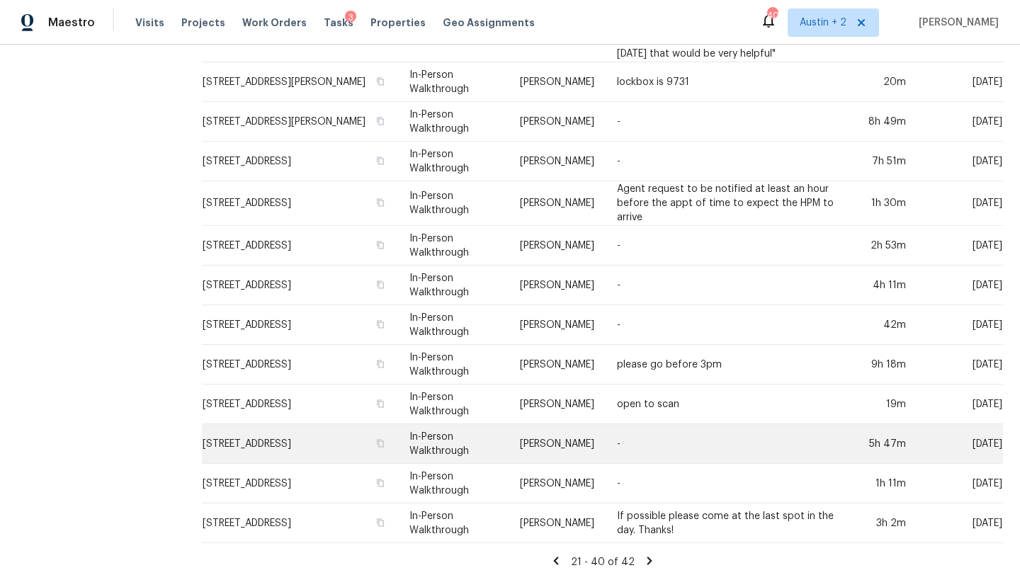
scroll to position [430, 0]
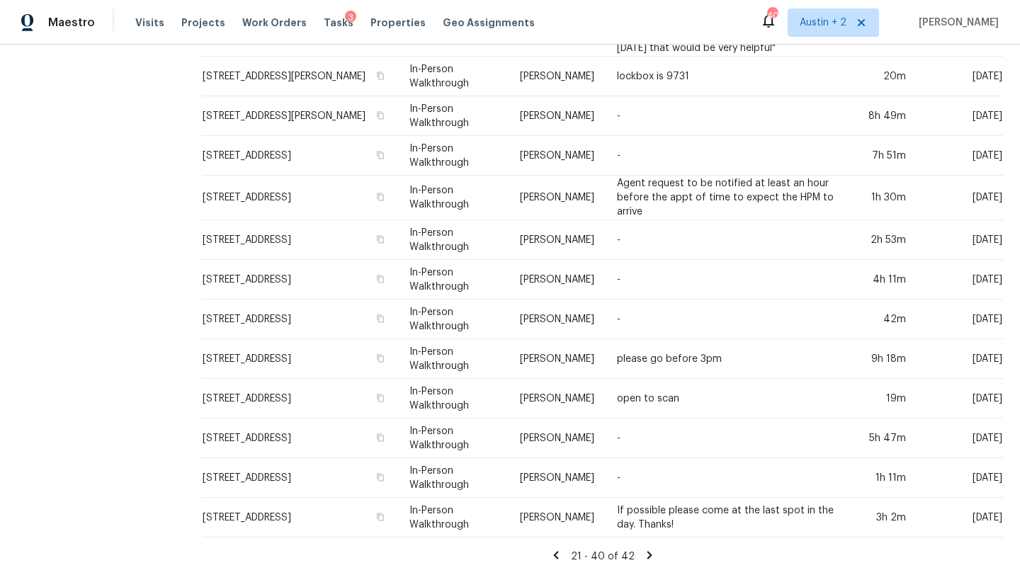
click at [652, 553] on icon at bounding box center [649, 555] width 5 height 8
